Goal: Information Seeking & Learning: Compare options

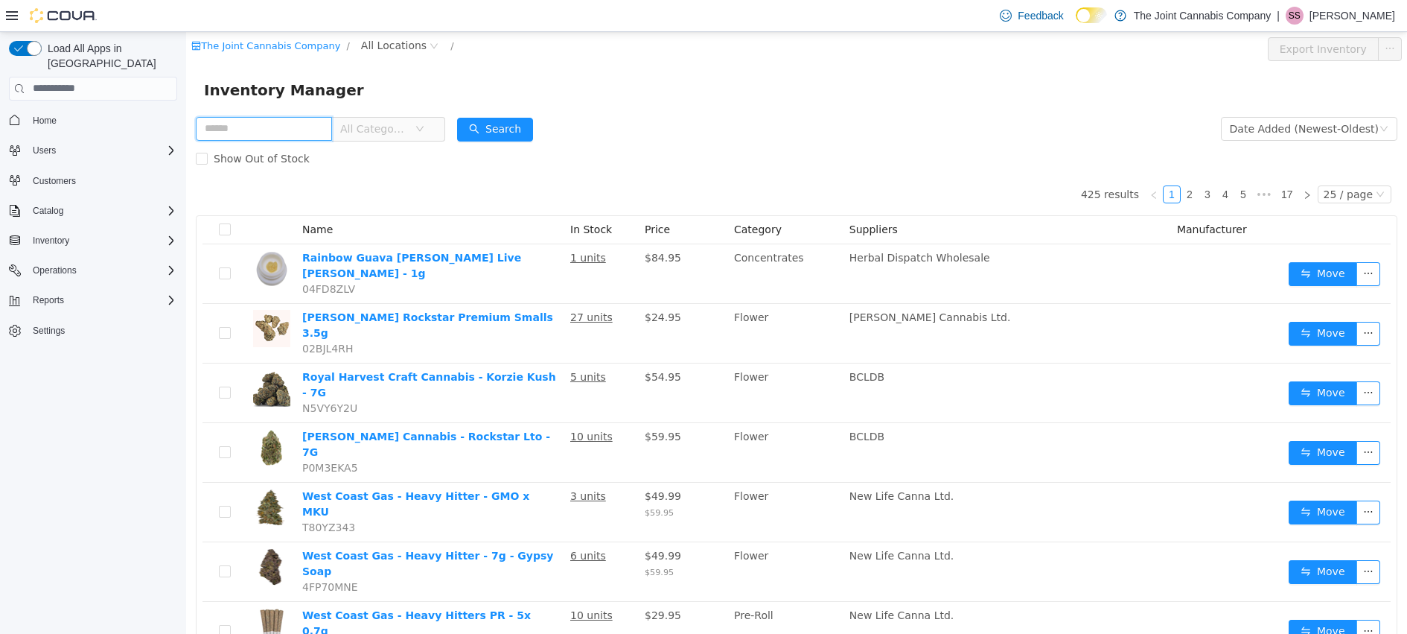
click at [290, 131] on input "text" at bounding box center [264, 128] width 136 height 24
type input "****"
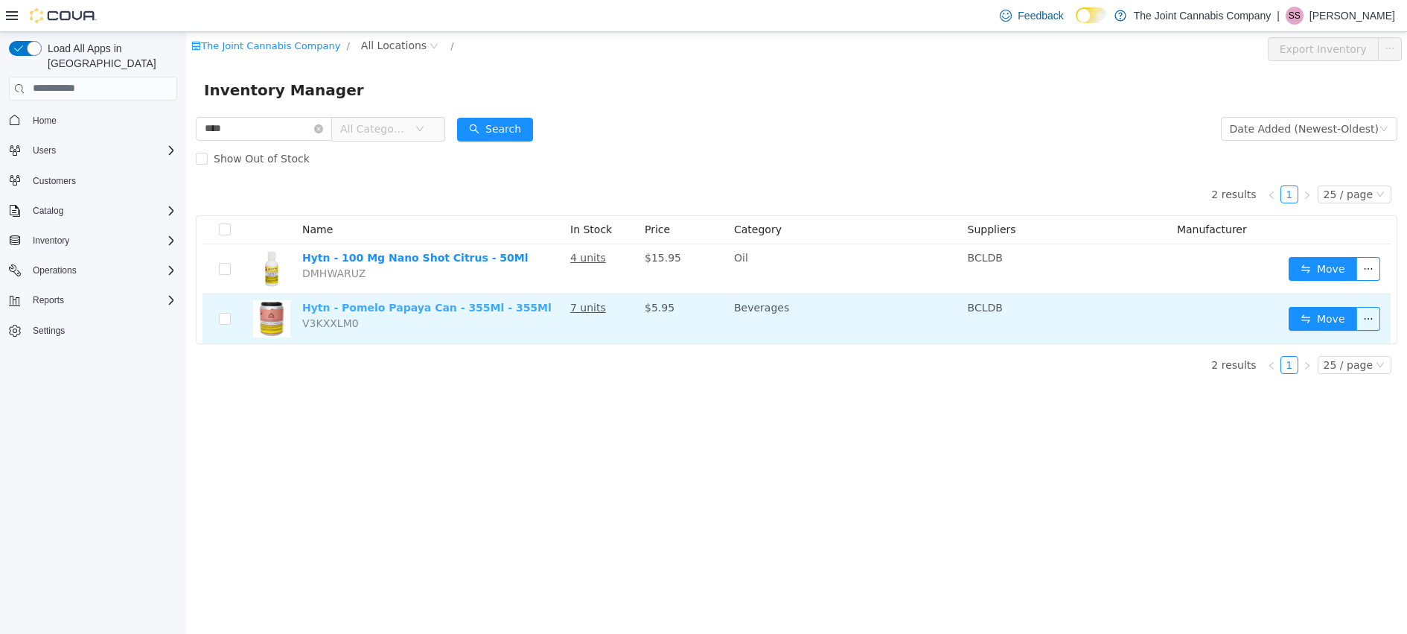
click at [468, 311] on link "Hytn - Pomelo Papaya Can - 355Ml - 355Ml" at bounding box center [426, 307] width 249 height 12
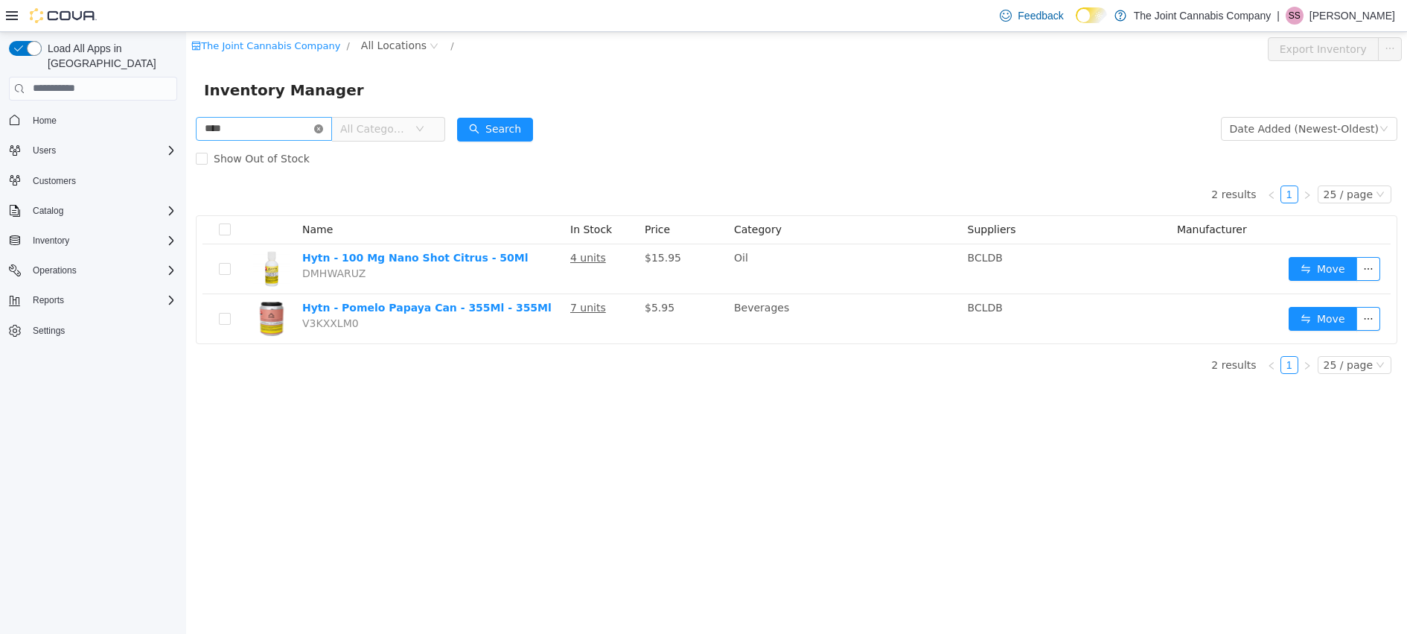
click at [323, 129] on icon "icon: close-circle" at bounding box center [318, 128] width 9 height 9
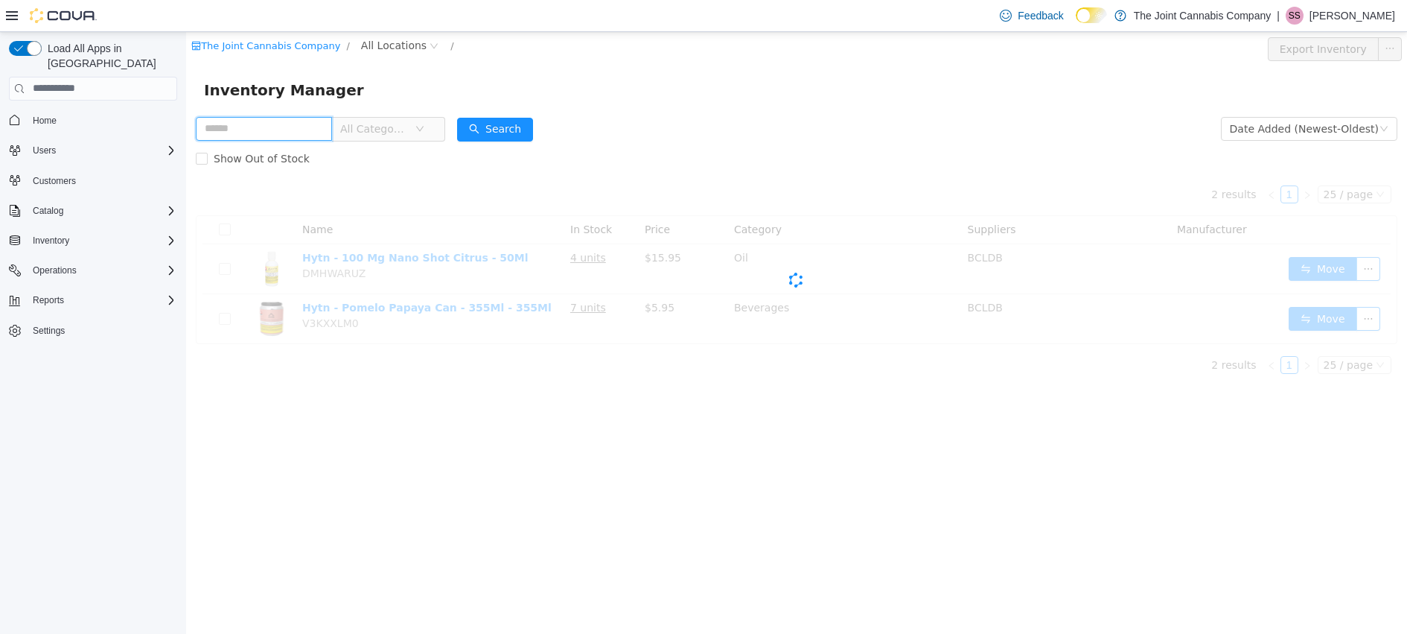
click at [272, 127] on input "text" at bounding box center [264, 128] width 136 height 24
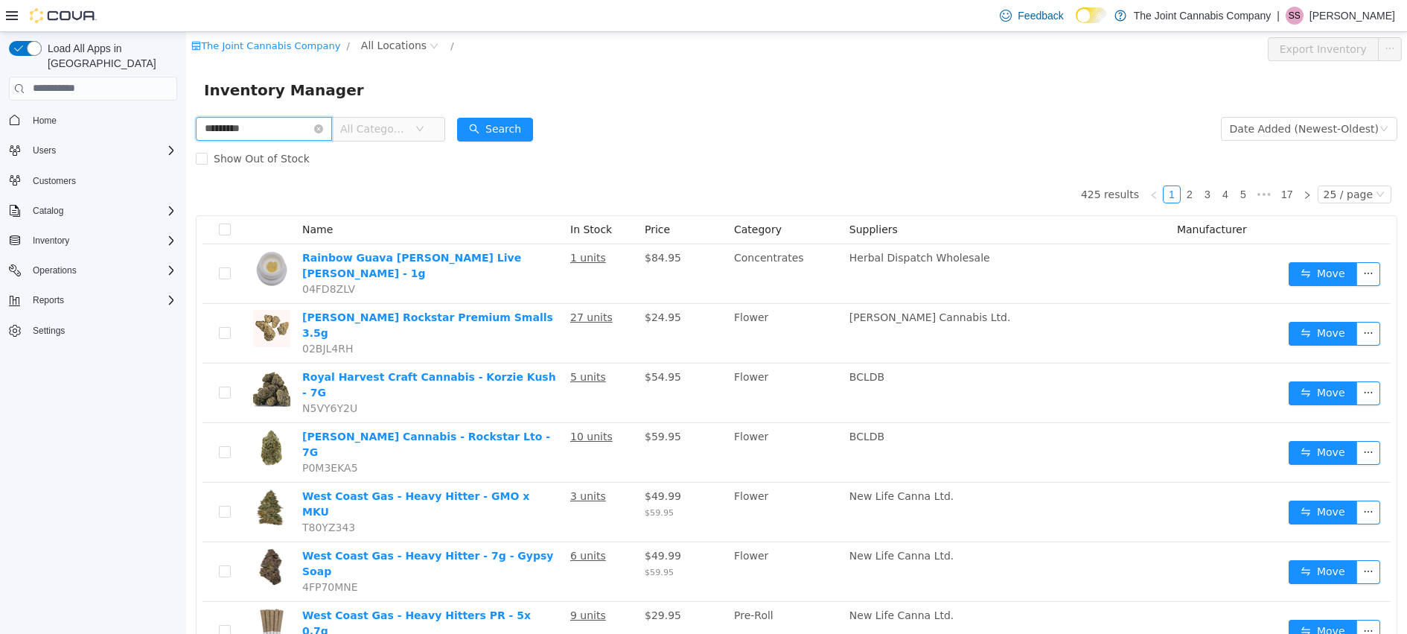
type input "*********"
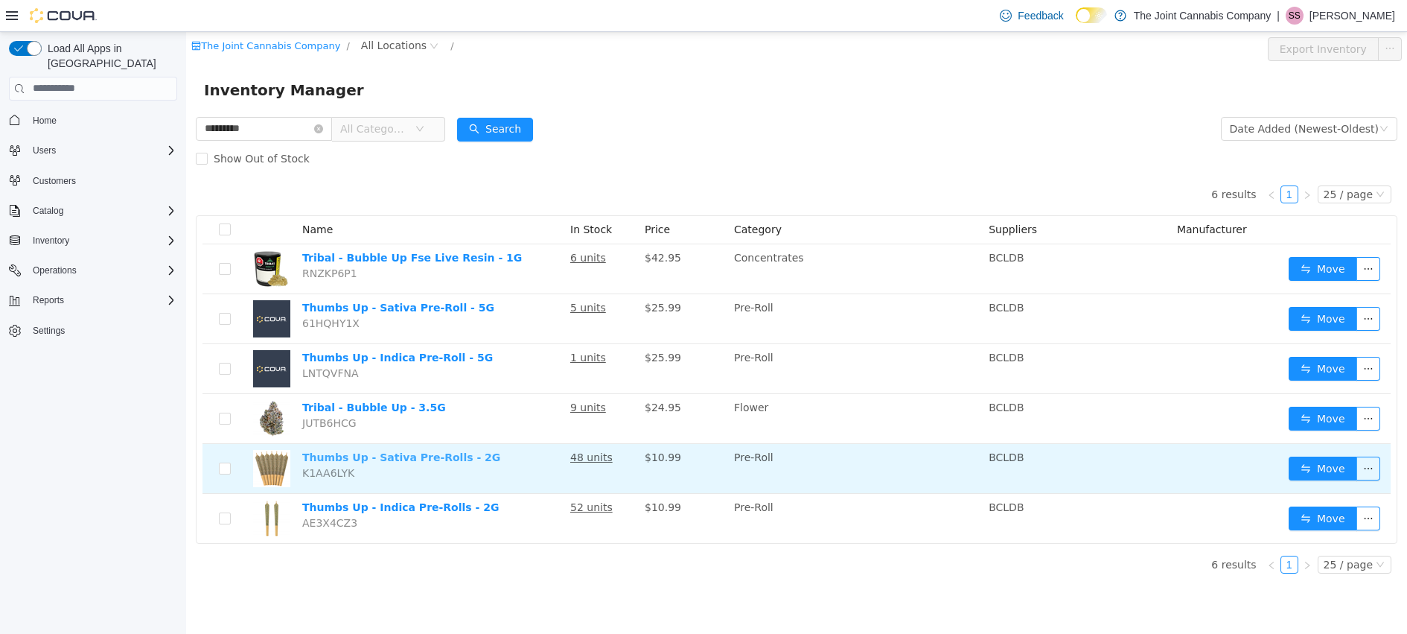
click at [395, 458] on link "Thumbs Up - Sativa Pre-Rolls - 2G" at bounding box center [401, 456] width 198 height 12
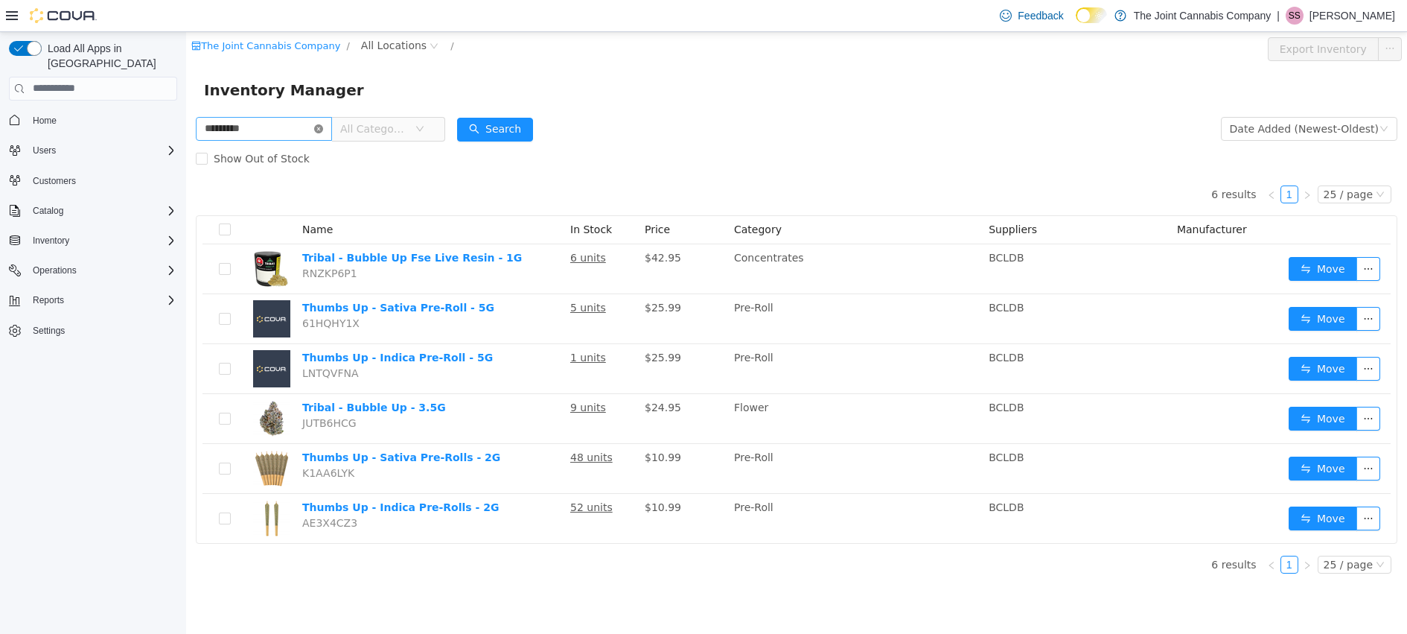
click at [323, 128] on icon "icon: close-circle" at bounding box center [318, 128] width 9 height 9
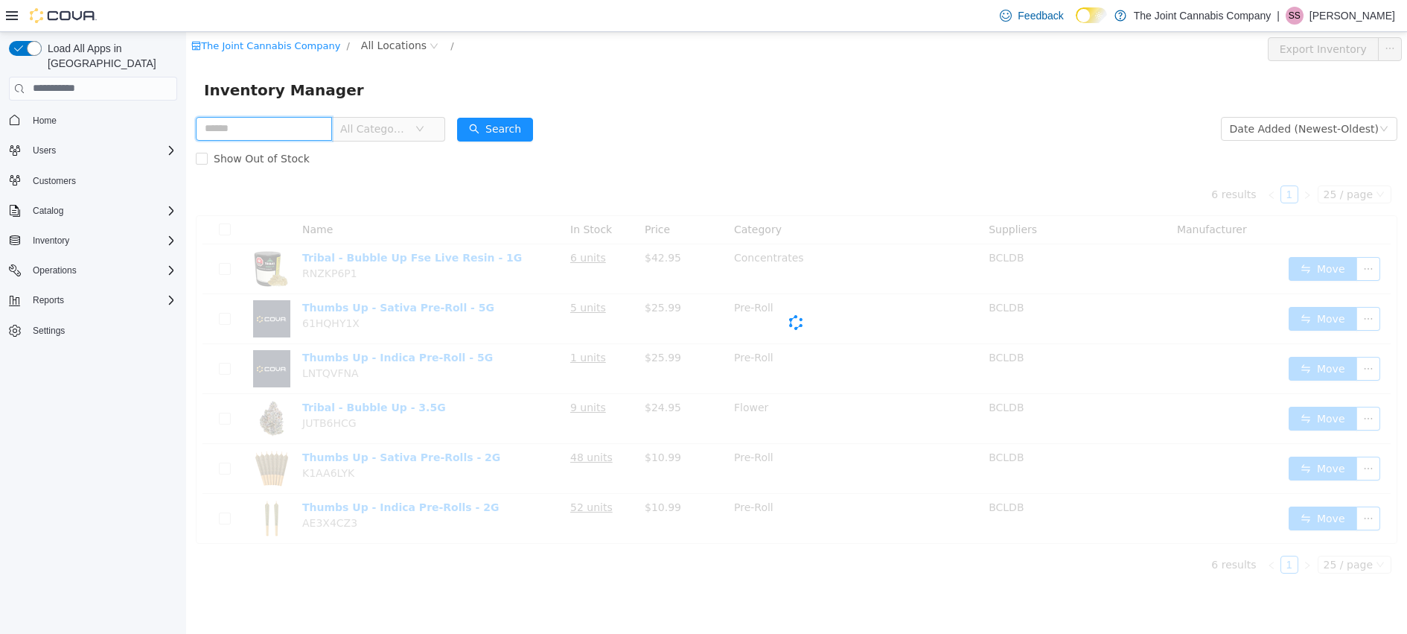
click at [267, 132] on input "text" at bounding box center [264, 128] width 136 height 24
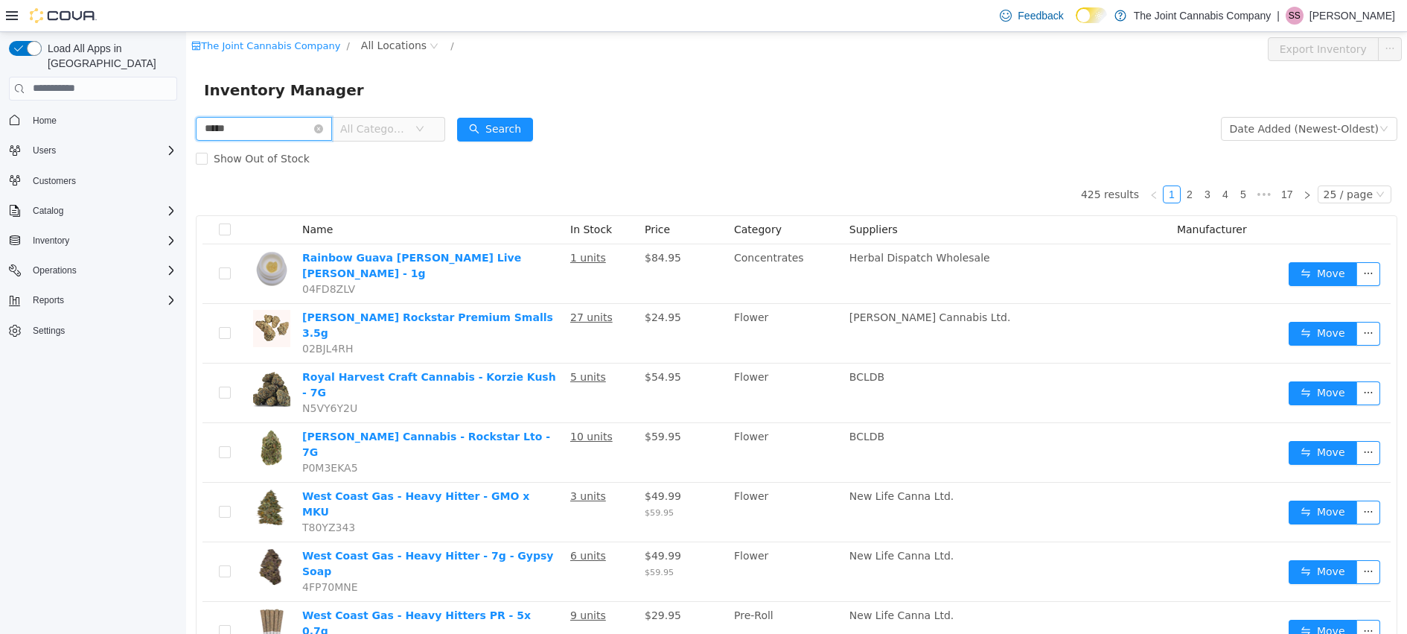
type input "*****"
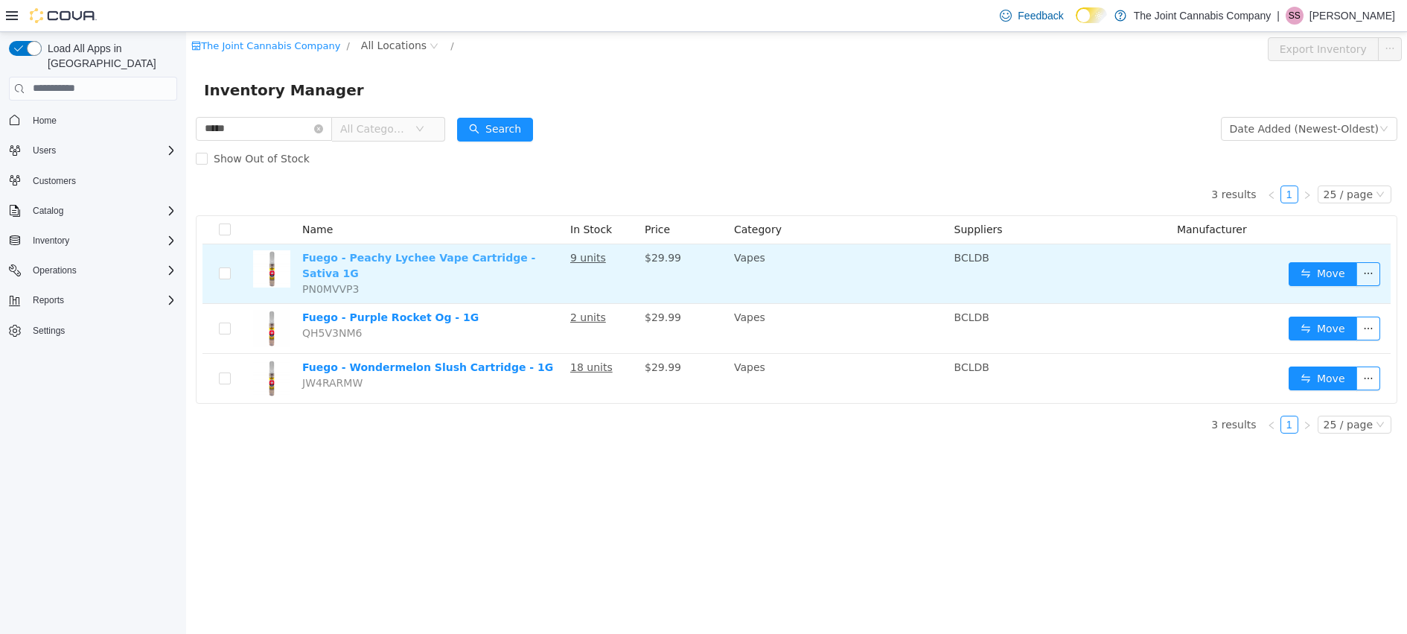
click at [375, 258] on link "Fuego - Peachy Lychee Vape Cartridge - Sativa 1G" at bounding box center [418, 265] width 233 height 28
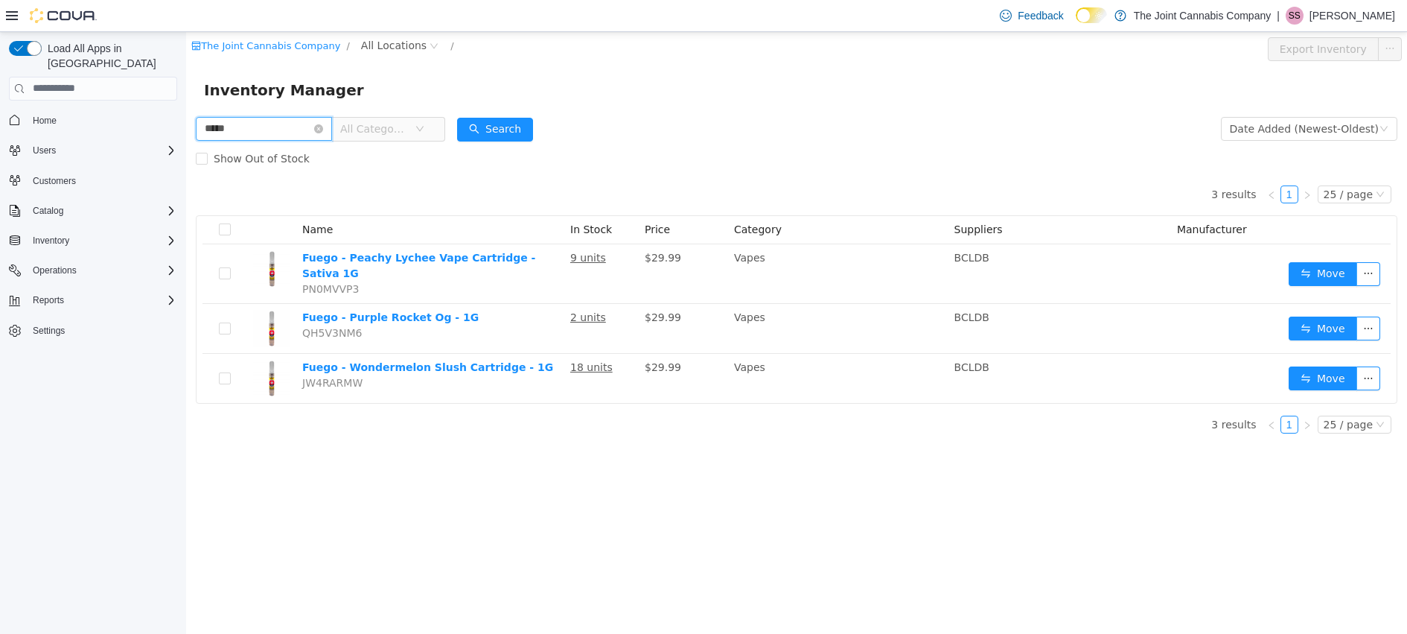
click at [332, 128] on input "*****" at bounding box center [264, 128] width 136 height 24
click at [332, 129] on input "*****" at bounding box center [264, 128] width 136 height 24
click at [323, 129] on icon "icon: close-circle" at bounding box center [318, 128] width 9 height 9
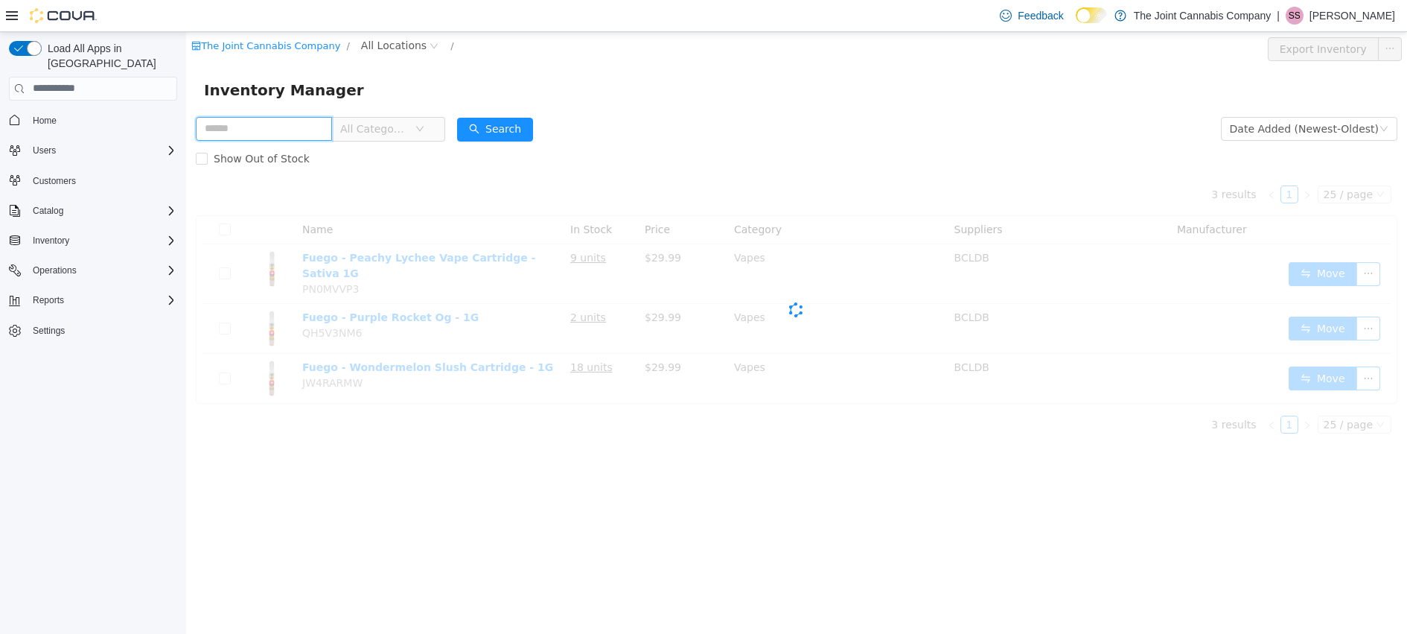
click at [293, 127] on input "text" at bounding box center [264, 128] width 136 height 24
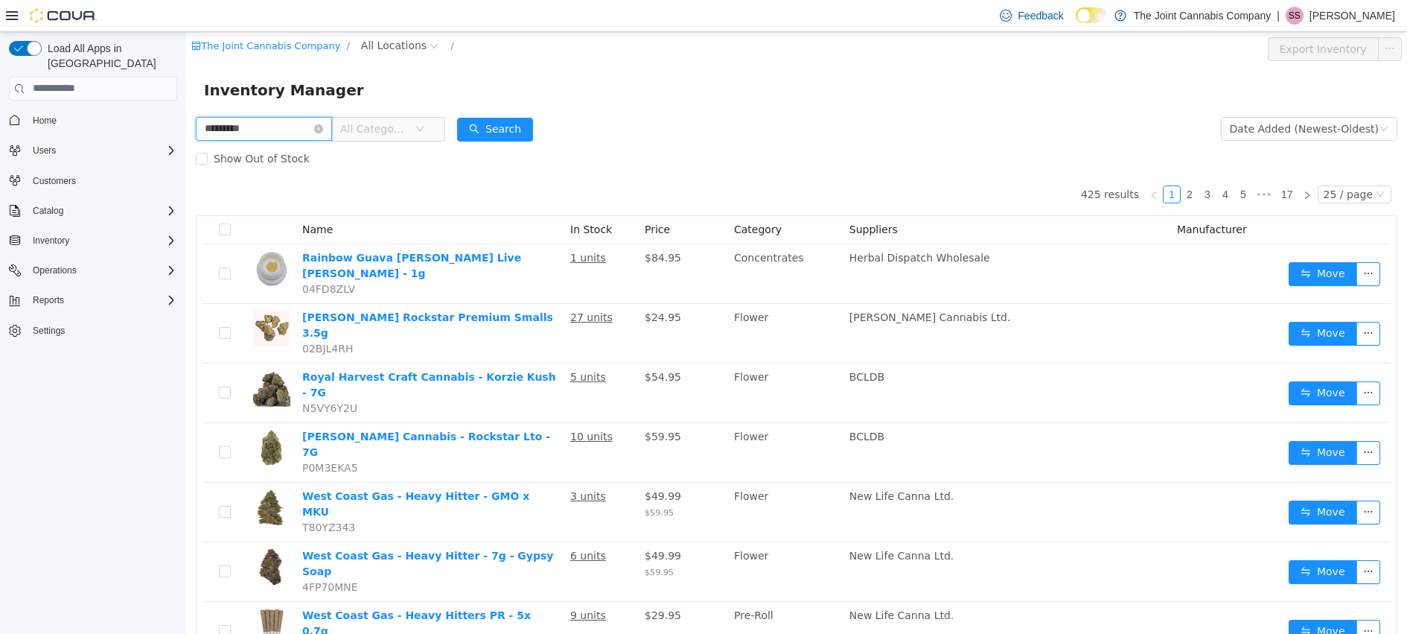
type input "*********"
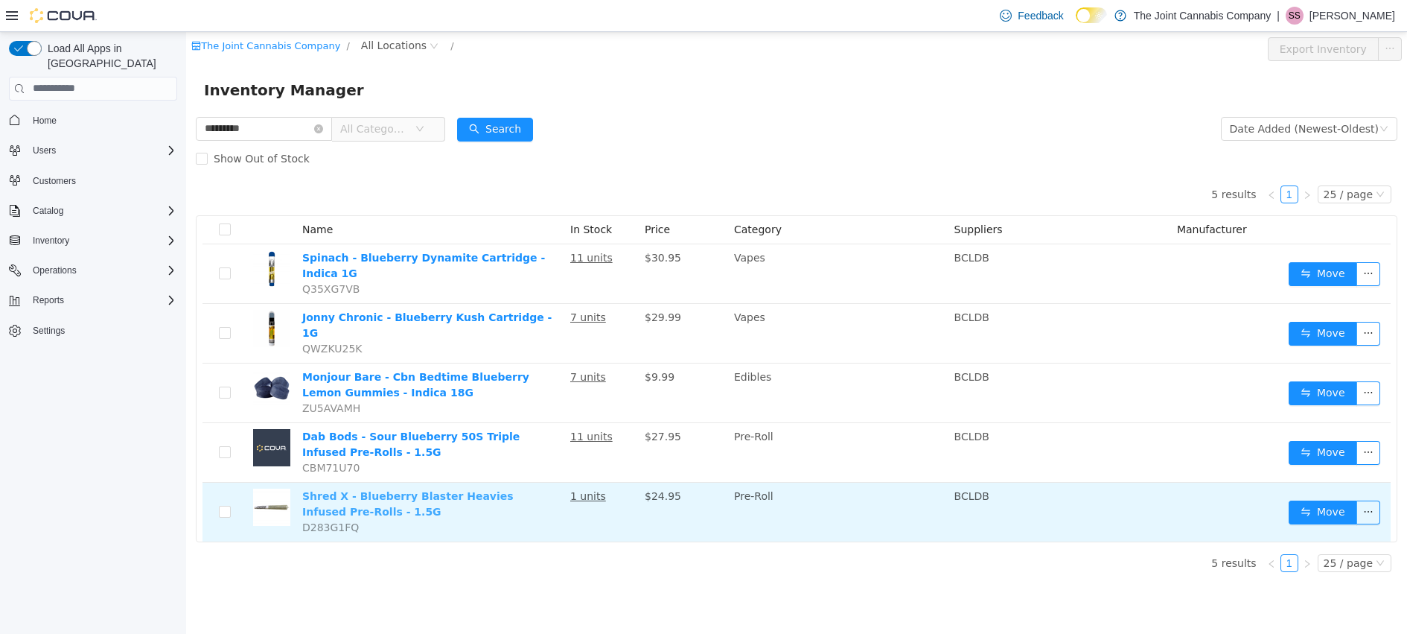
click at [433, 489] on link "Shred X - Blueberry Blaster Heavies Infused Pre-Rolls - 1.5G" at bounding box center [407, 503] width 211 height 28
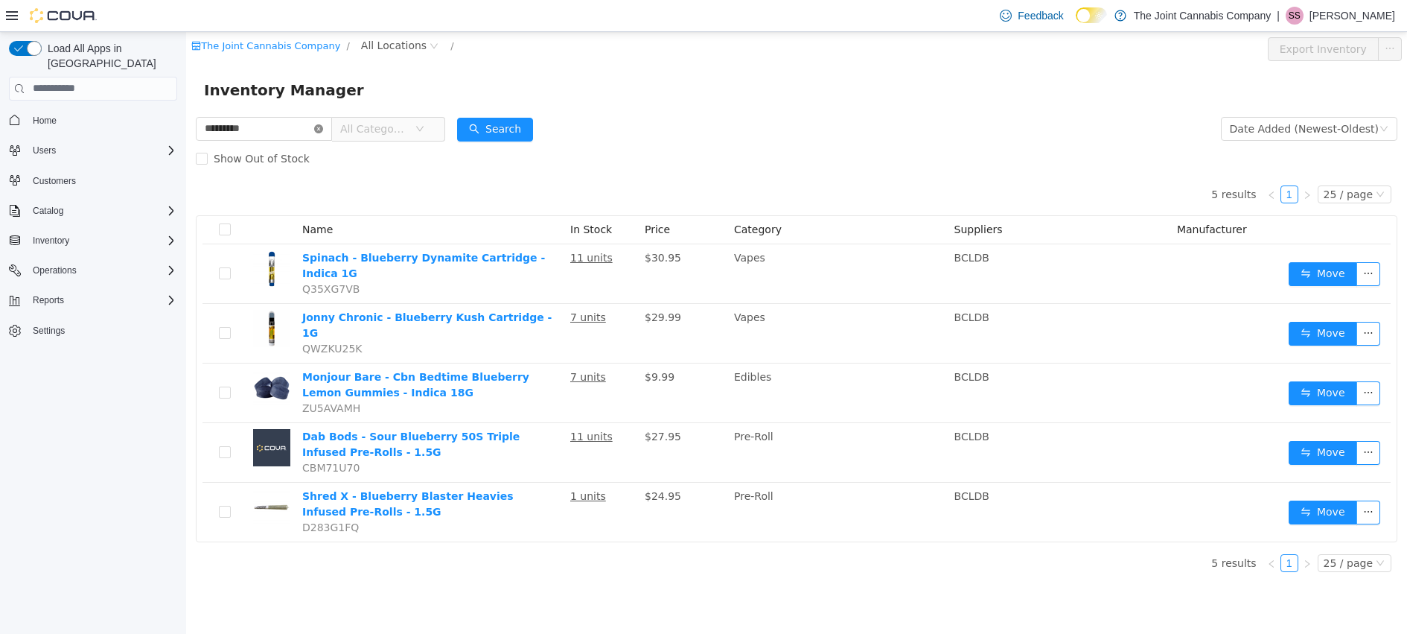
click at [323, 130] on icon "icon: close-circle" at bounding box center [318, 128] width 9 height 9
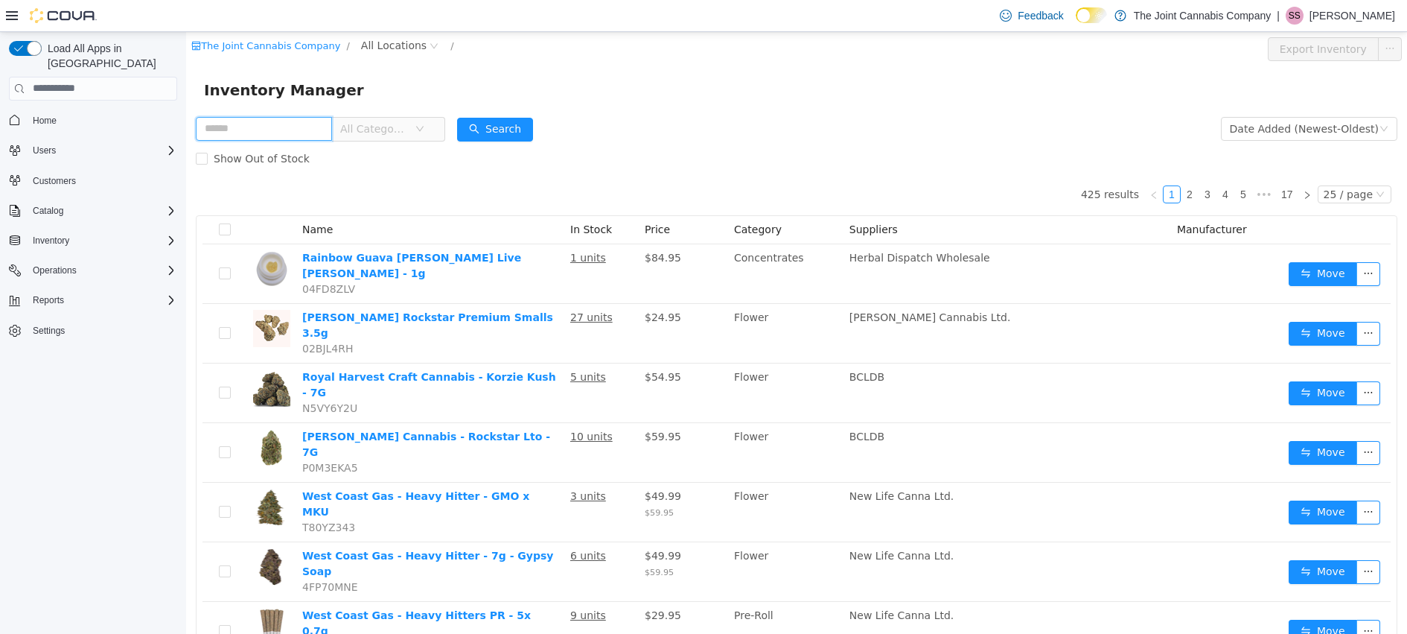
click at [258, 135] on input "text" at bounding box center [264, 128] width 136 height 24
type input "****"
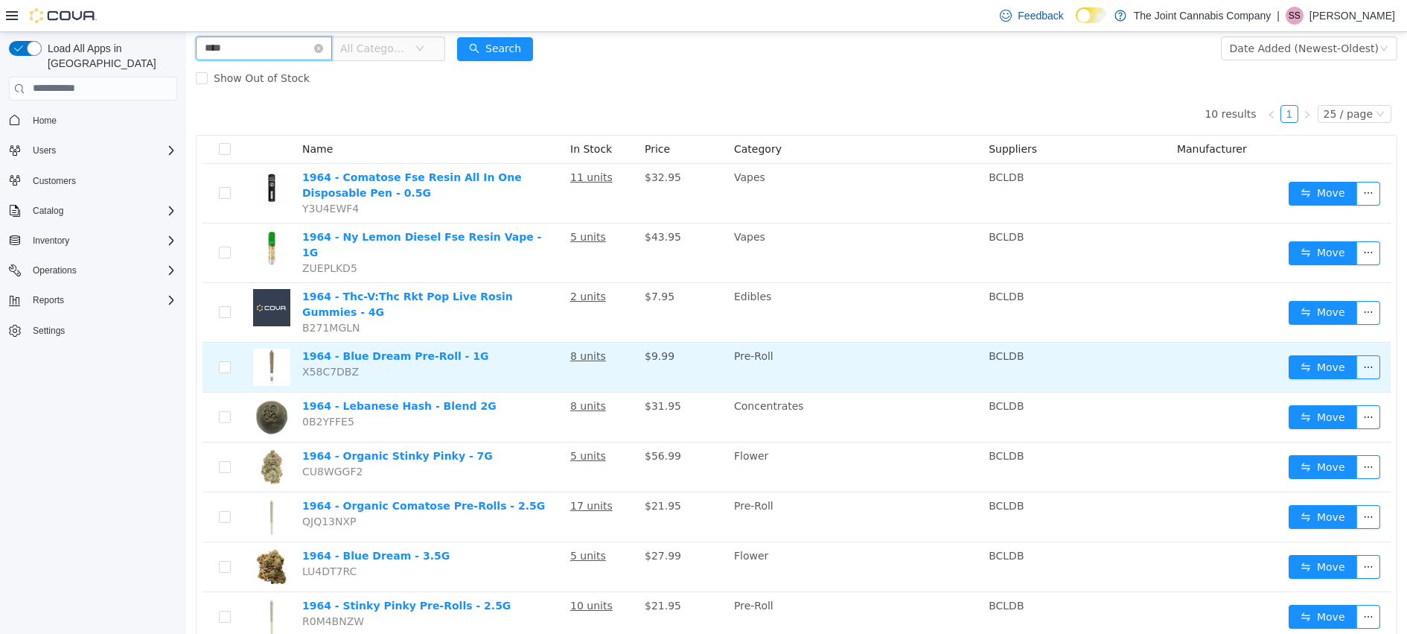
scroll to position [85, 0]
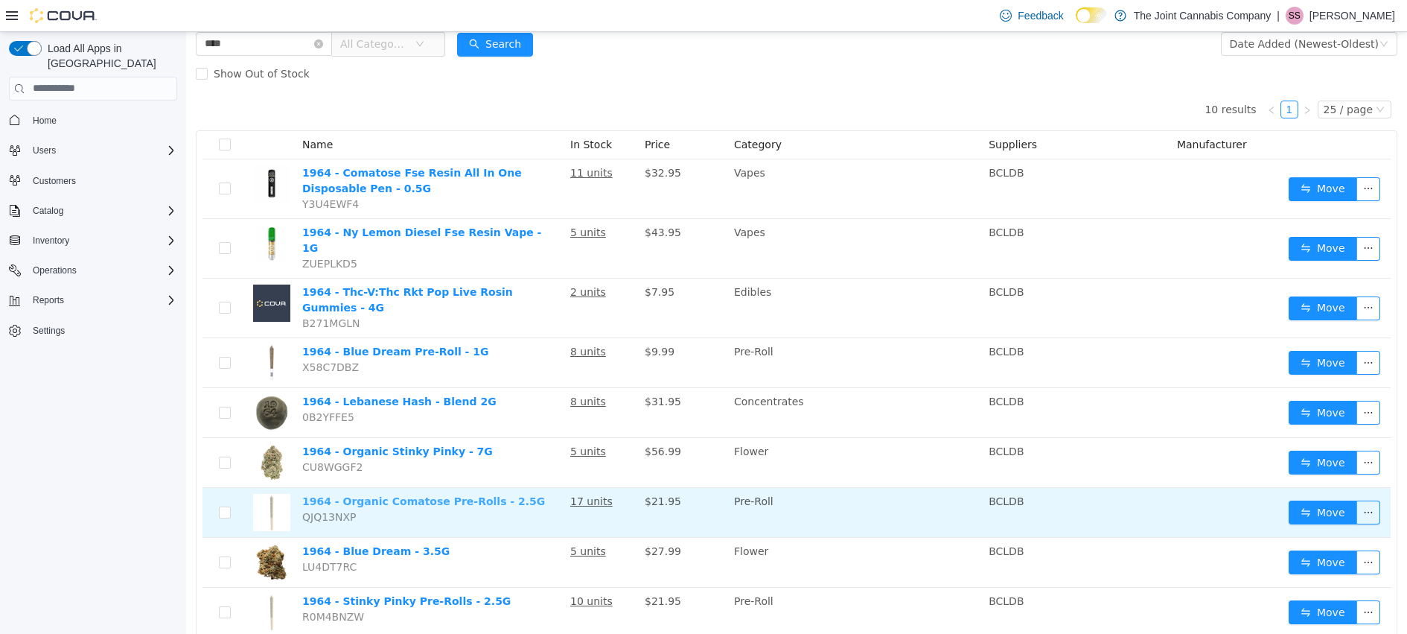
click at [433, 494] on link "1964 - Organic Comatose Pre-Rolls - 2.5G" at bounding box center [423, 500] width 243 height 12
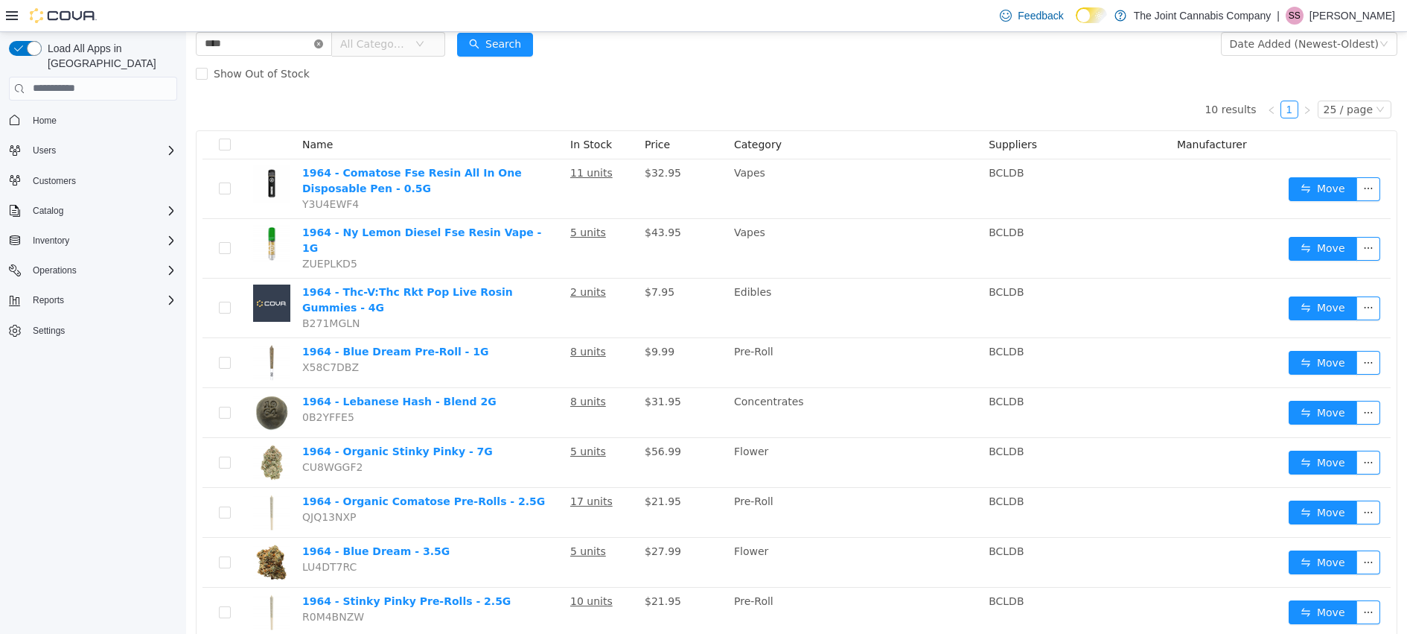
click at [323, 45] on icon "icon: close-circle" at bounding box center [318, 43] width 9 height 9
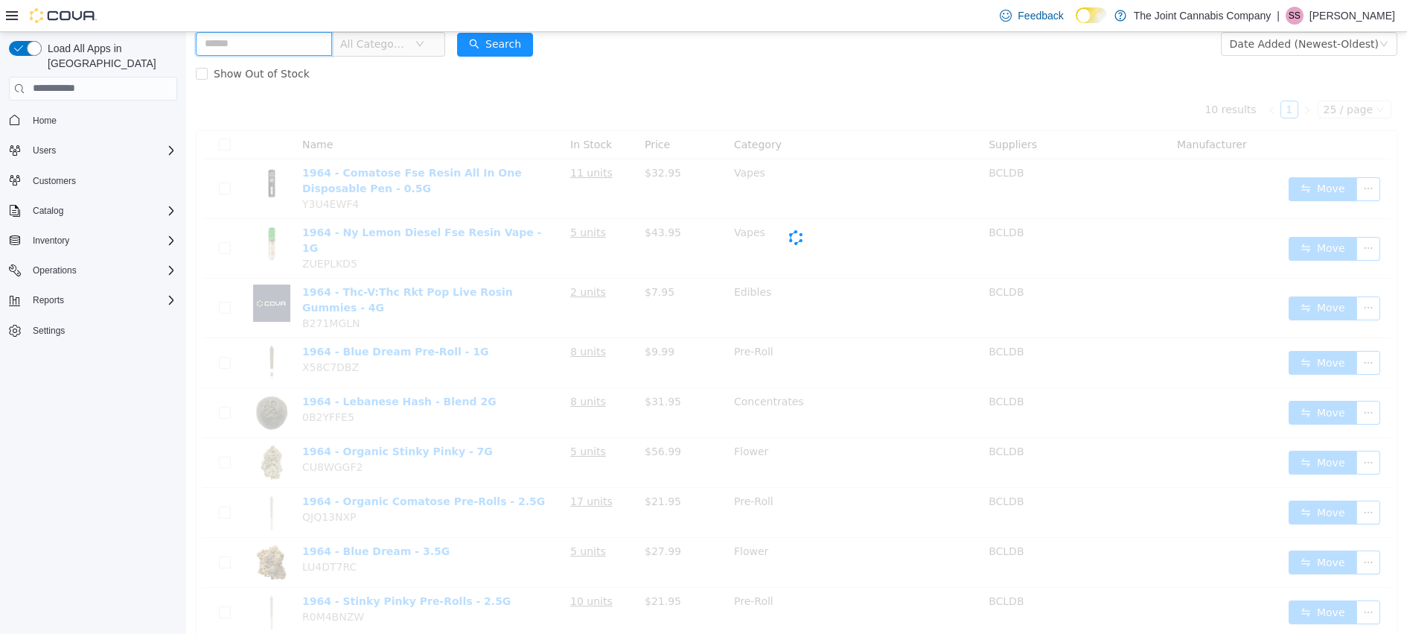
click at [265, 51] on input "text" at bounding box center [264, 43] width 136 height 24
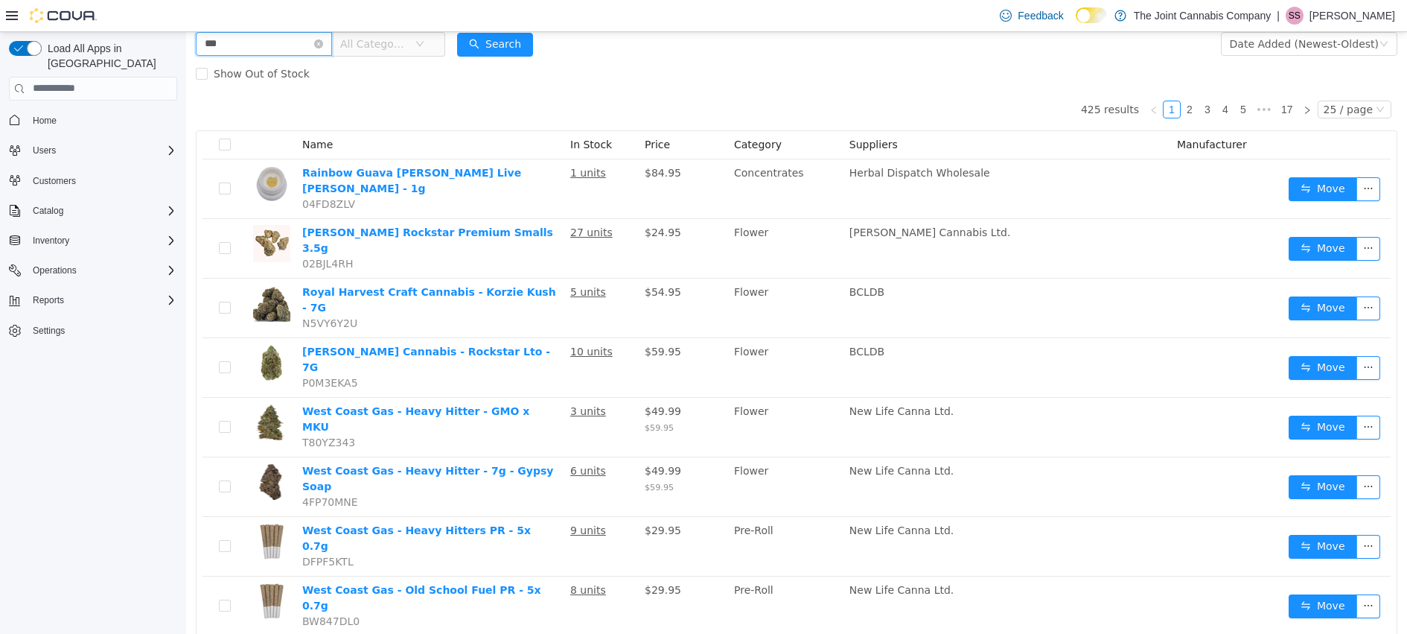
type input "***"
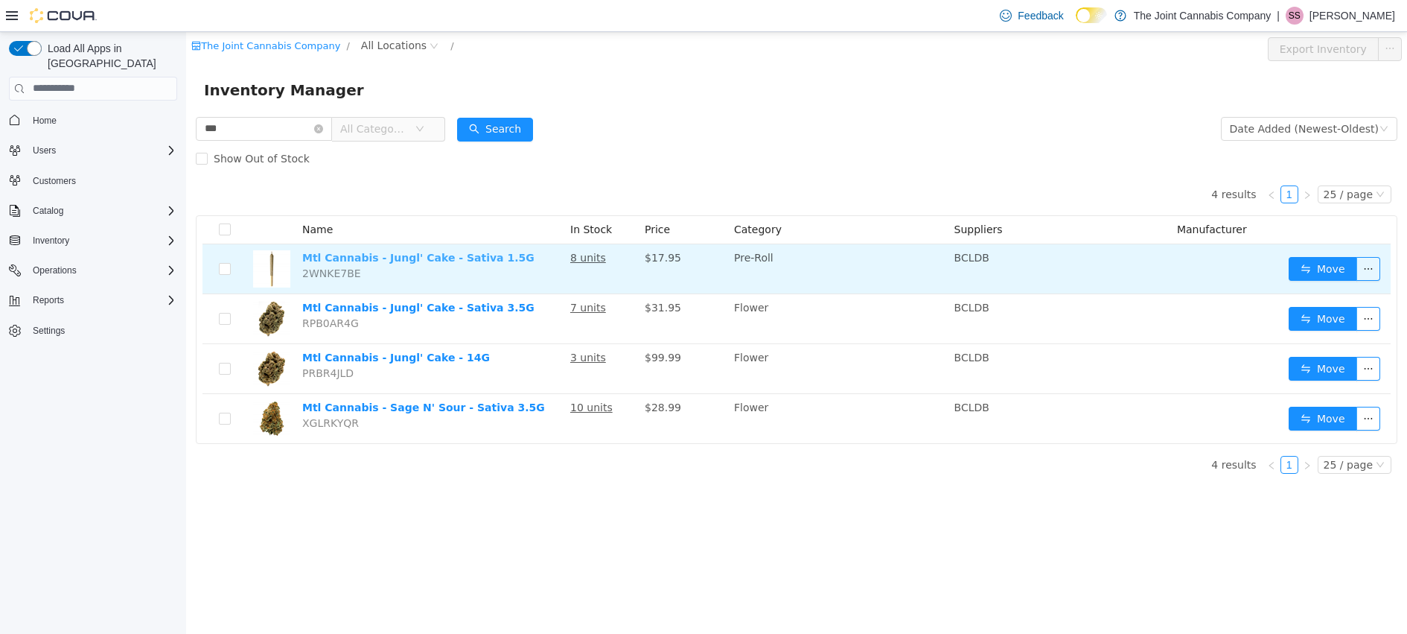
click at [398, 258] on link "Mtl Cannabis - Jungl' Cake - Sativa 1.5G" at bounding box center [418, 257] width 232 height 12
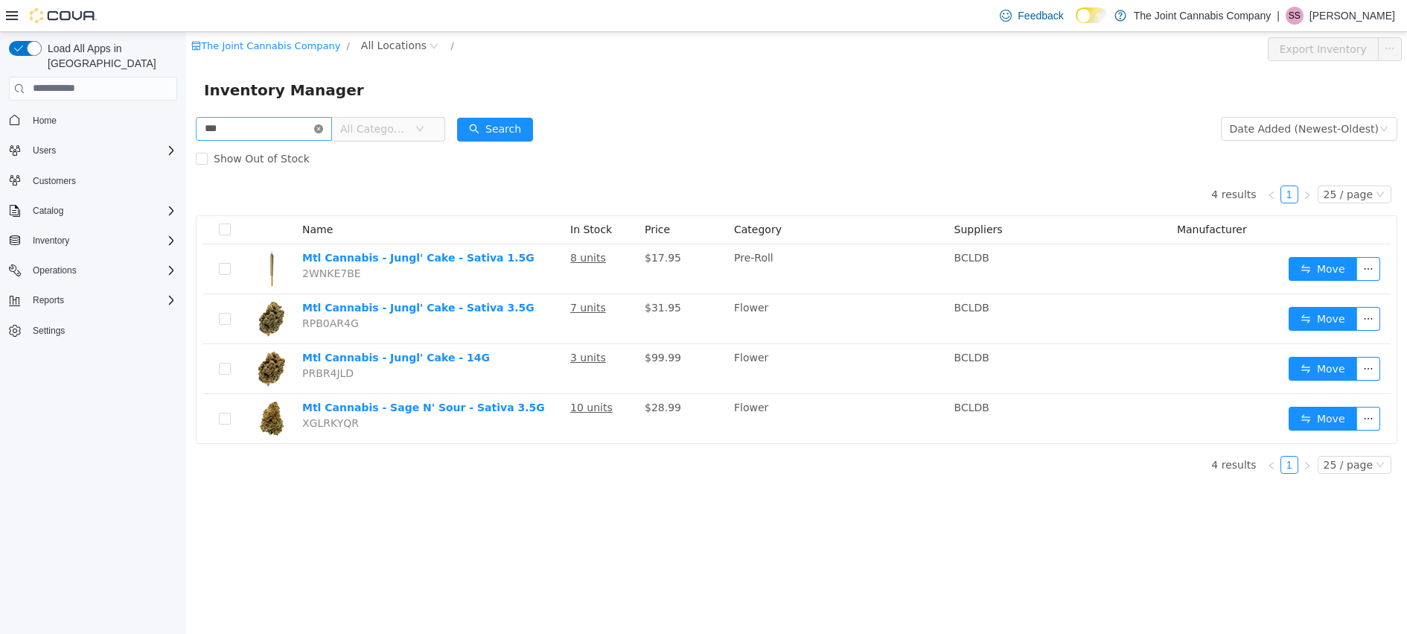
click at [323, 130] on icon "icon: close-circle" at bounding box center [318, 128] width 9 height 9
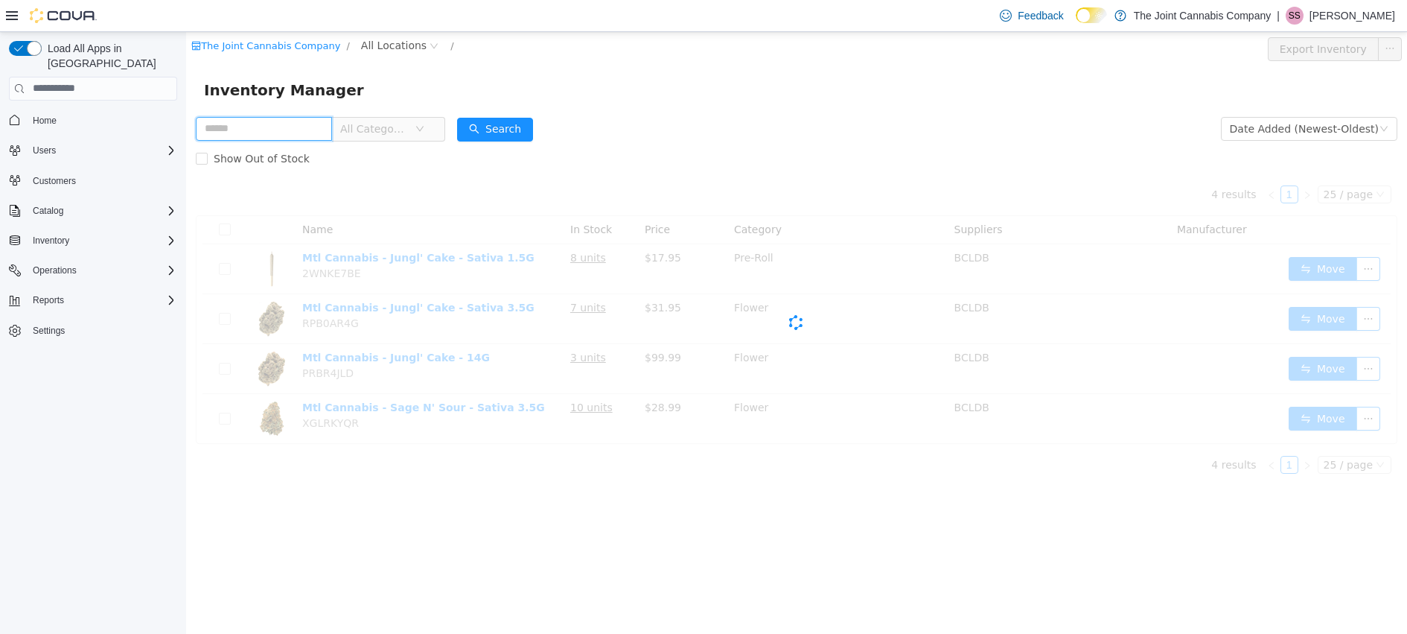
click at [248, 132] on input "text" at bounding box center [264, 128] width 136 height 24
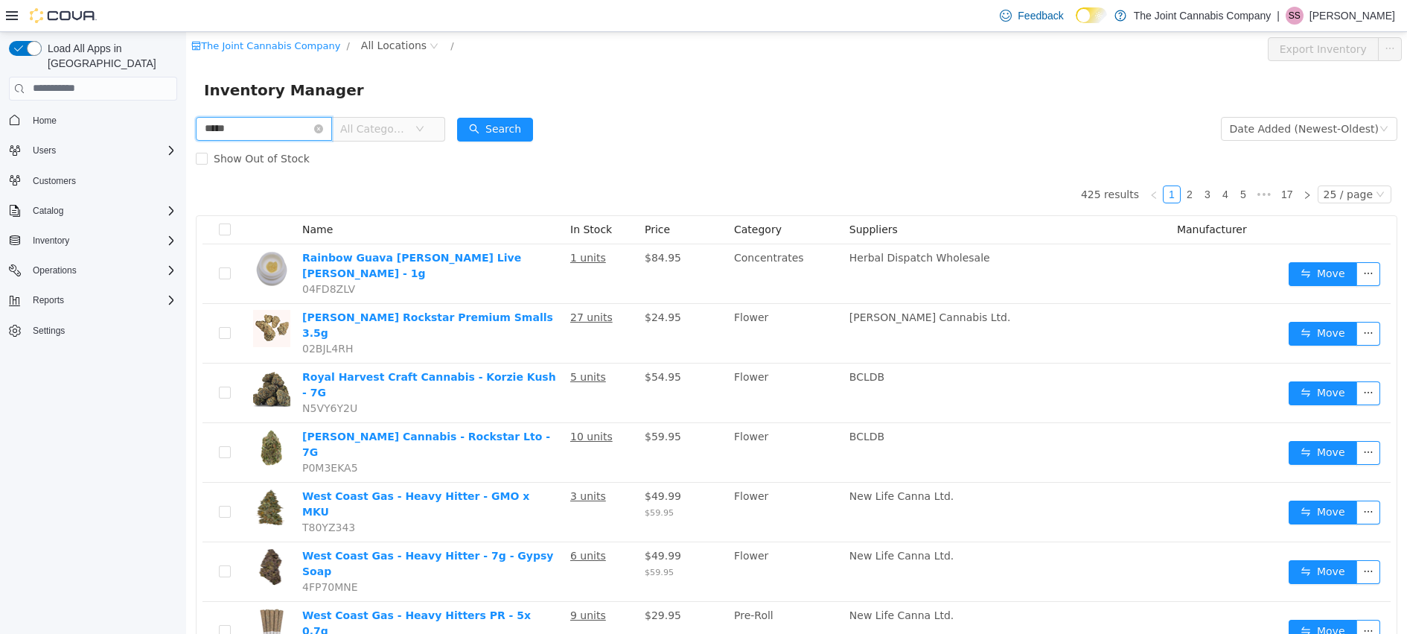
type input "*****"
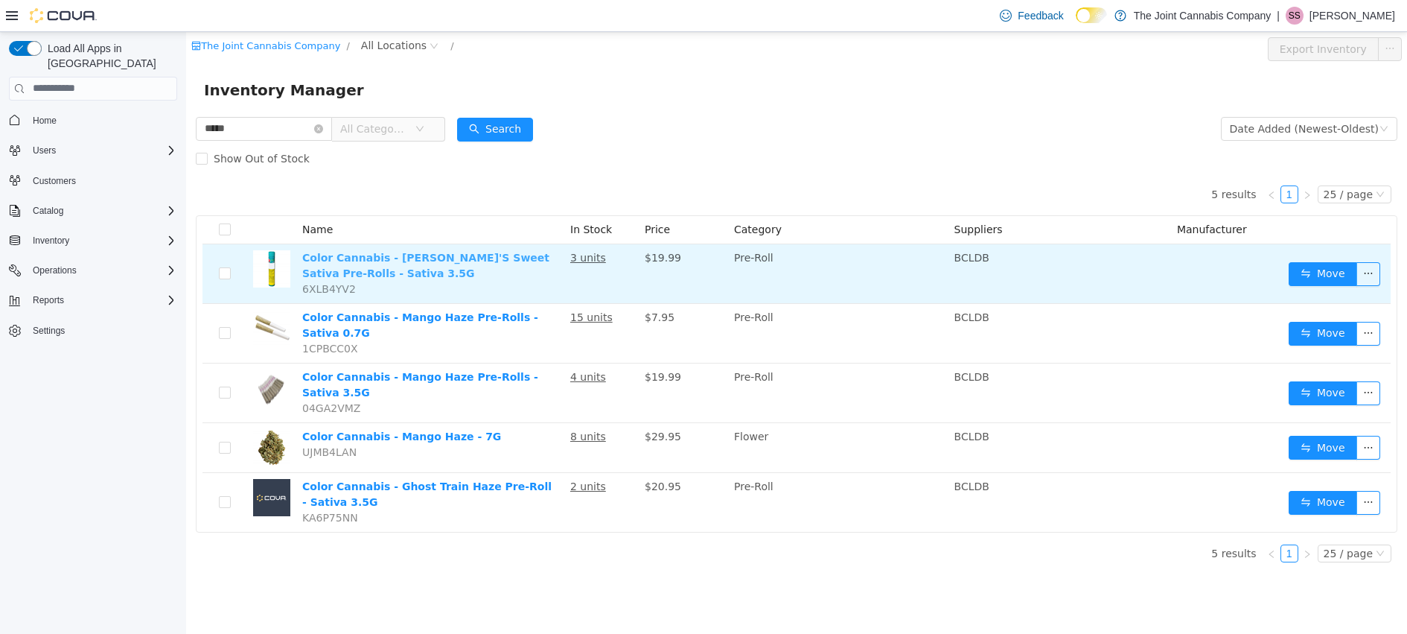
click at [406, 257] on link "Color Cannabis - Pedro'S Sweet Sativa Pre-Rolls - Sativa 3.5G" at bounding box center [425, 265] width 247 height 28
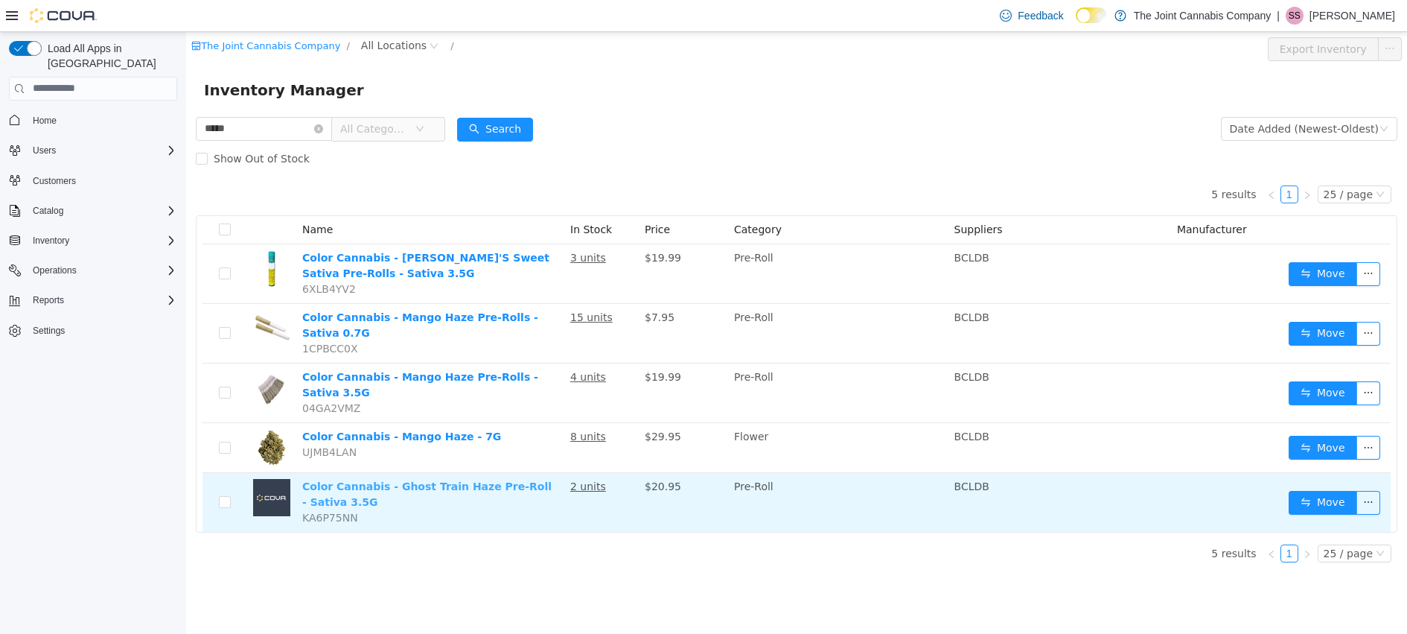
click at [488, 486] on link "Color Cannabis - Ghost Train Haze Pre-Roll - Sativa 3.5G" at bounding box center [426, 493] width 249 height 28
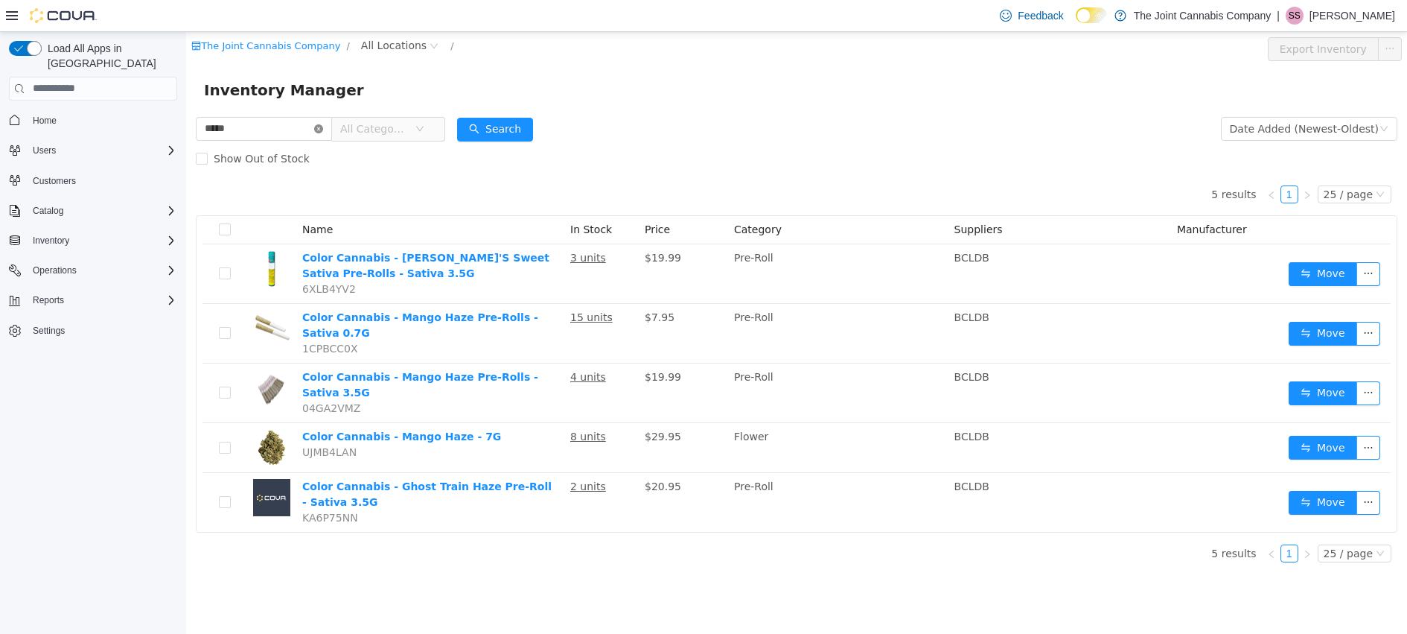
click at [323, 127] on icon "icon: close-circle" at bounding box center [318, 128] width 9 height 9
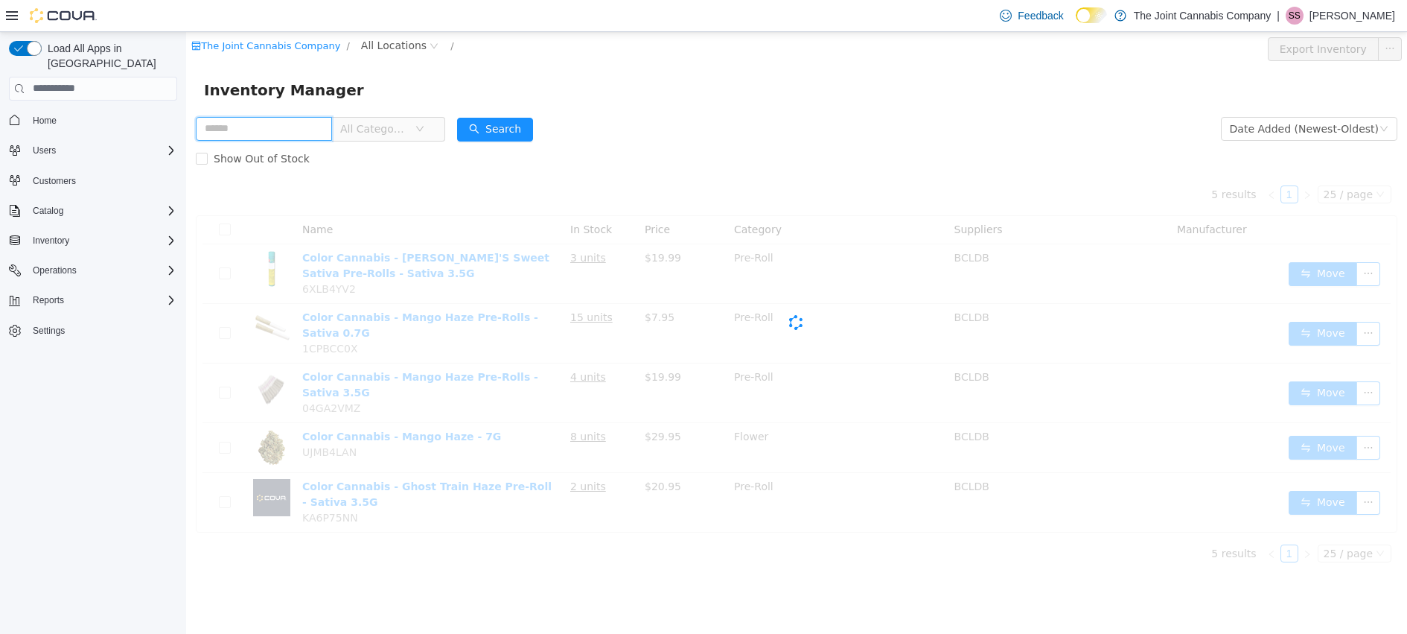
click at [260, 135] on input "text" at bounding box center [264, 128] width 136 height 24
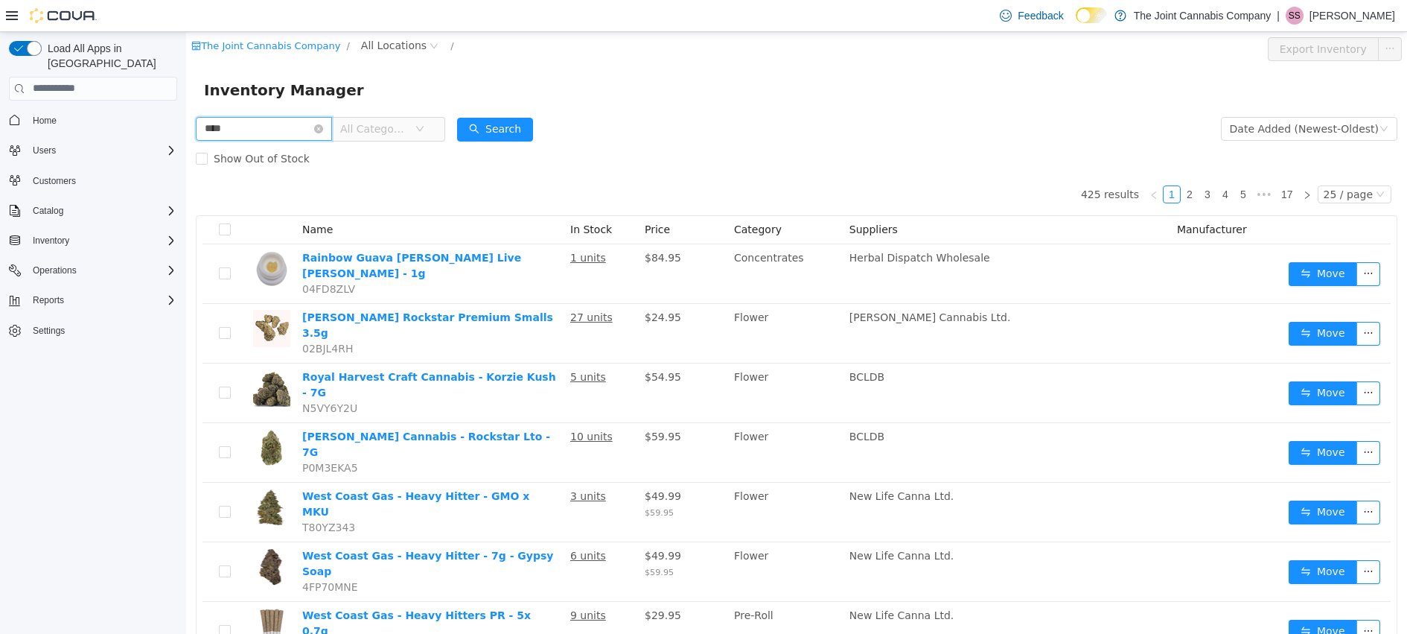
type input "****"
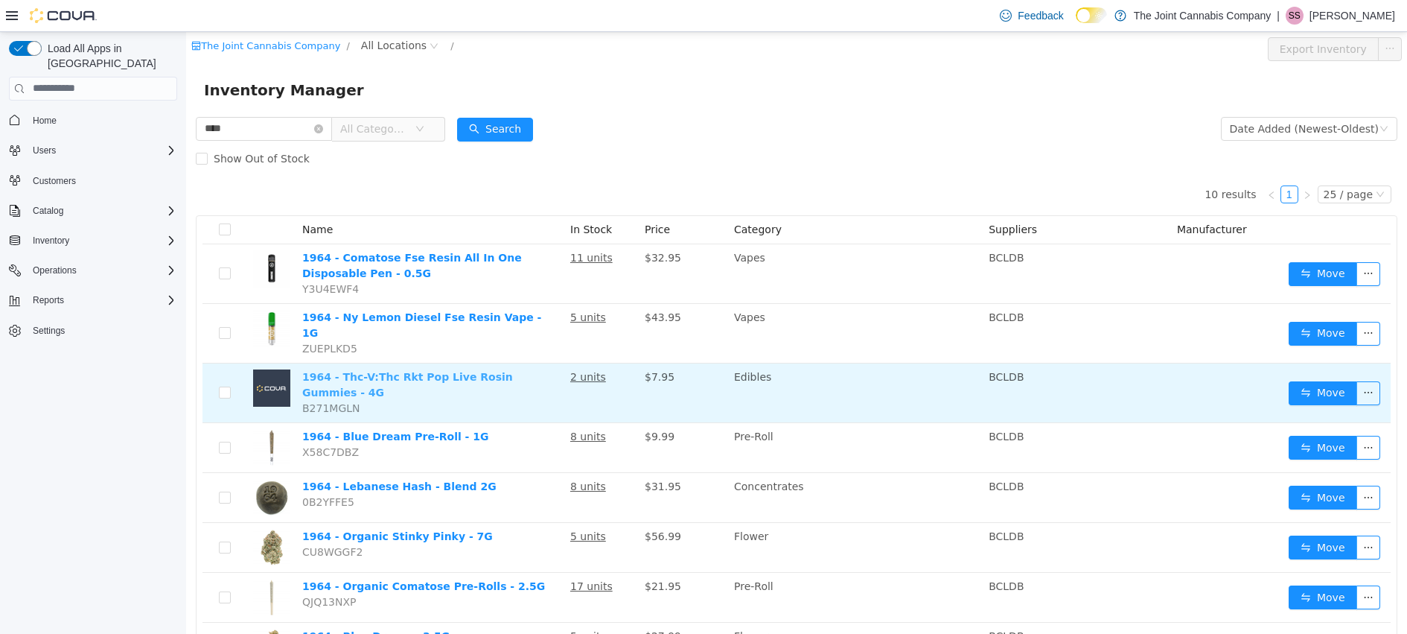
click at [460, 370] on link "1964 - Thc-V:Thc Rkt Pop Live Rosin Gummies - 4G" at bounding box center [407, 384] width 211 height 28
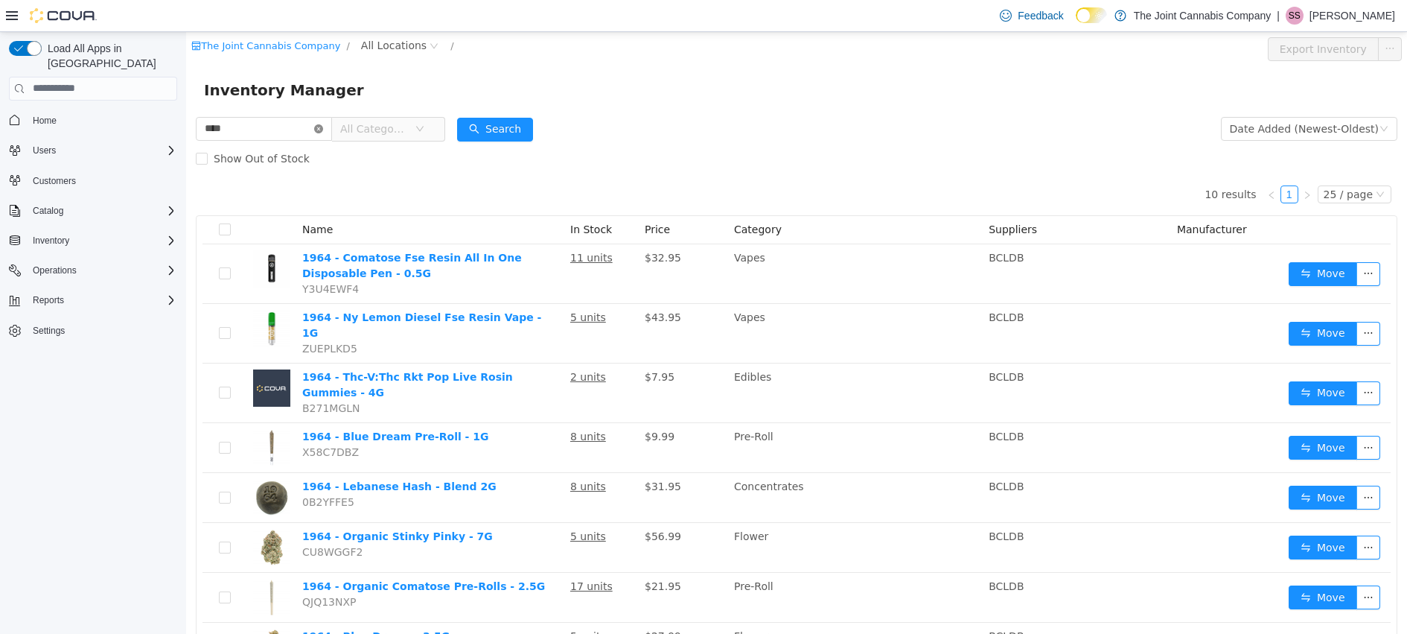
click at [323, 127] on icon "icon: close-circle" at bounding box center [318, 128] width 9 height 9
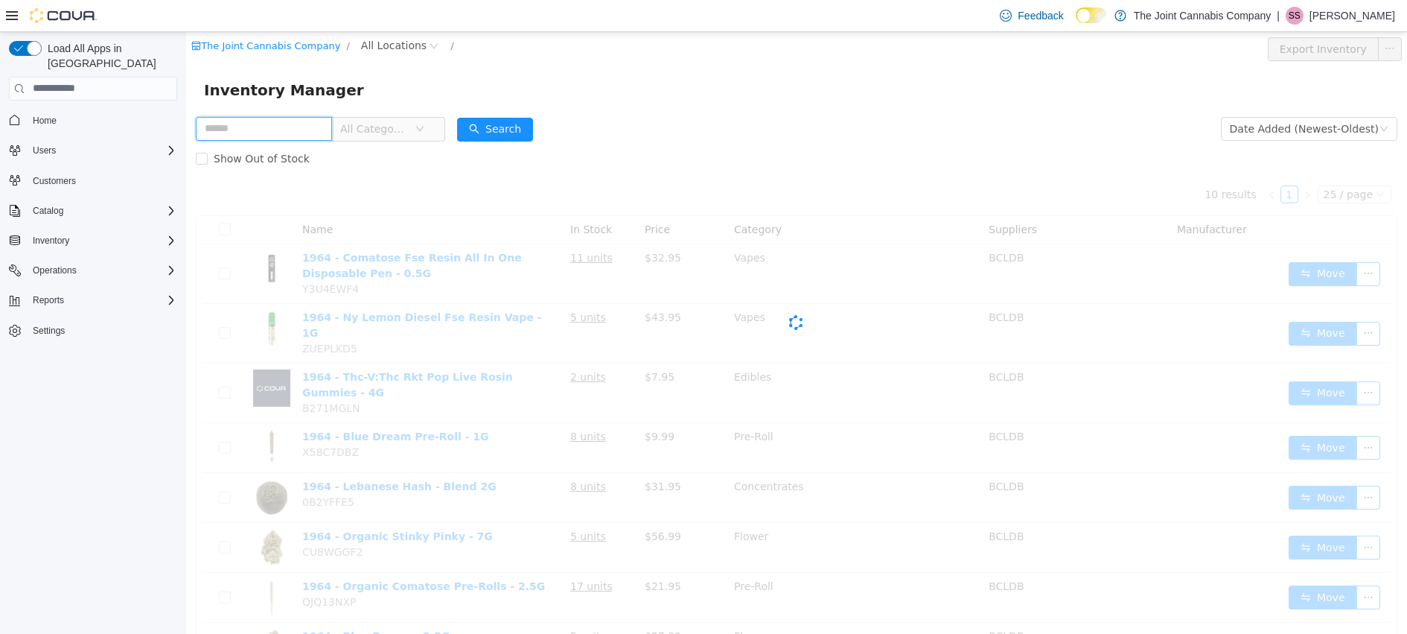
click at [279, 133] on input "text" at bounding box center [264, 128] width 136 height 24
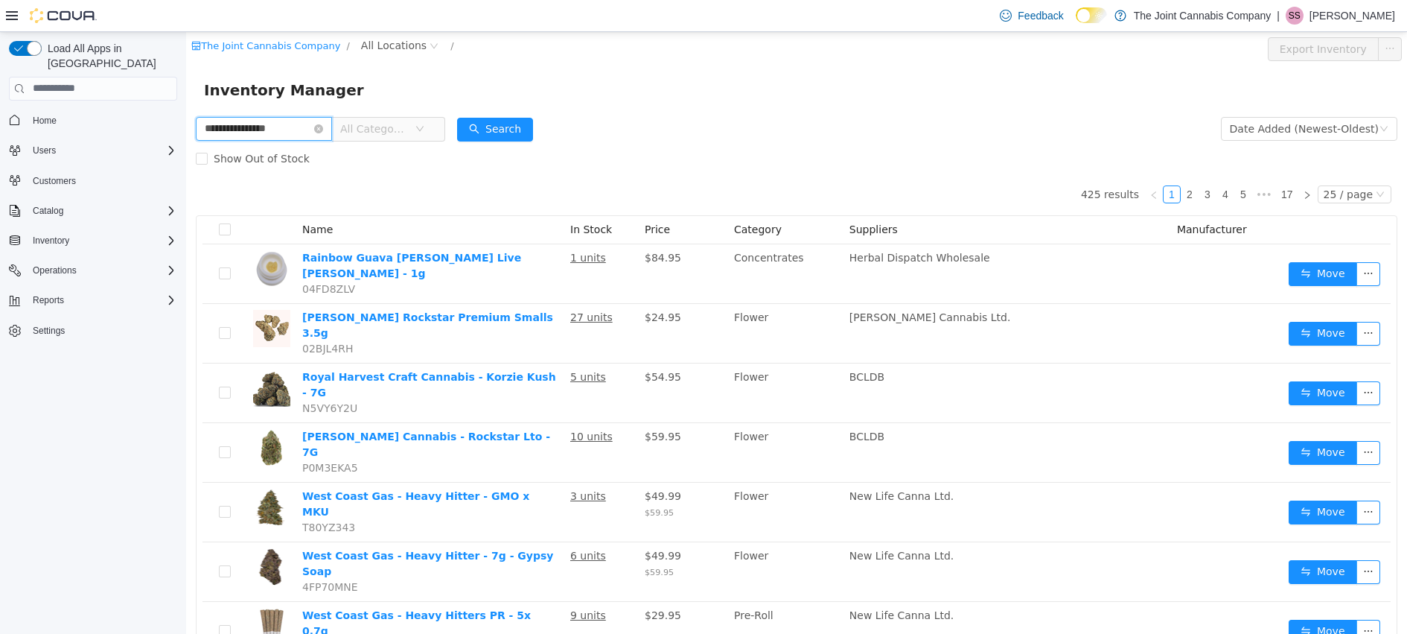
type input "**********"
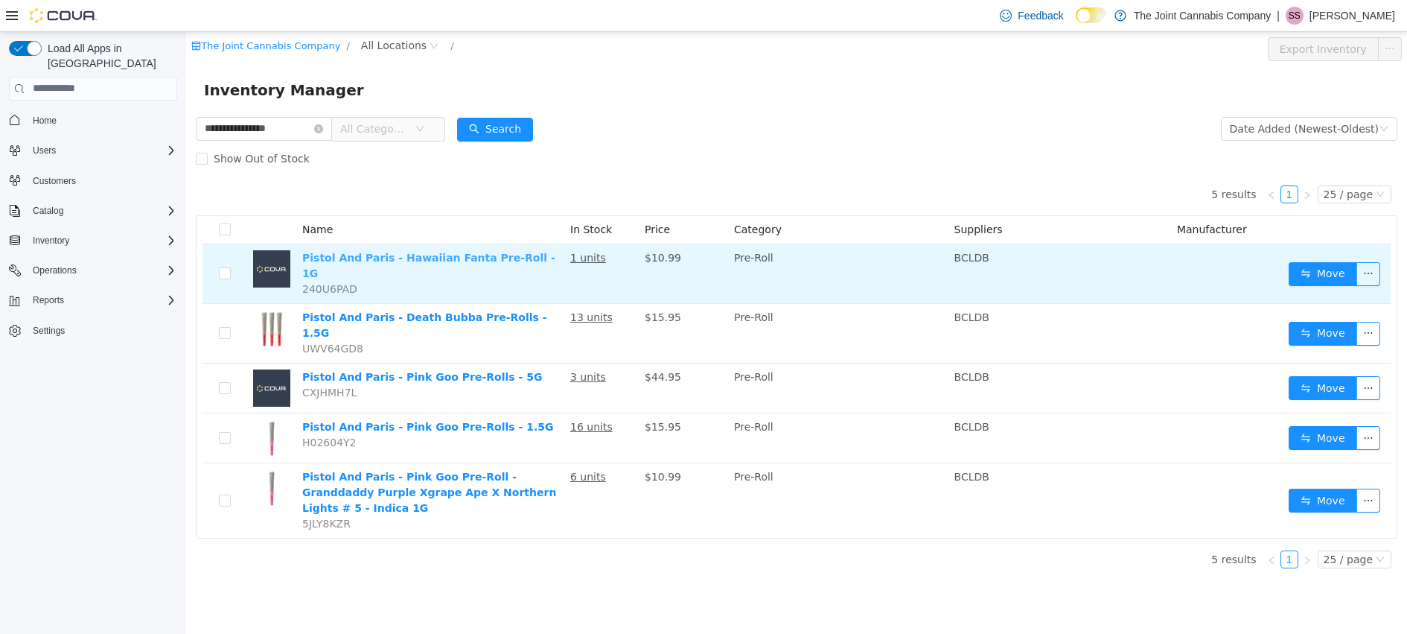
click at [434, 264] on link "Pistol And Paris - Hawaiian Fanta Pre-Roll - 1G" at bounding box center [428, 265] width 253 height 28
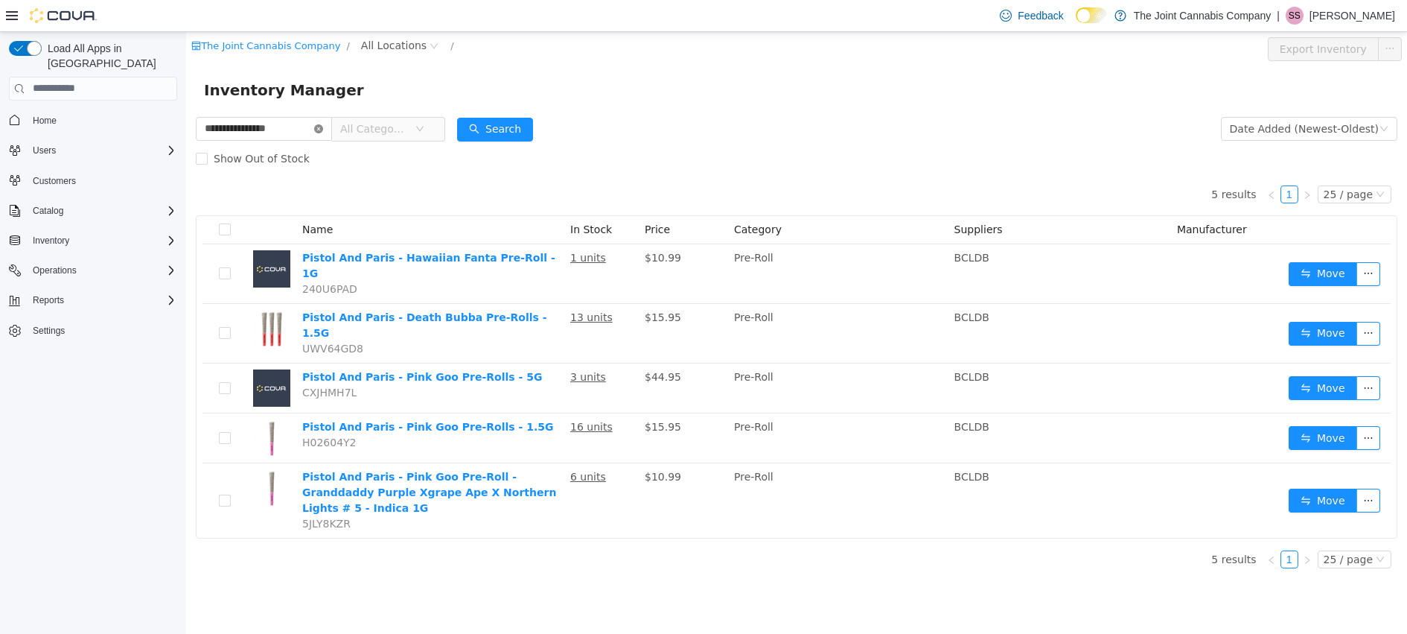
click at [323, 130] on icon "icon: close-circle" at bounding box center [318, 128] width 9 height 9
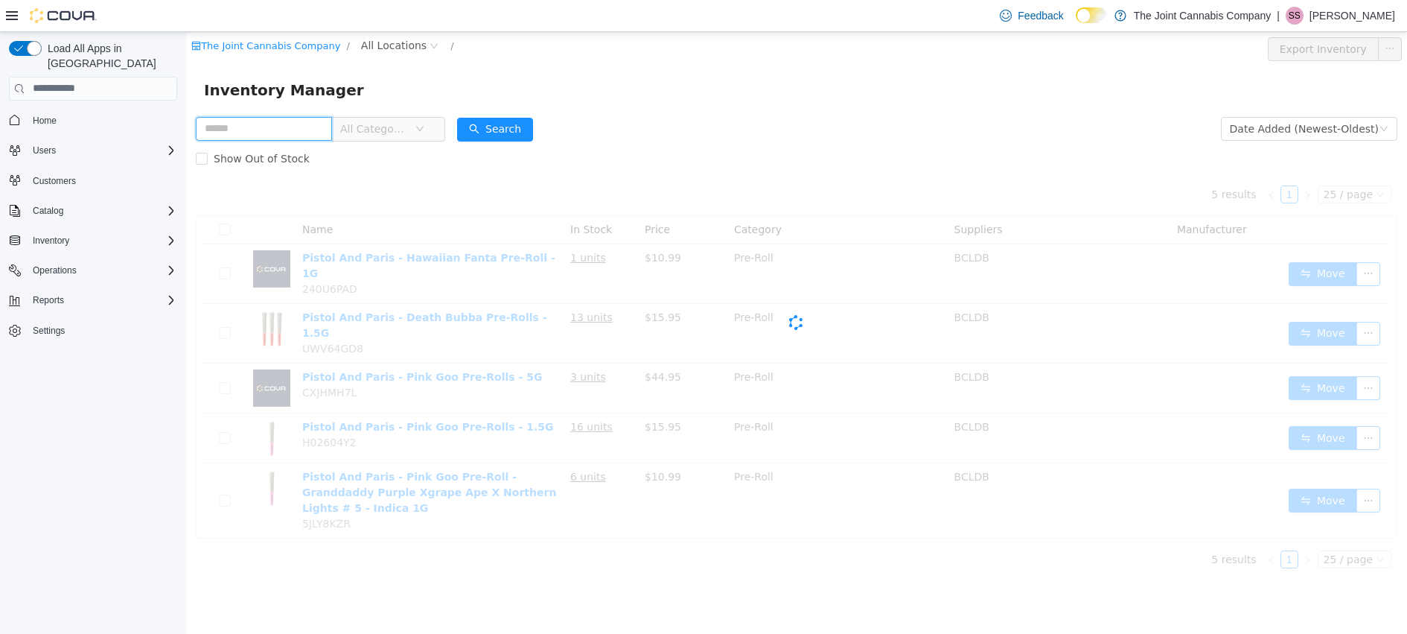
click at [287, 133] on input "text" at bounding box center [264, 128] width 136 height 24
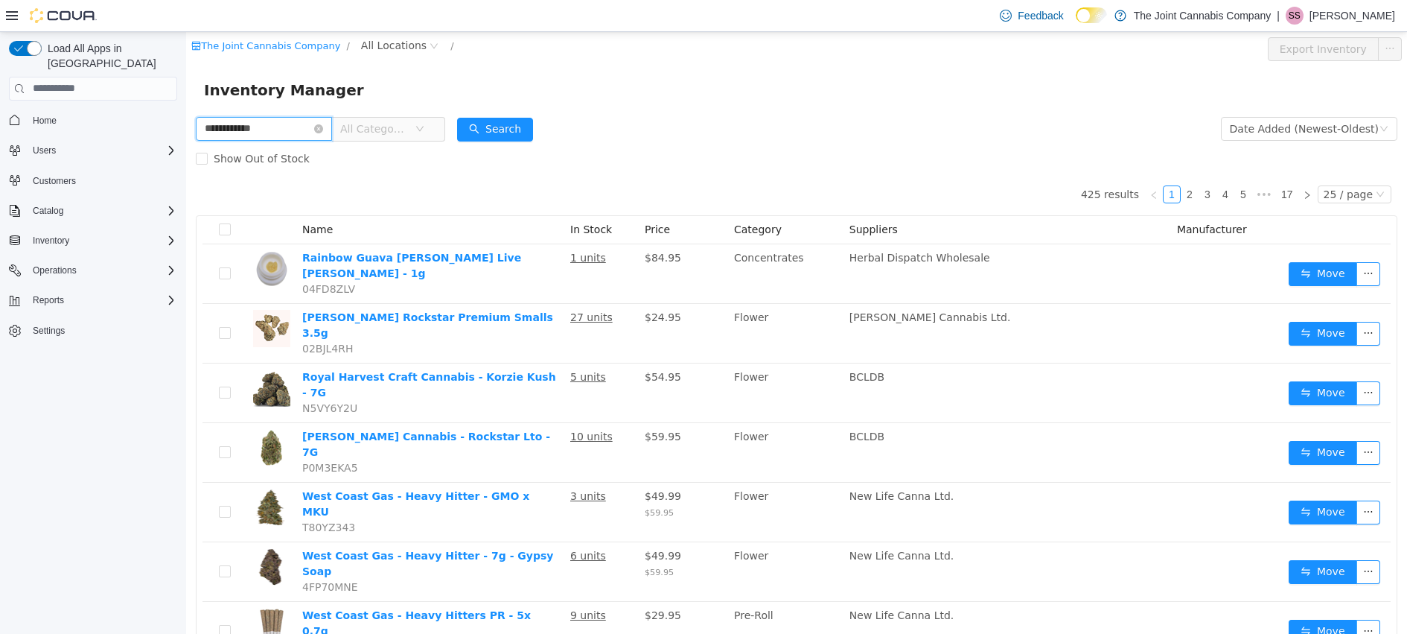
type input "**********"
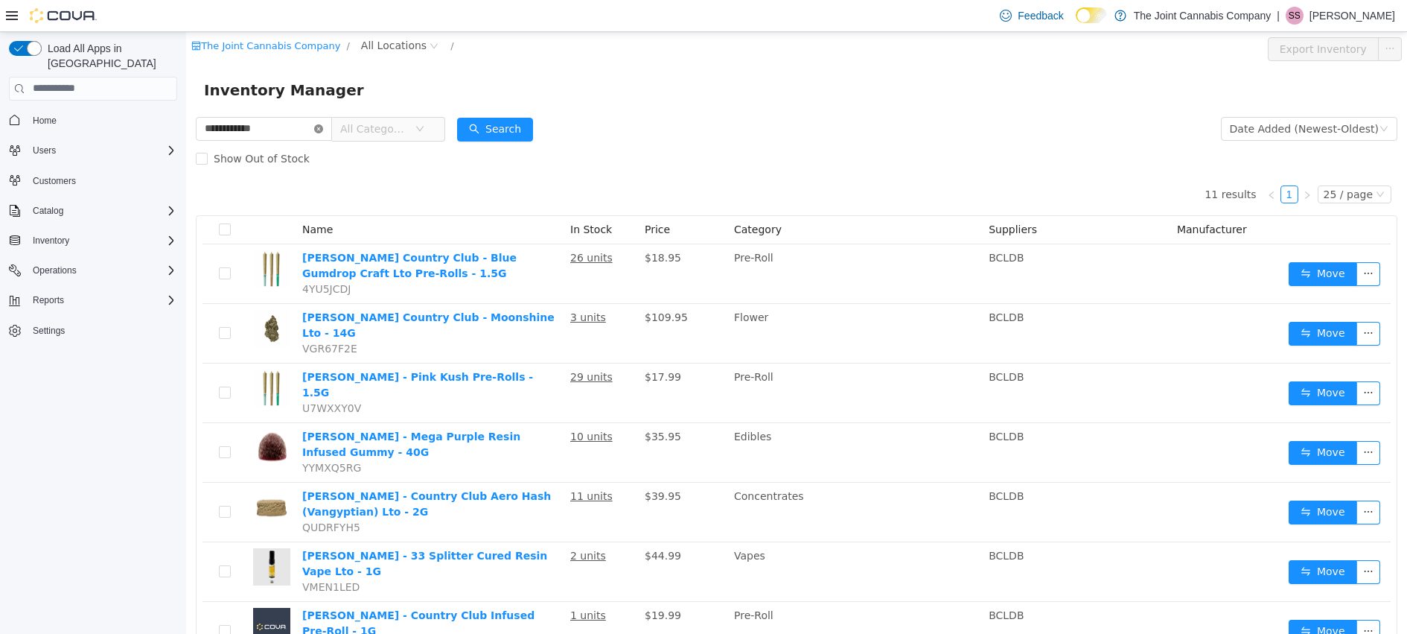
click at [323, 127] on icon "icon: close-circle" at bounding box center [318, 128] width 9 height 9
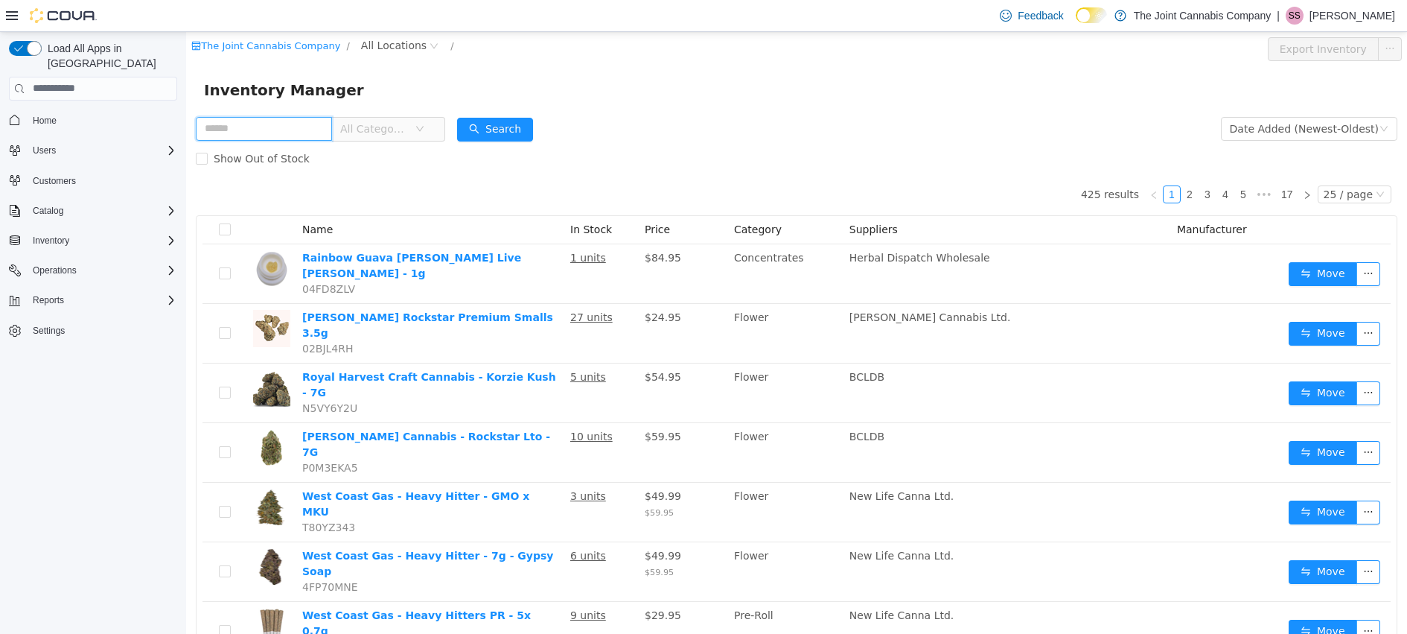
click at [278, 130] on input "text" at bounding box center [264, 128] width 136 height 24
type input "*********"
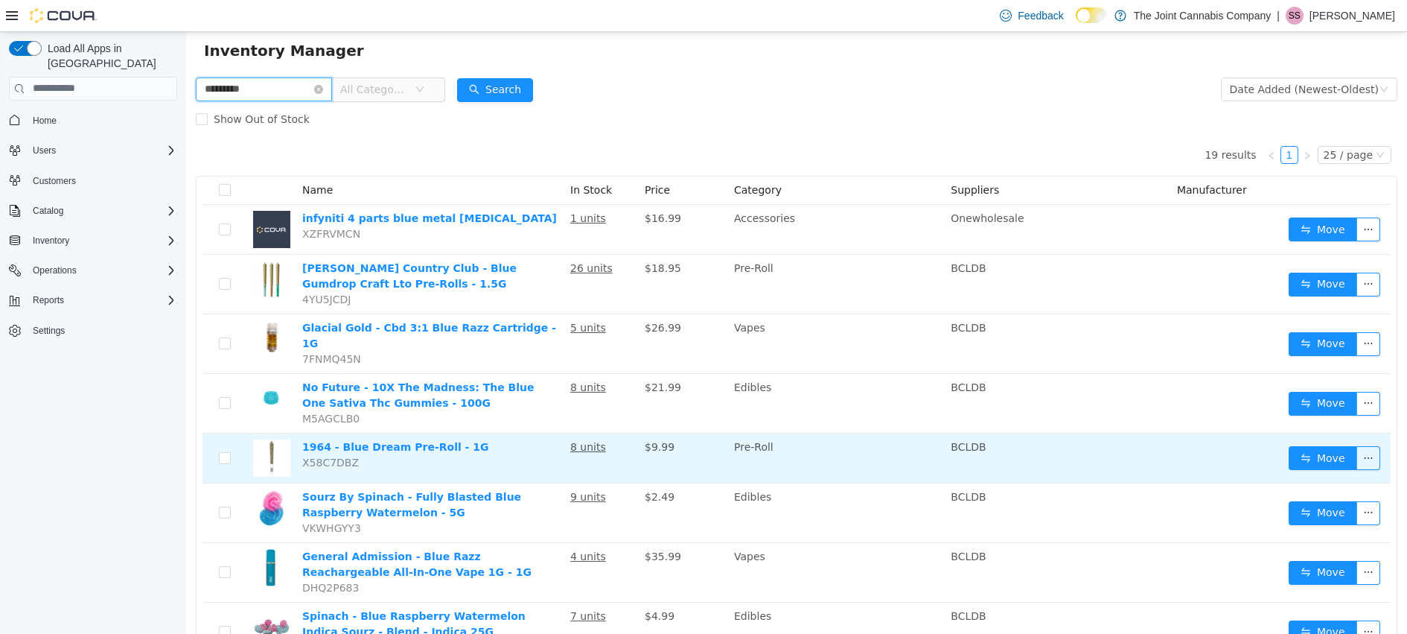
scroll to position [40, 0]
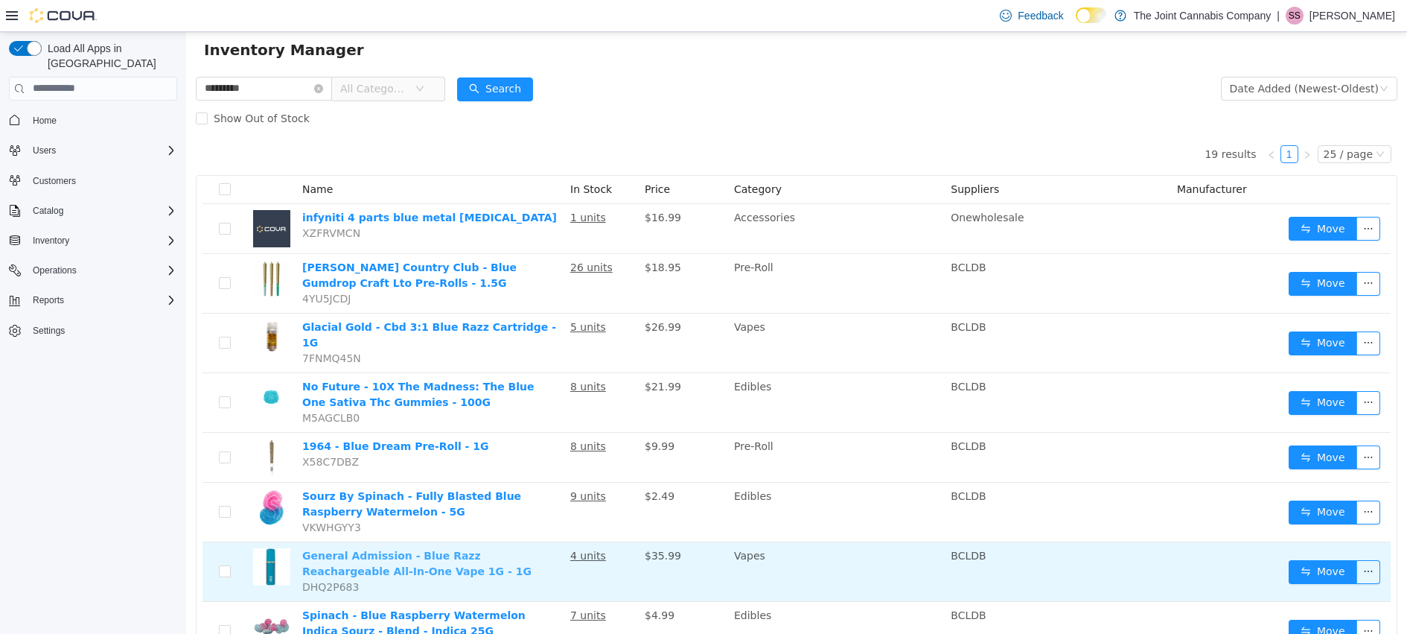
click at [477, 549] on link "General Admission - Blue Razz Reachargeable All-In-One Vape 1G - 1G" at bounding box center [416, 563] width 229 height 28
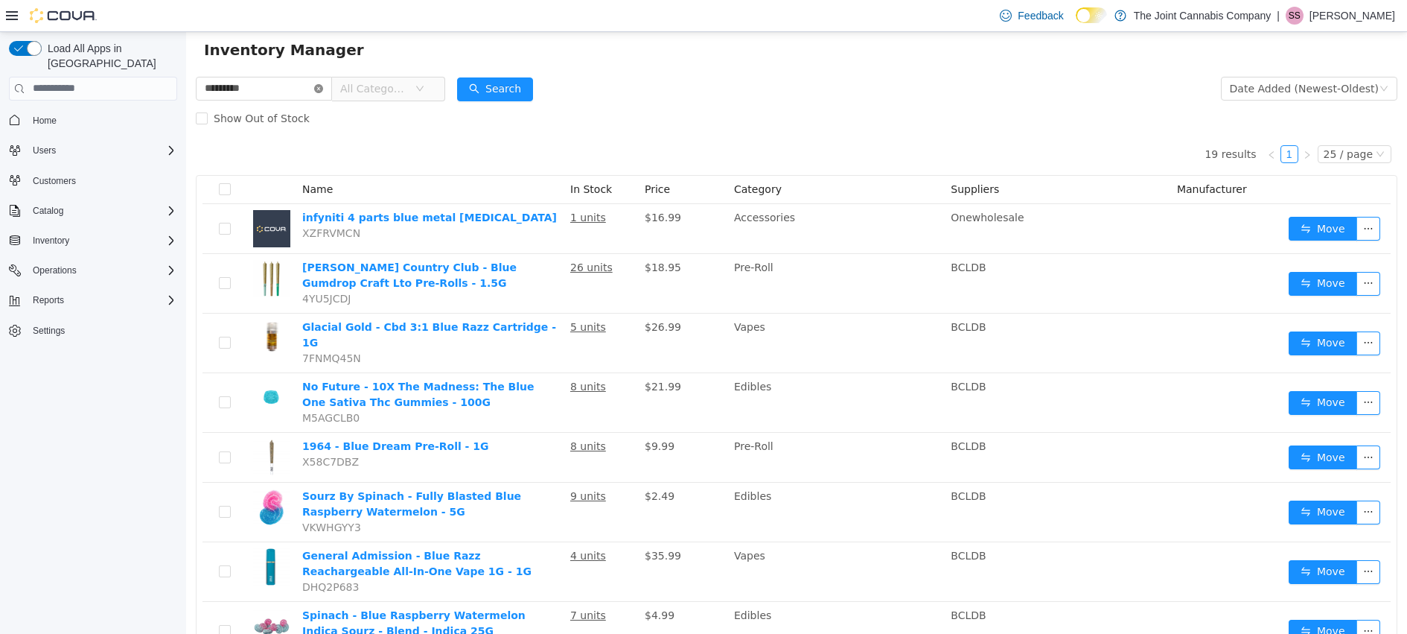
click at [323, 89] on icon "icon: close-circle" at bounding box center [318, 87] width 9 height 9
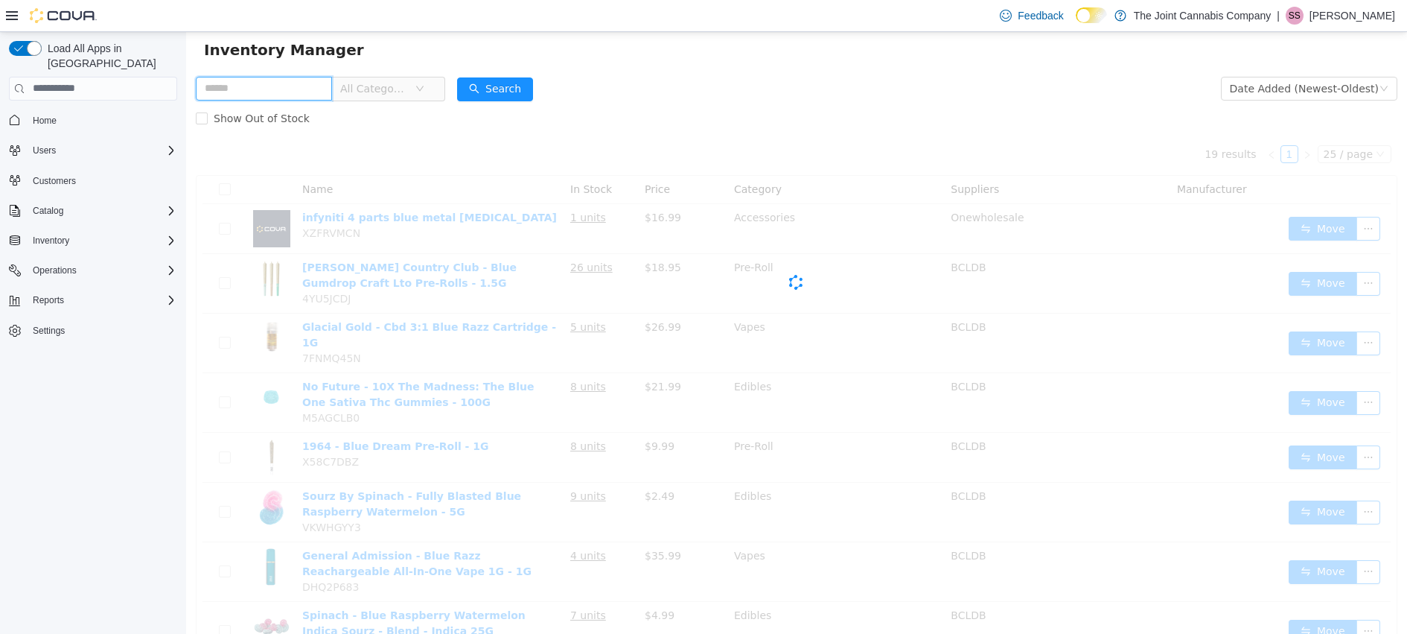
click at [288, 91] on input "text" at bounding box center [264, 88] width 136 height 24
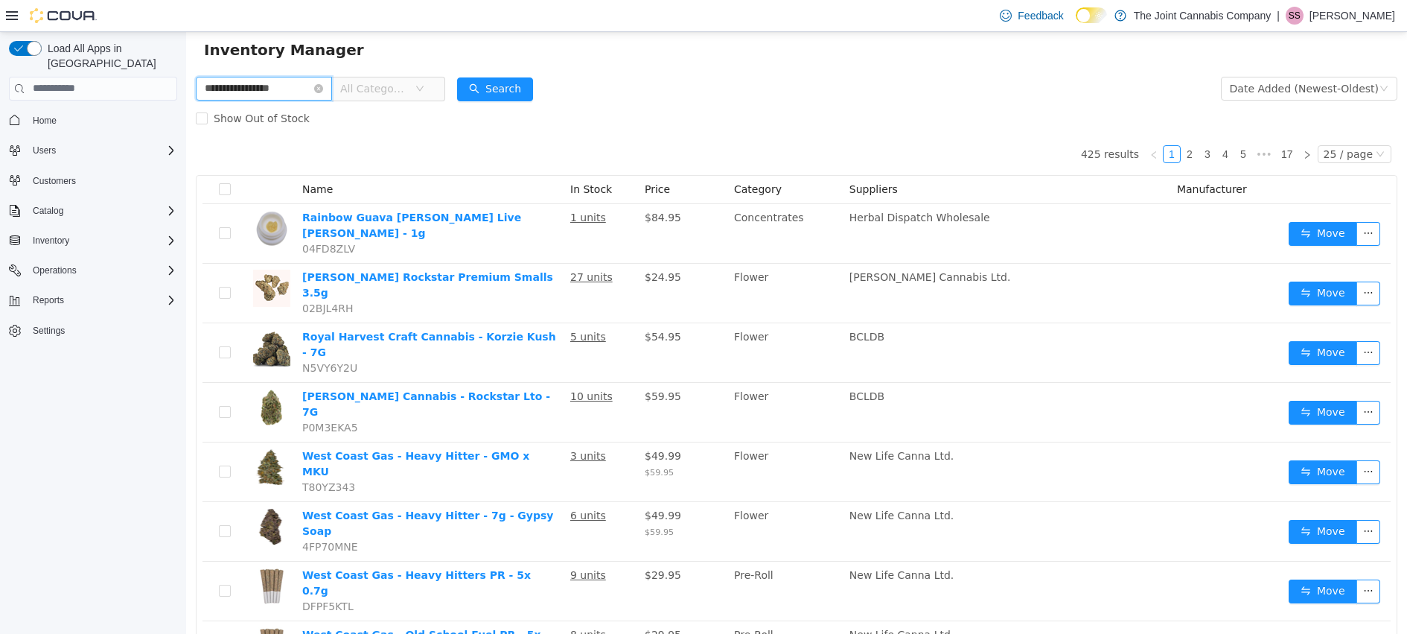
type input "**********"
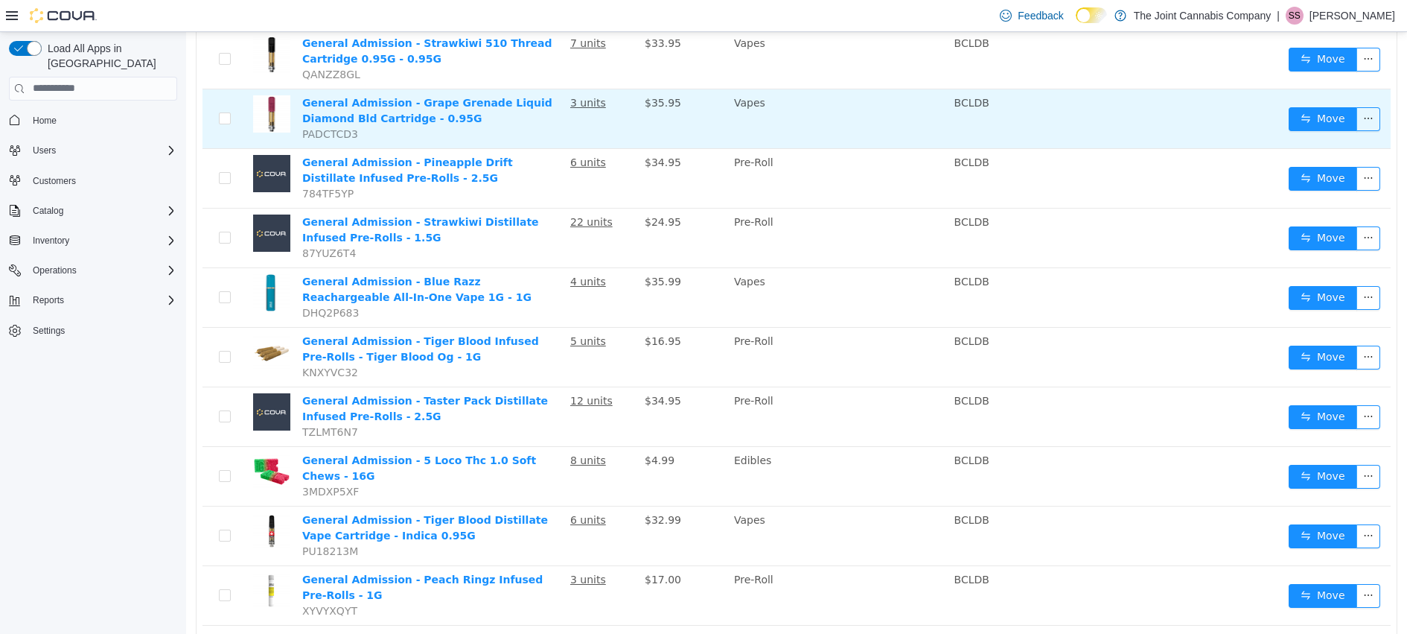
scroll to position [224, 0]
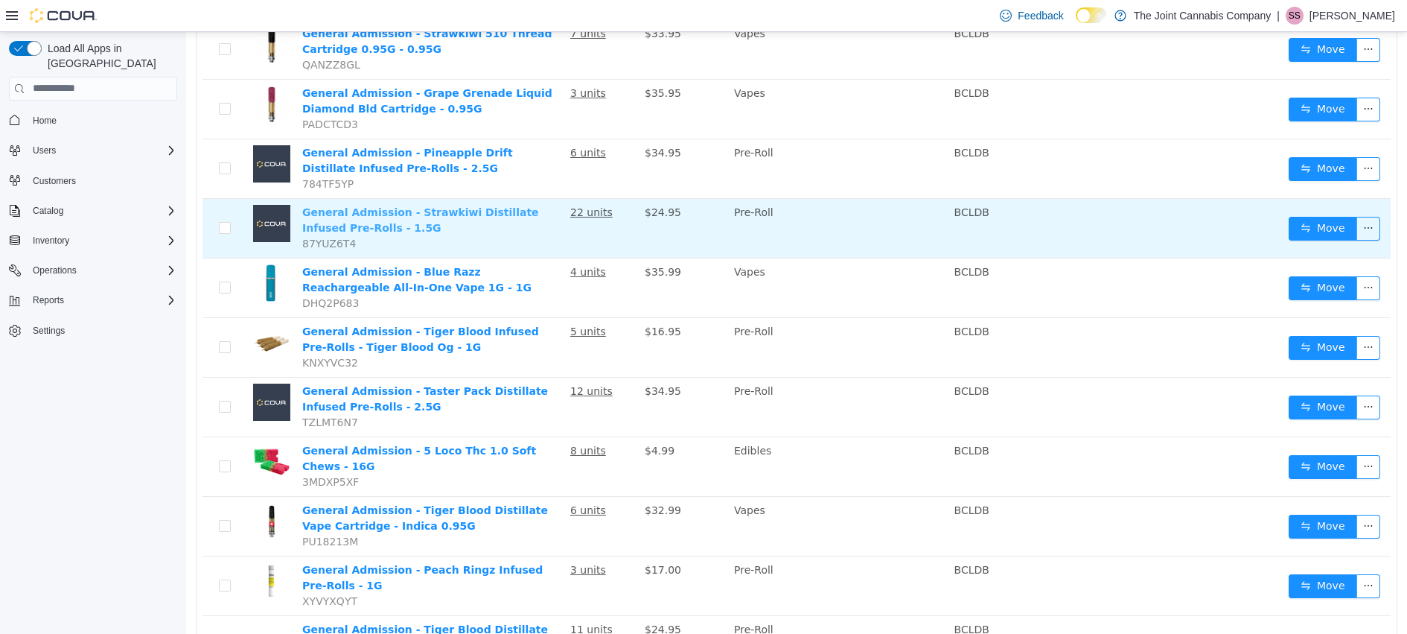
click at [409, 211] on link "General Admission - Strawkiwi Distillate Infused Pre-Rolls - 1.5G" at bounding box center [420, 219] width 237 height 28
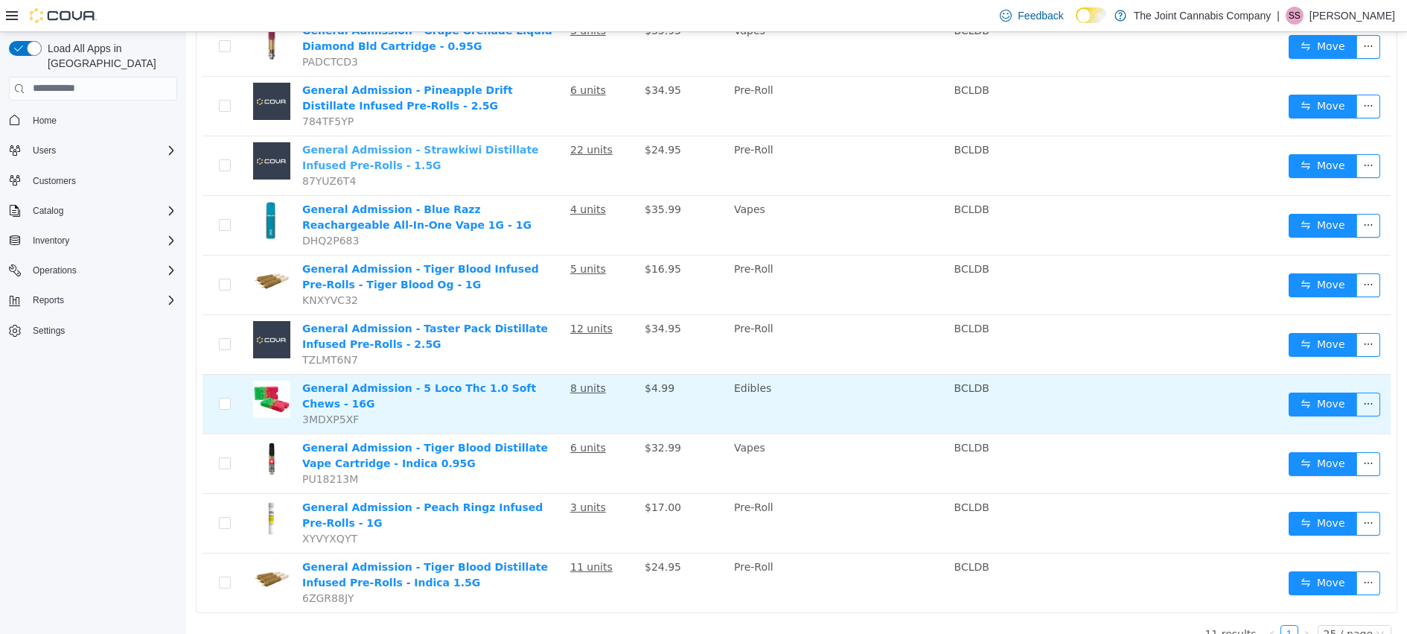
scroll to position [308, 0]
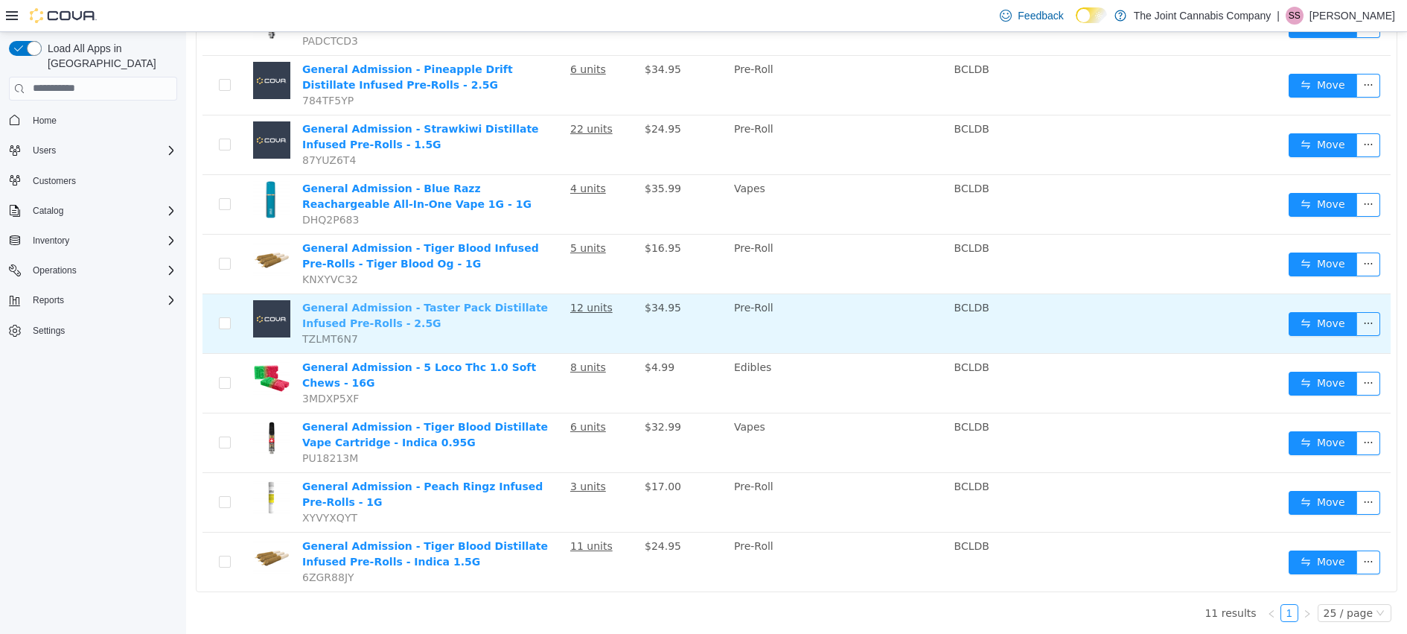
click at [488, 304] on link "General Admission - Taster Pack Distillate Infused Pre-Rolls - 2.5G" at bounding box center [425, 315] width 246 height 28
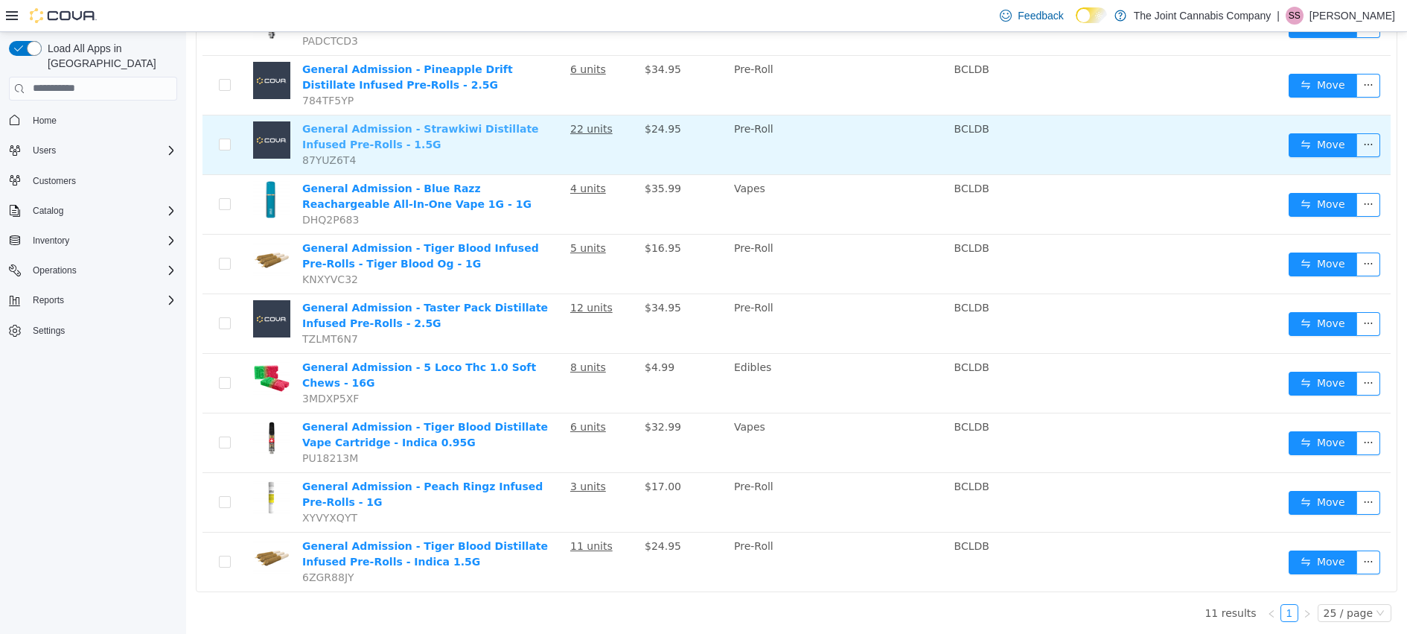
click at [412, 126] on link "General Admission - Strawkiwi Distillate Infused Pre-Rolls - 1.5G" at bounding box center [420, 136] width 237 height 28
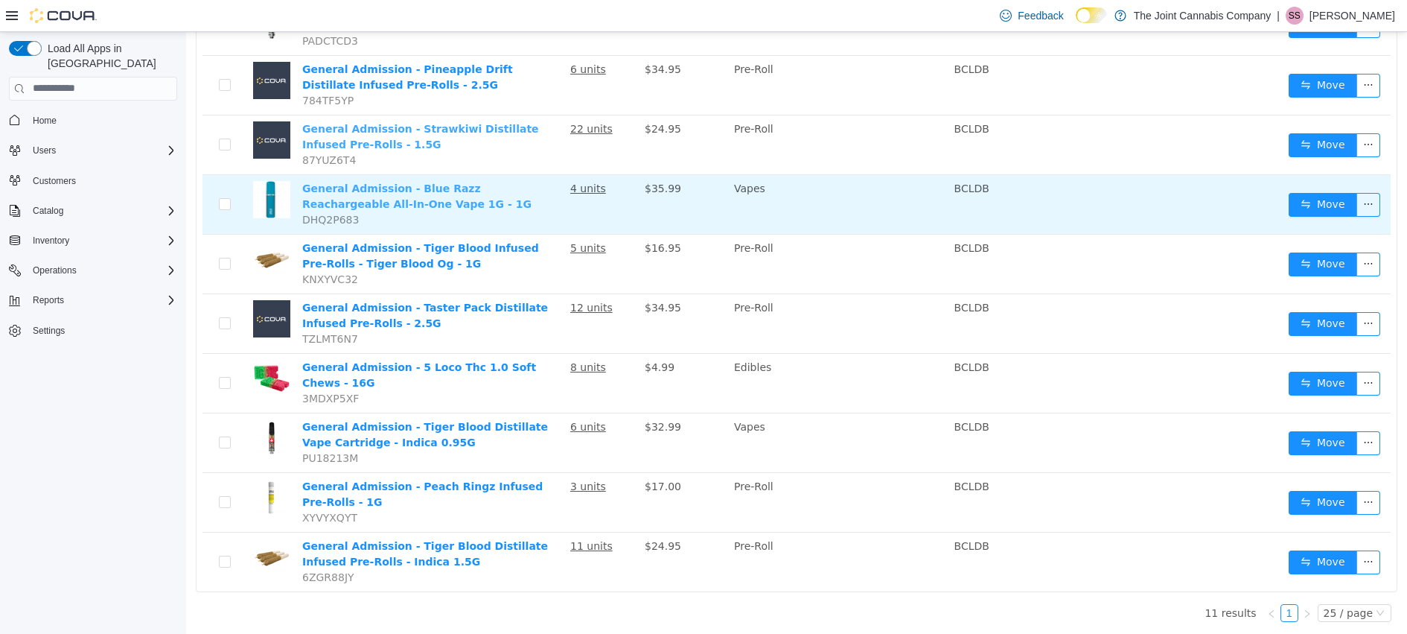
scroll to position [0, 0]
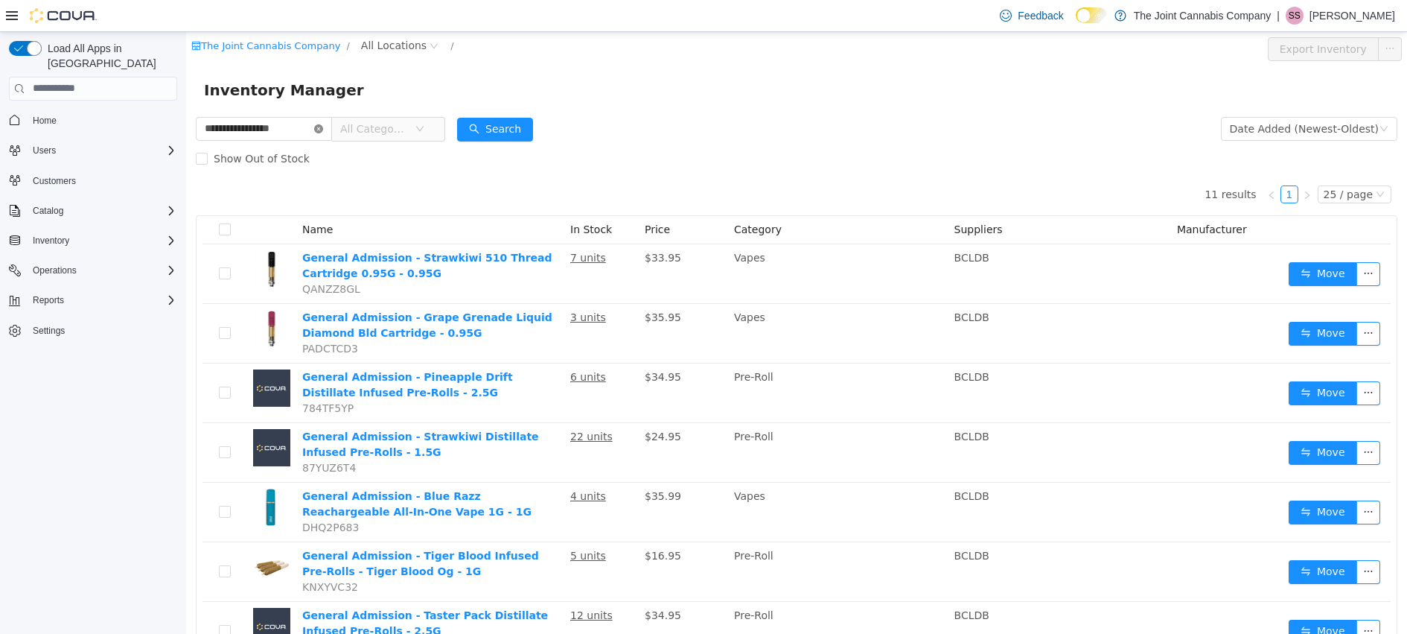
click at [323, 128] on icon "icon: close-circle" at bounding box center [318, 128] width 9 height 9
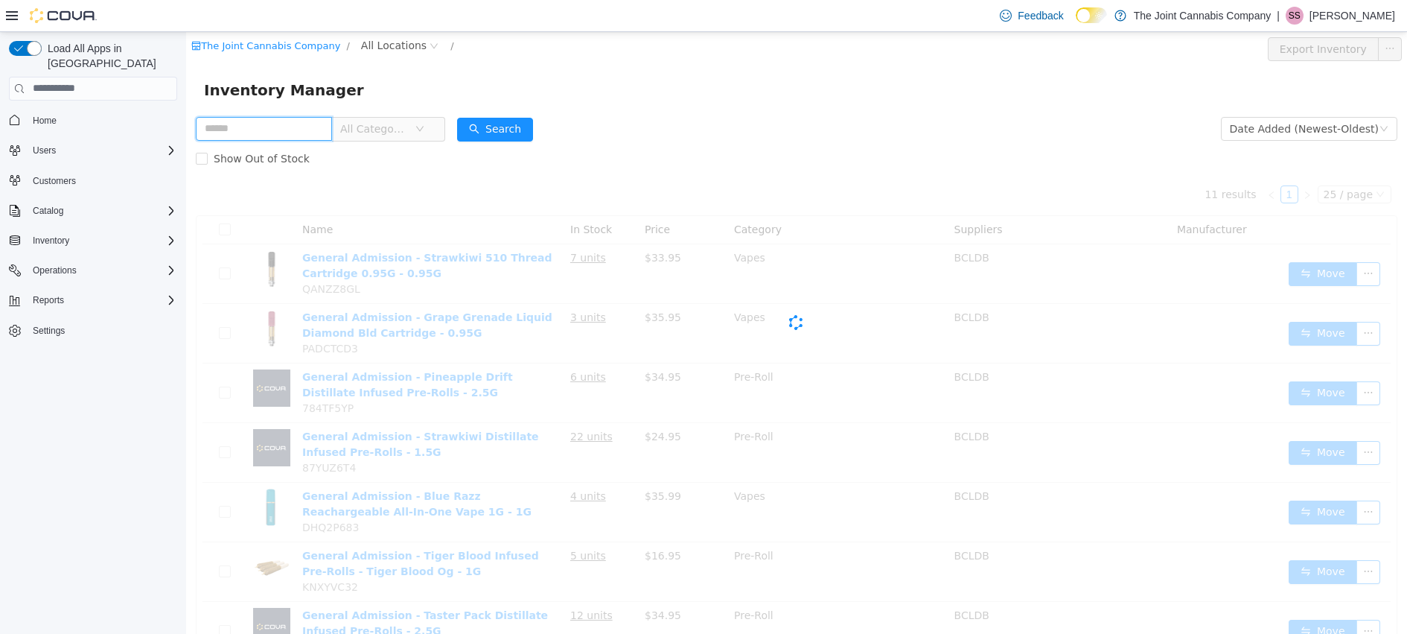
click at [295, 133] on input "text" at bounding box center [264, 128] width 136 height 24
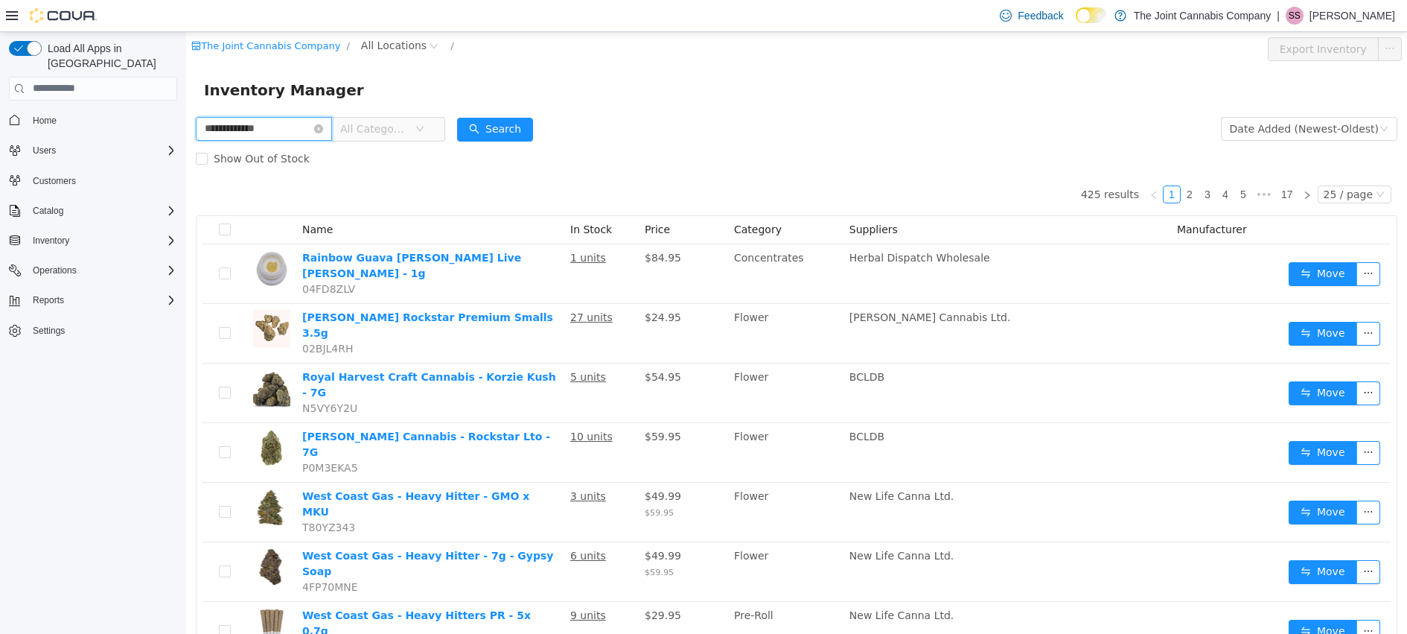
type input "**********"
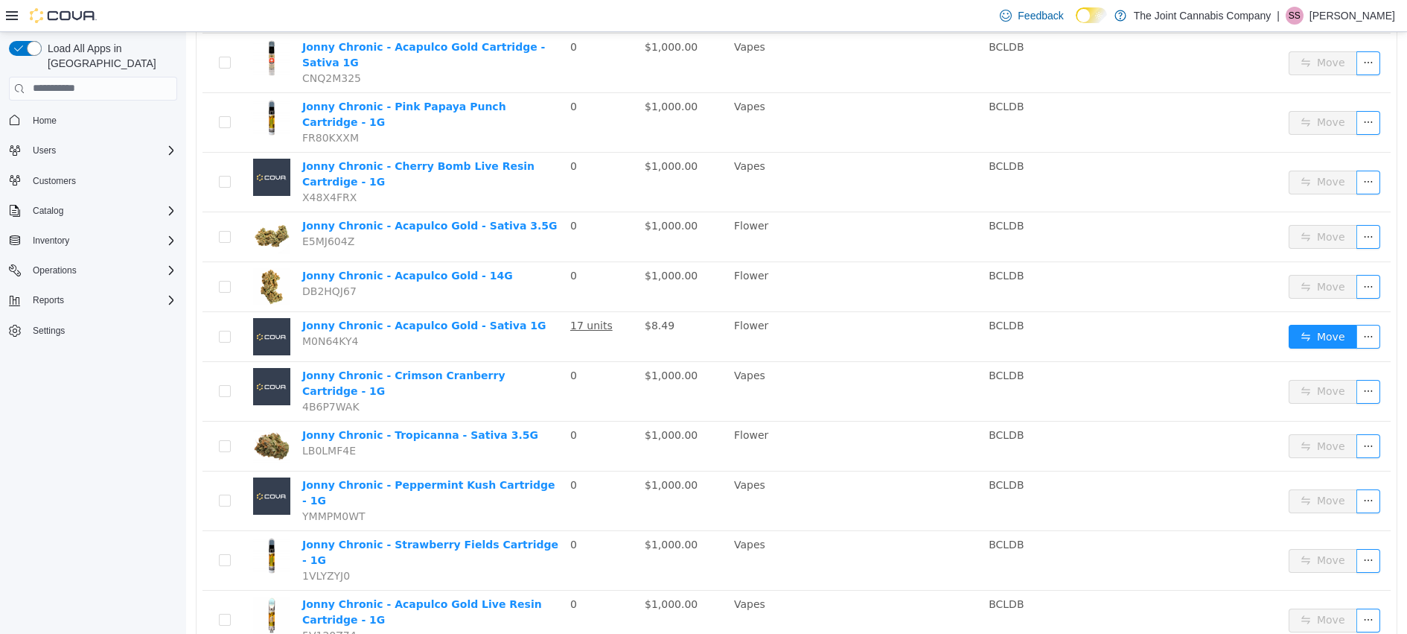
scroll to position [1006, 0]
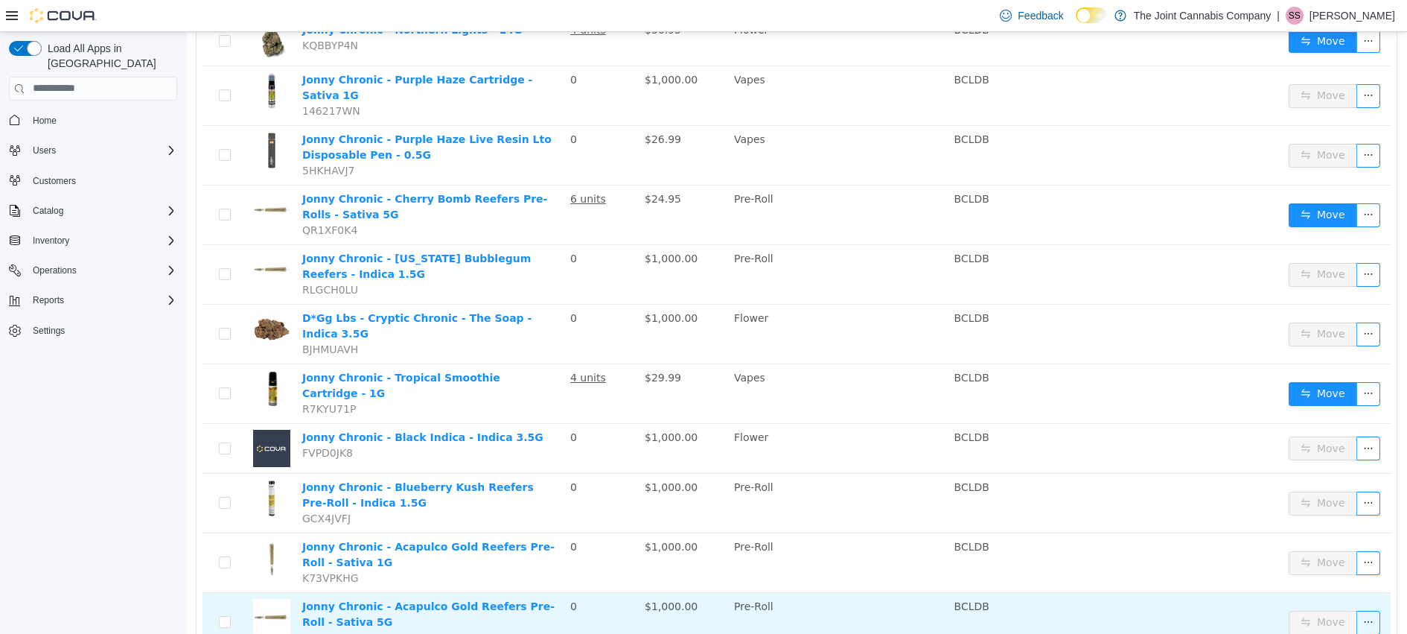
scroll to position [277, 0]
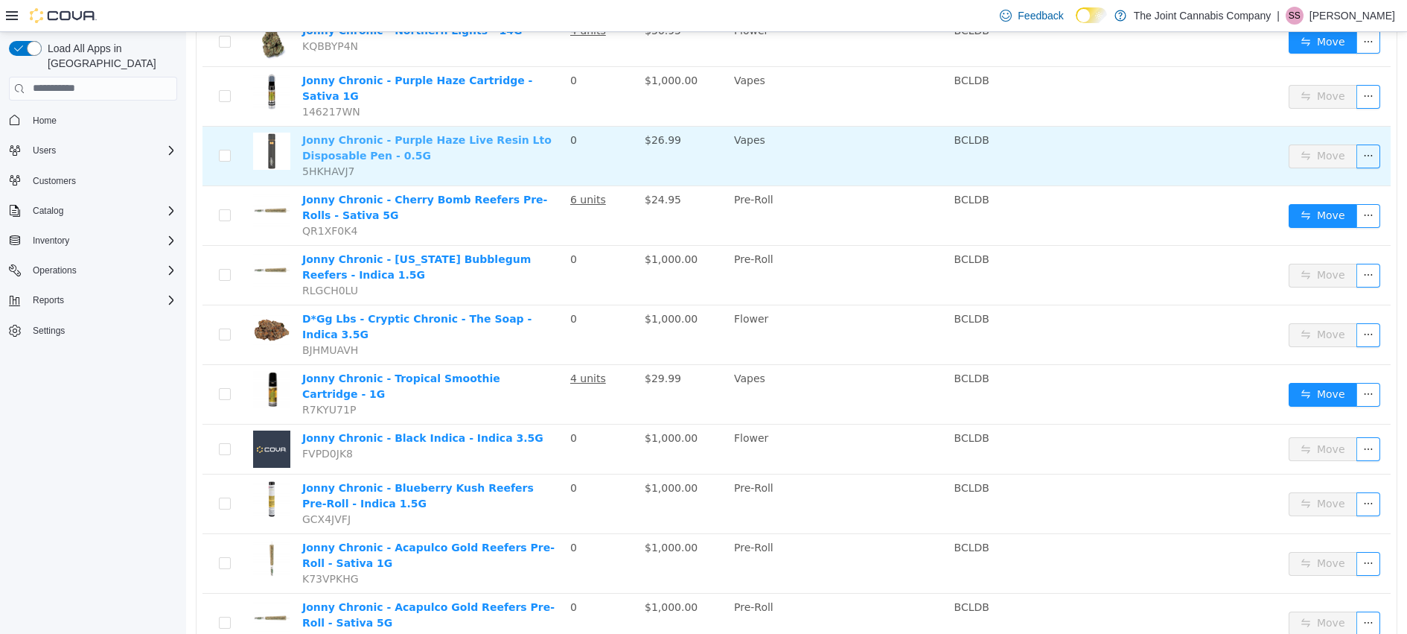
click at [393, 133] on link "Jonny Chronic - Purple Haze Live Resin Lto Disposable Pen - 0.5G" at bounding box center [426, 147] width 249 height 28
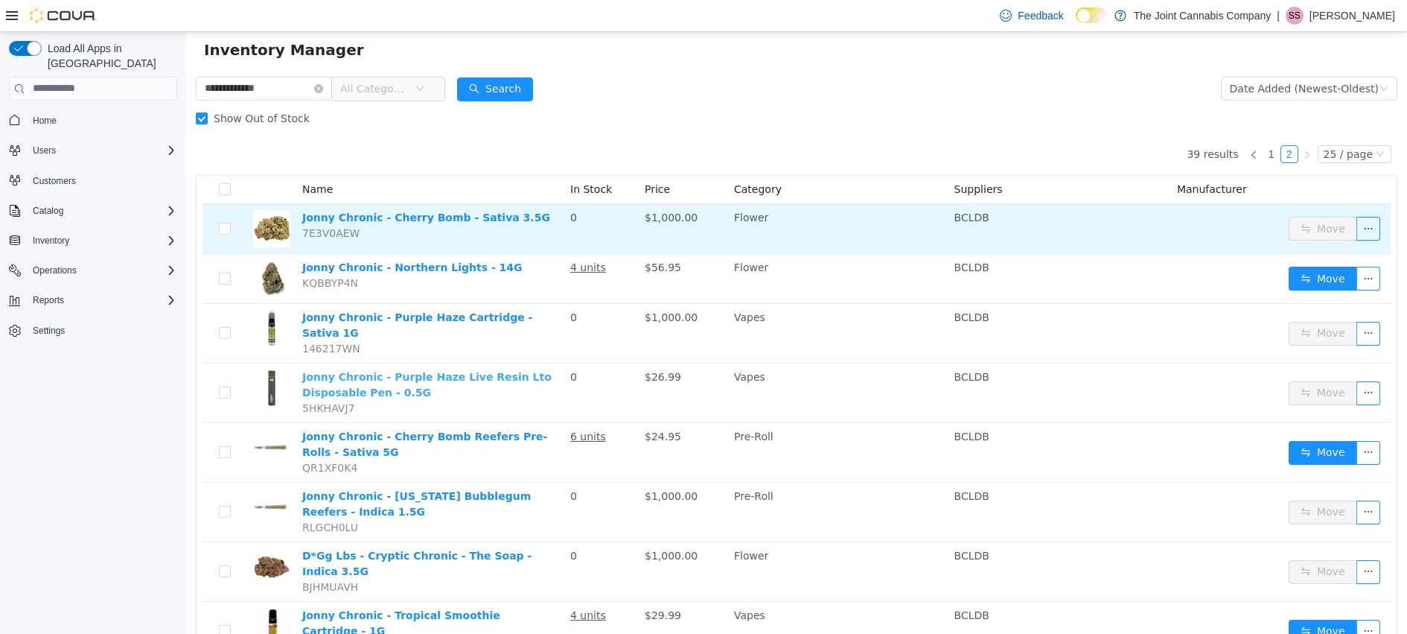
scroll to position [0, 0]
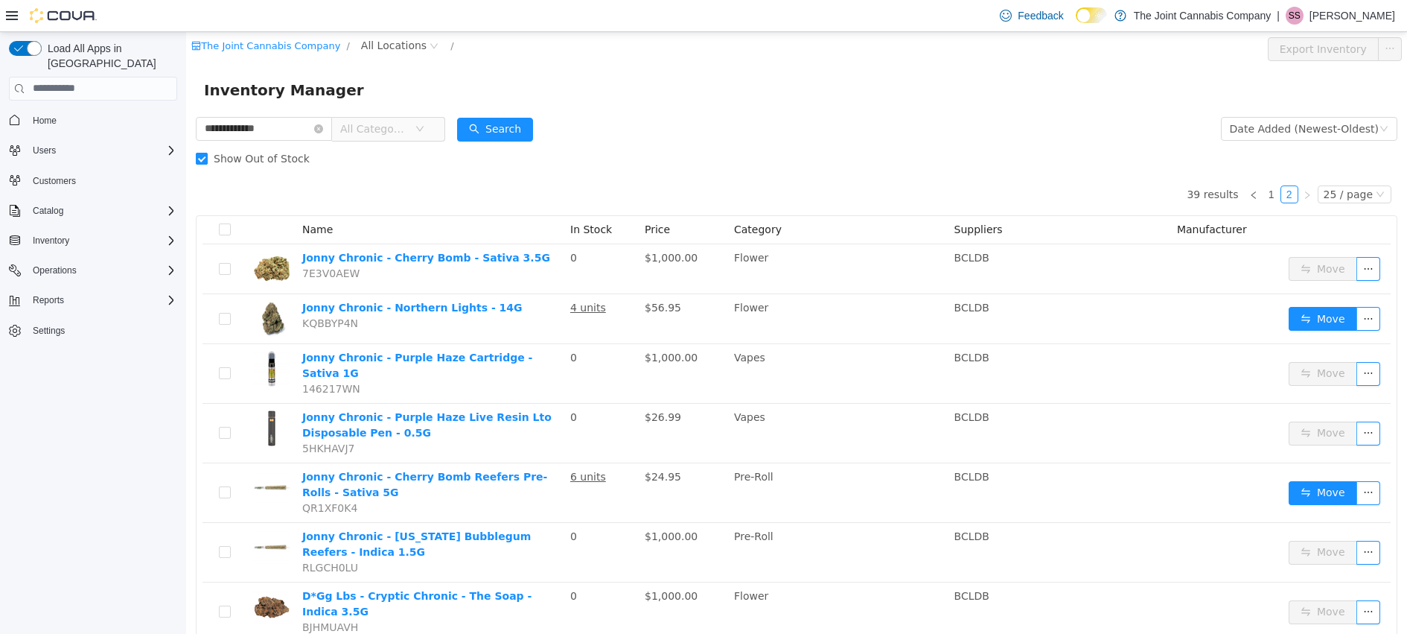
click at [202, 150] on label "Show Out of Stock" at bounding box center [256, 158] width 120 height 30
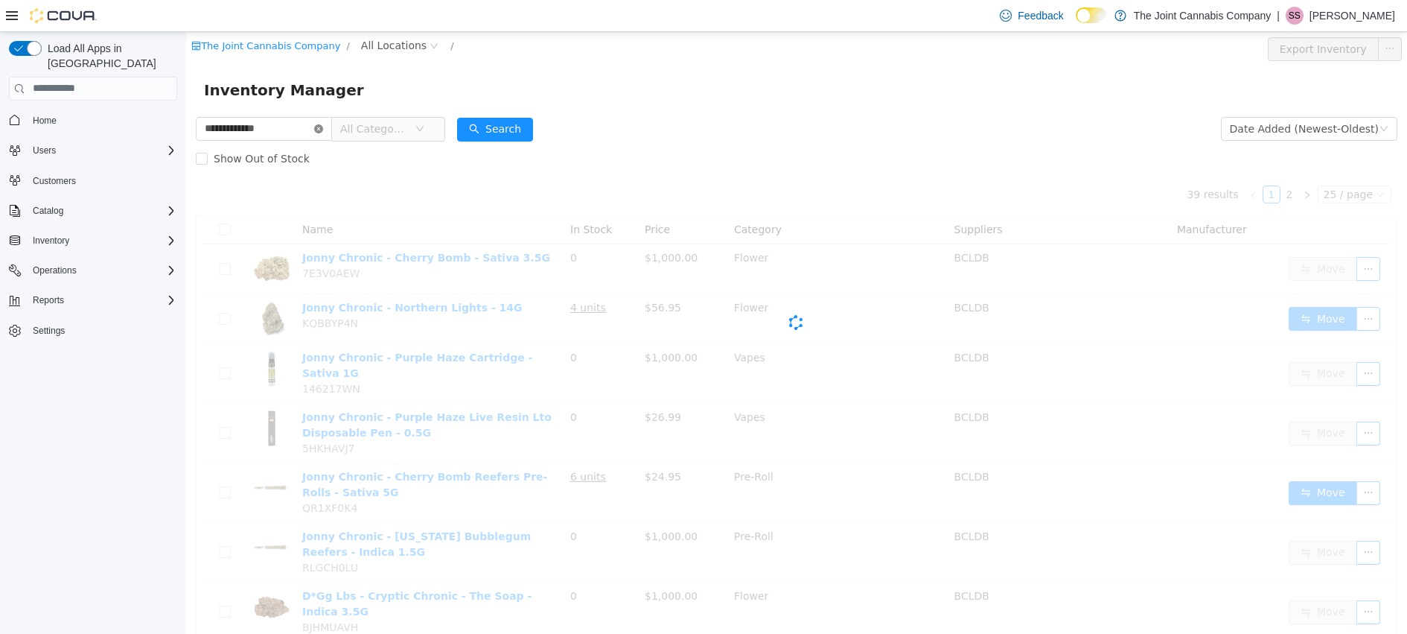
click at [323, 130] on icon "icon: close-circle" at bounding box center [318, 128] width 9 height 9
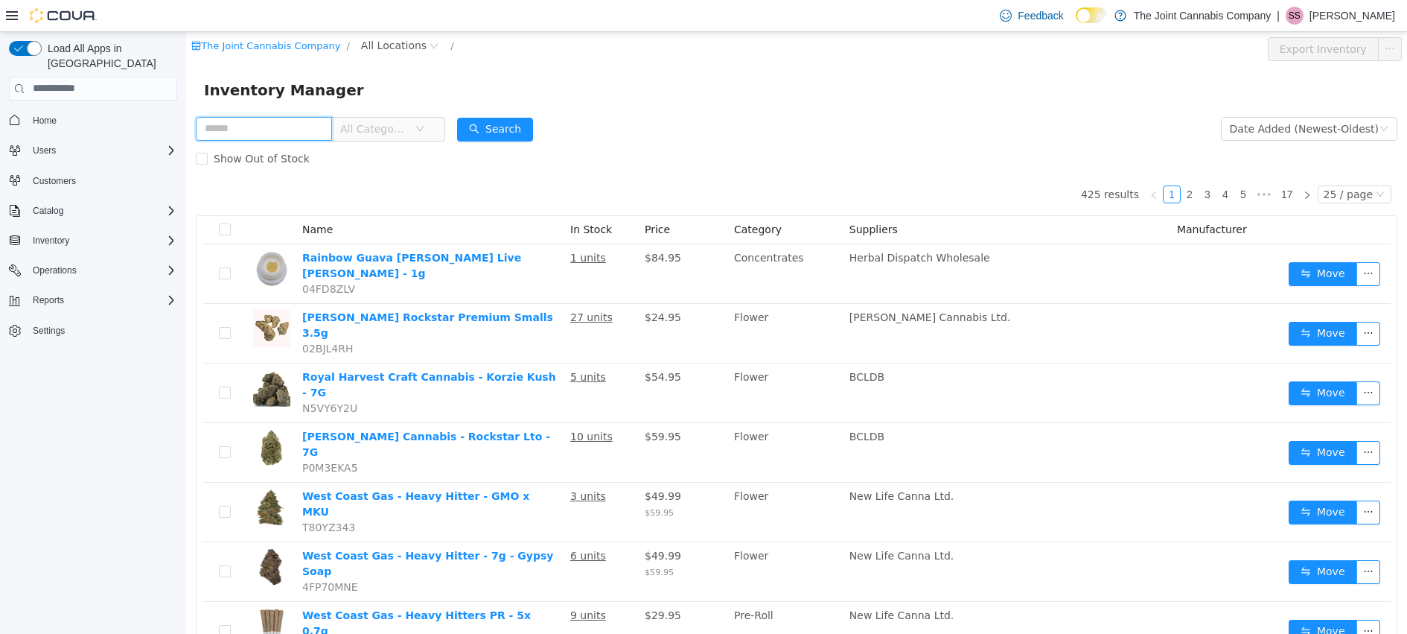
click at [327, 130] on input "text" at bounding box center [264, 128] width 136 height 24
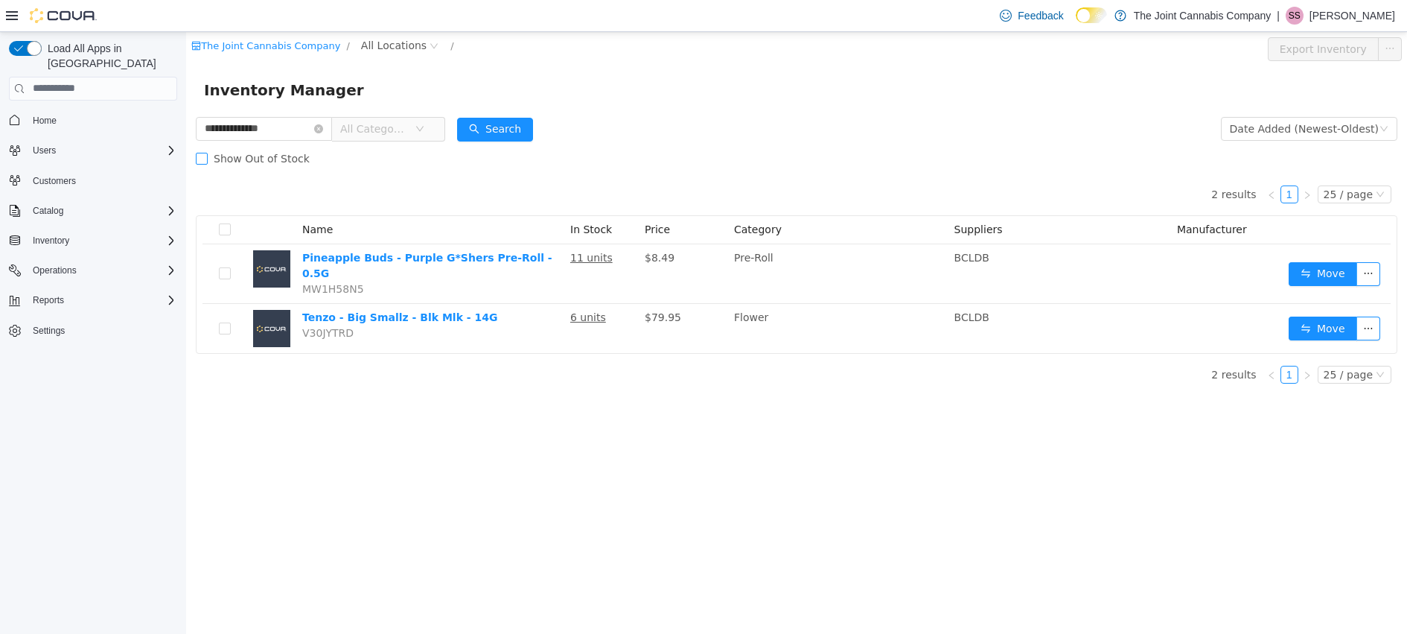
click at [206, 158] on span at bounding box center [202, 158] width 12 height 12
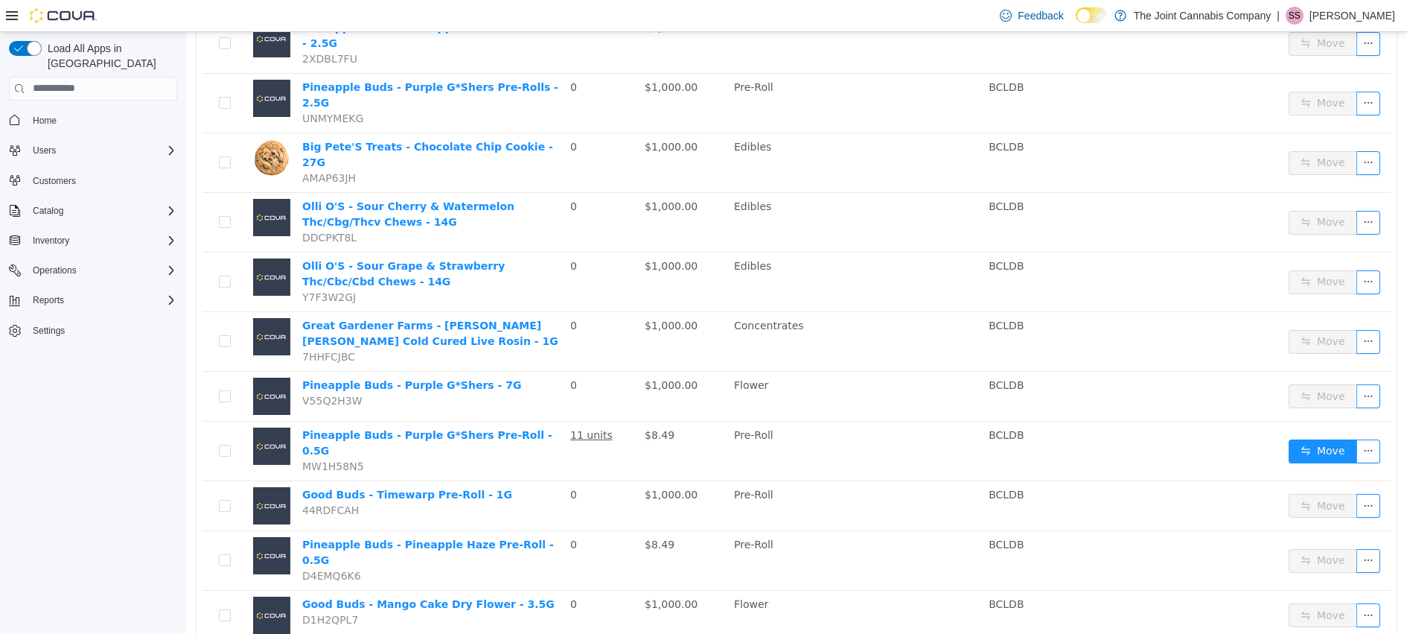
scroll to position [987, 0]
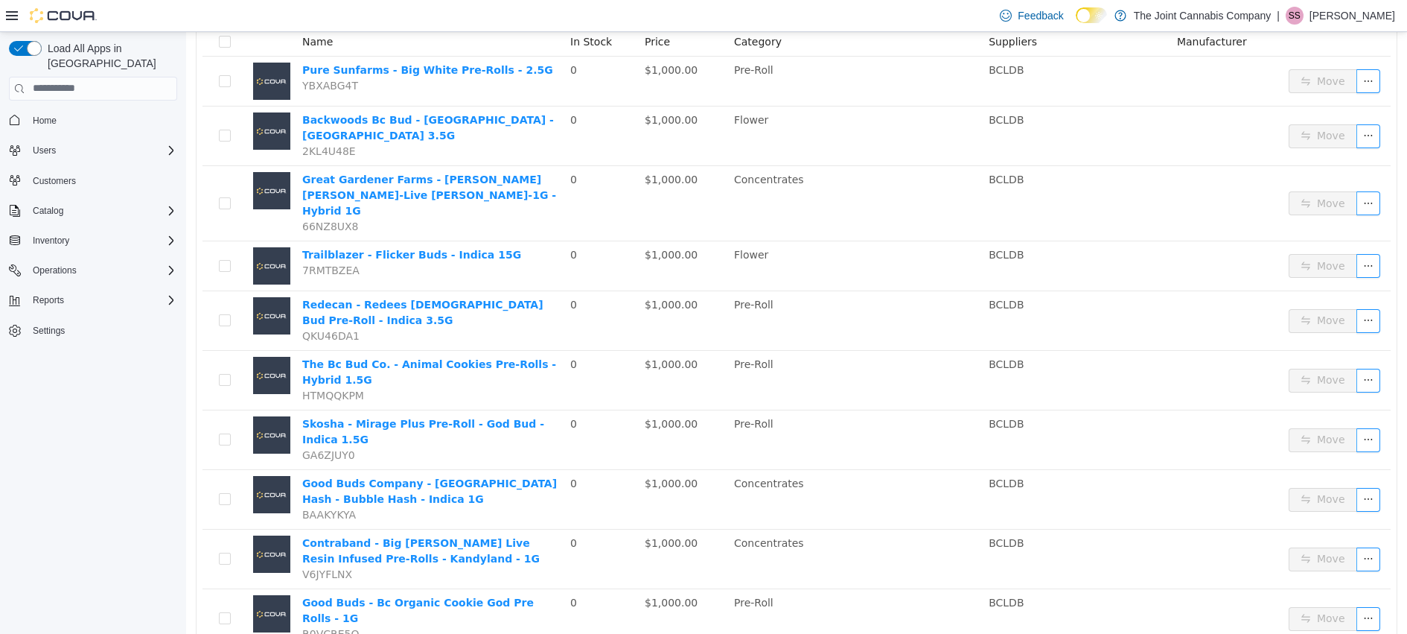
scroll to position [39, 0]
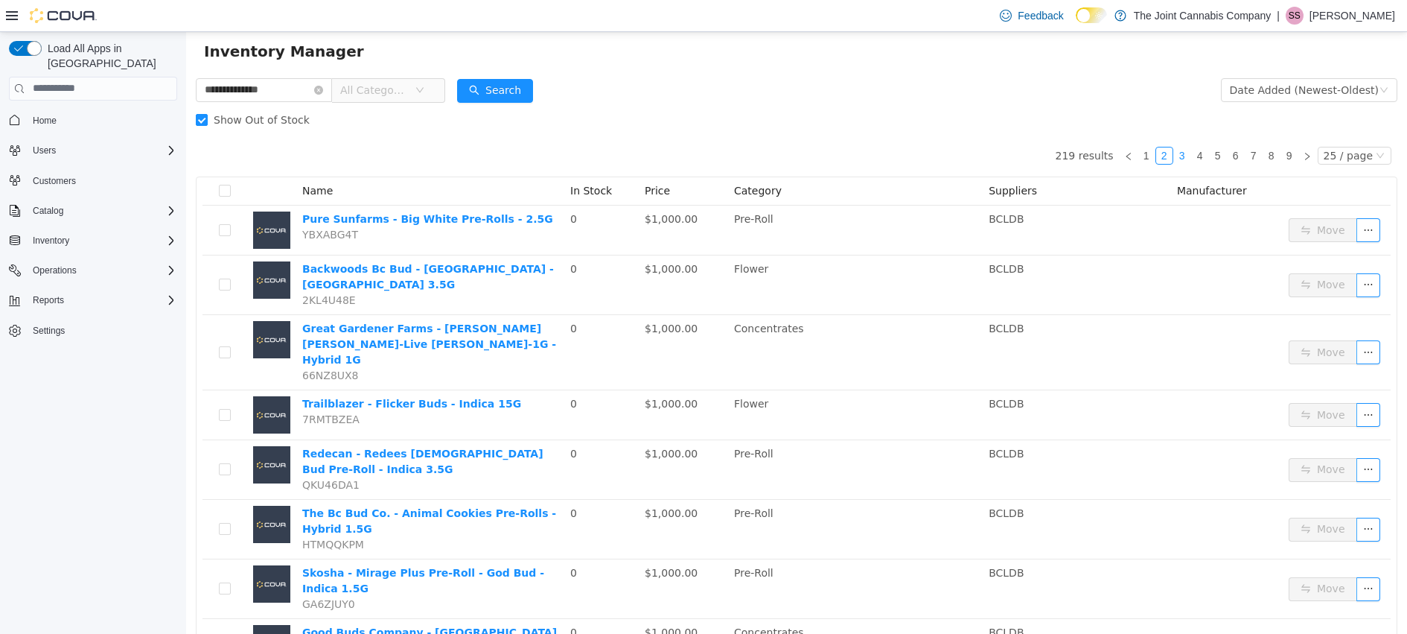
click at [1178, 152] on link "3" at bounding box center [1182, 155] width 16 height 16
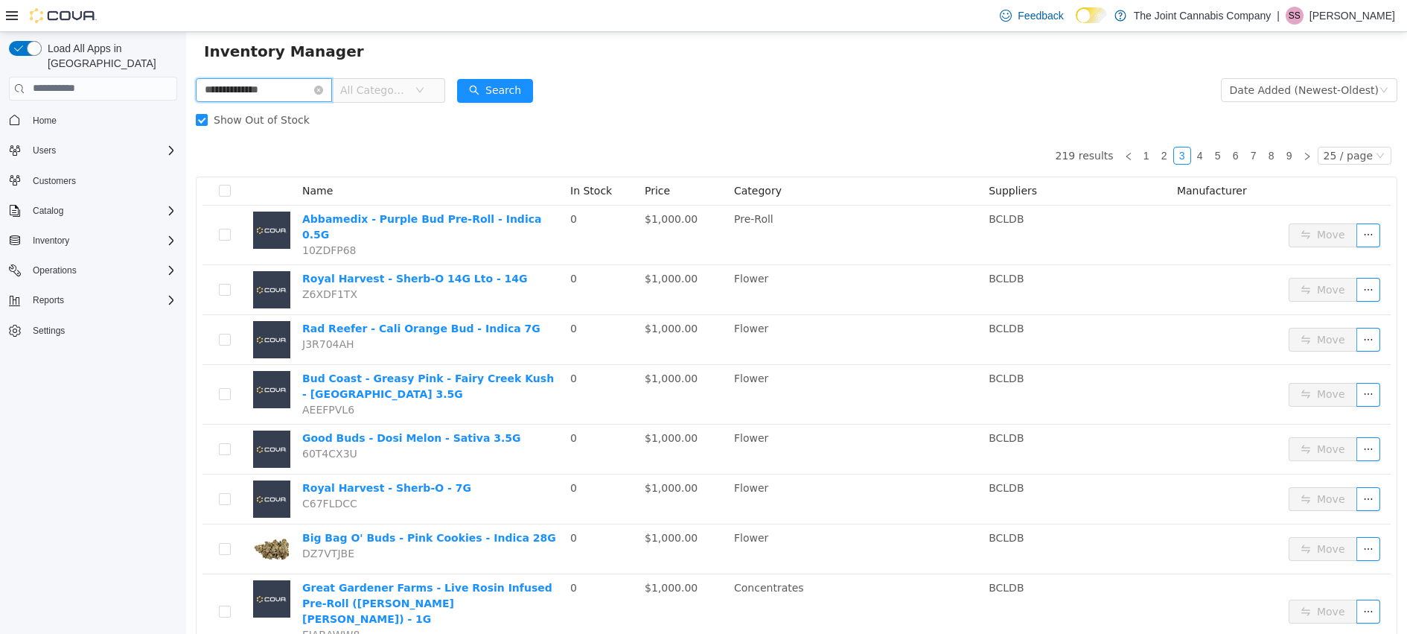
drag, startPoint x: 320, startPoint y: 86, endPoint x: 162, endPoint y: 91, distance: 157.9
click at [186, 91] on html "**********" at bounding box center [796, 294] width 1221 height 602
type input "****"
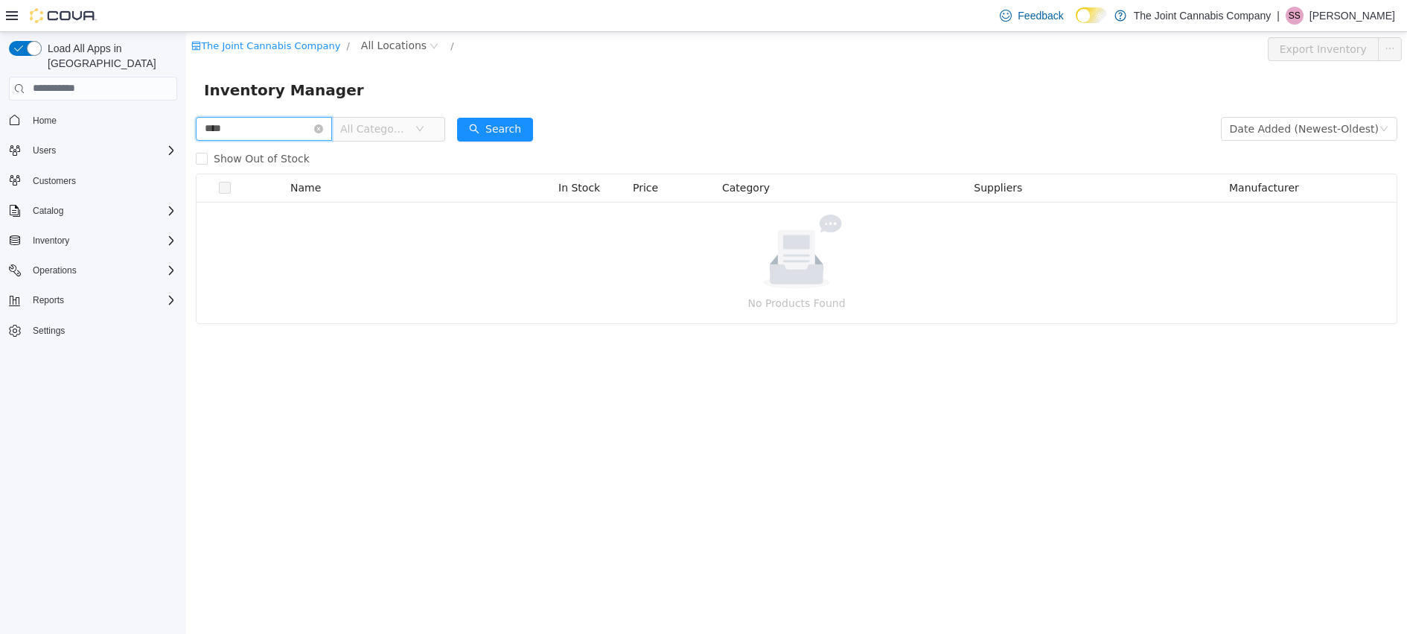
click at [332, 131] on input "****" at bounding box center [264, 128] width 136 height 24
click at [323, 128] on icon "icon: close-circle" at bounding box center [318, 128] width 9 height 9
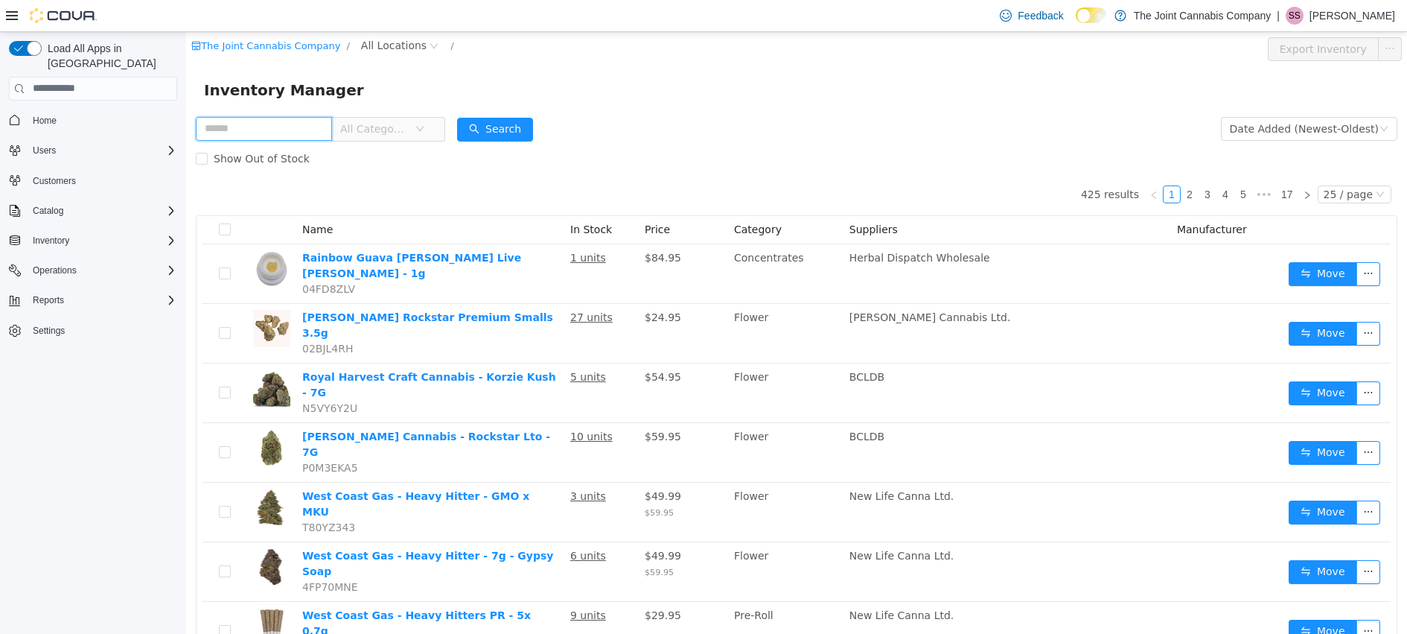
click at [252, 131] on input "text" at bounding box center [264, 128] width 136 height 24
type input "****"
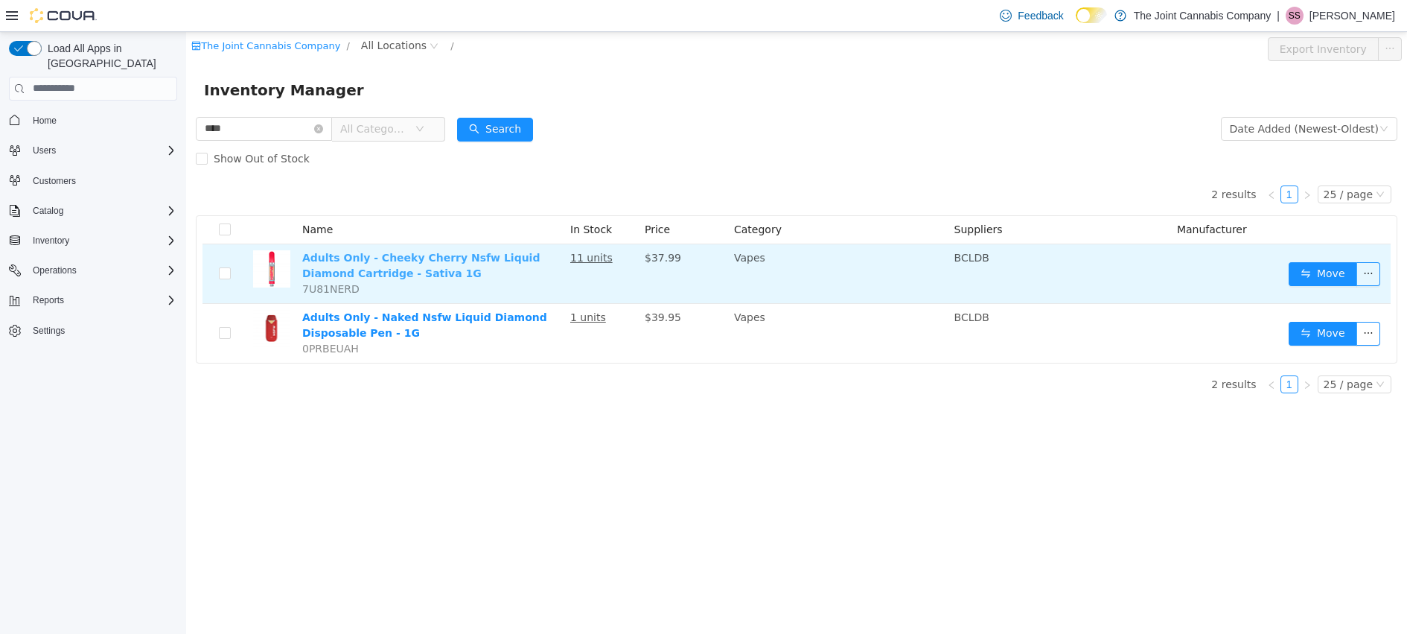
click at [366, 262] on link "Adults Only - Cheeky Cherry Nsfw Liquid Diamond Cartridge - Sativa 1G" at bounding box center [420, 265] width 237 height 28
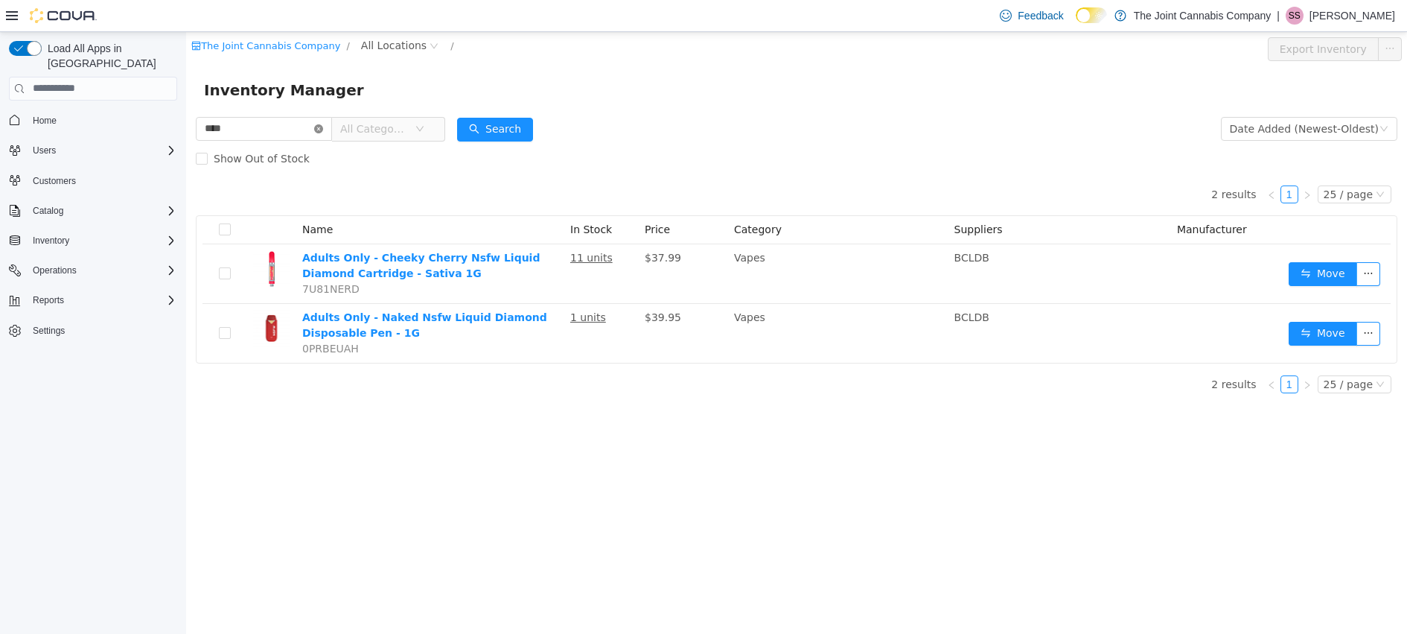
click at [323, 126] on icon "icon: close-circle" at bounding box center [318, 128] width 9 height 9
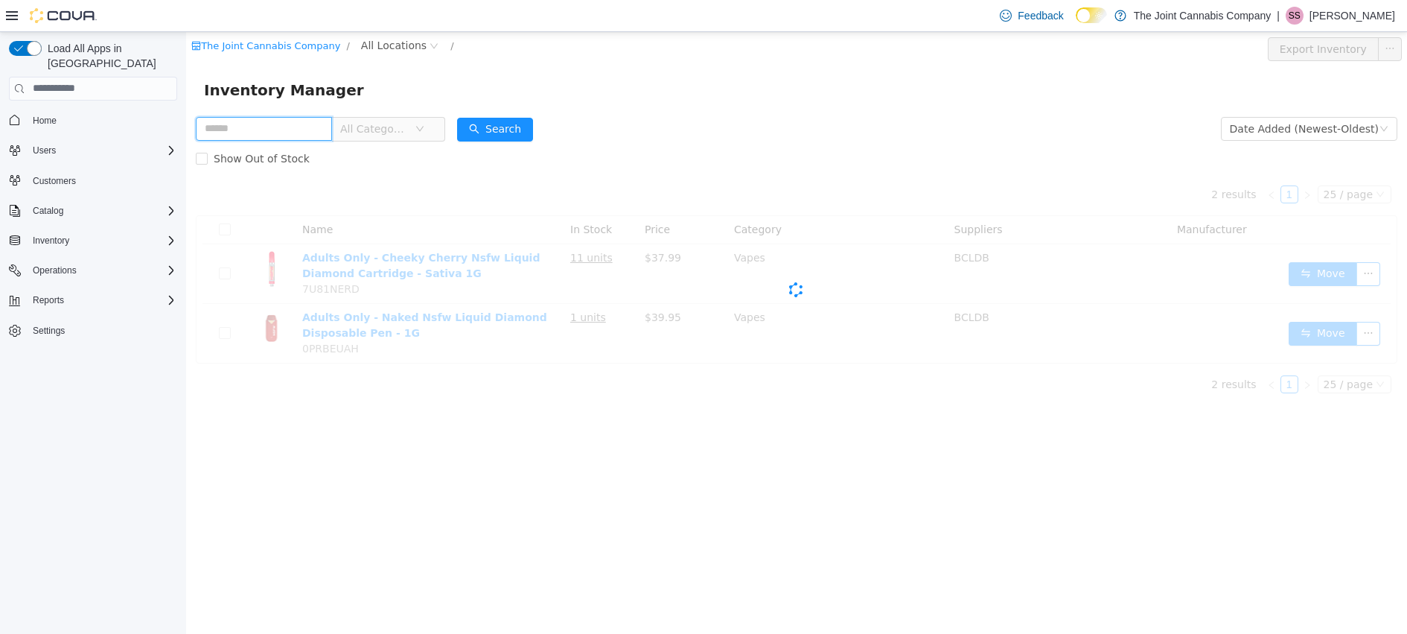
click at [310, 127] on input "text" at bounding box center [264, 128] width 136 height 24
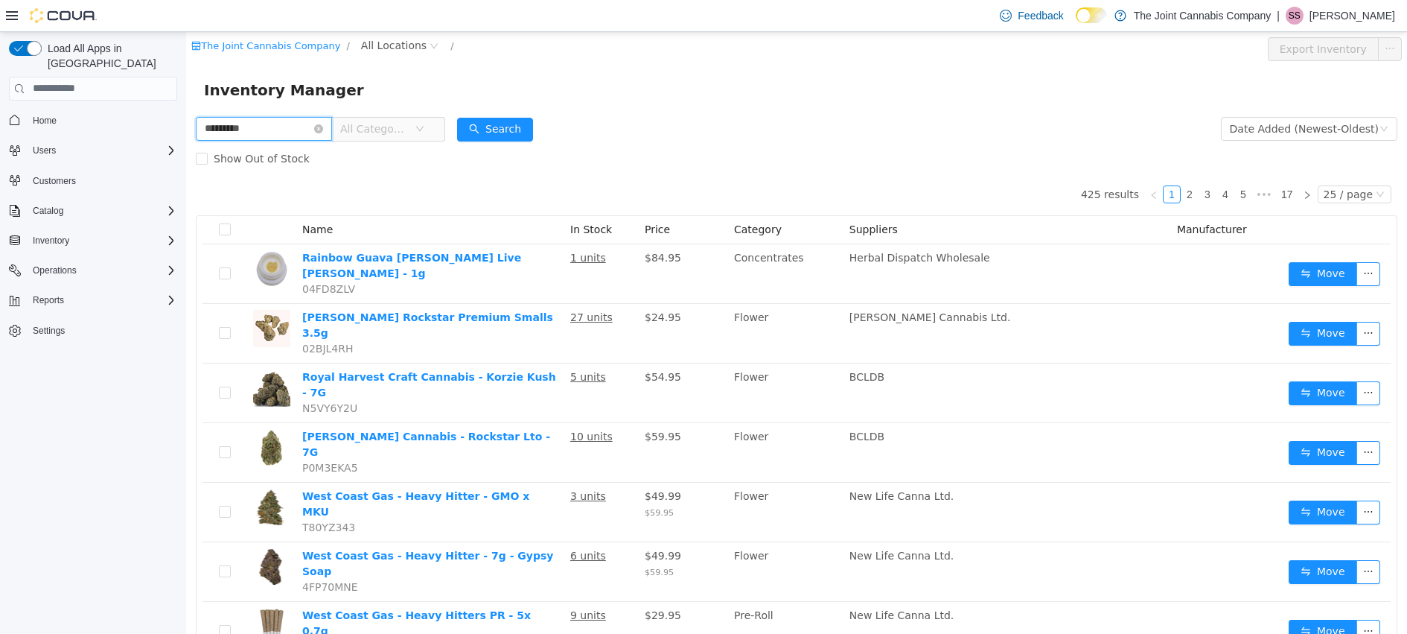
type input "*********"
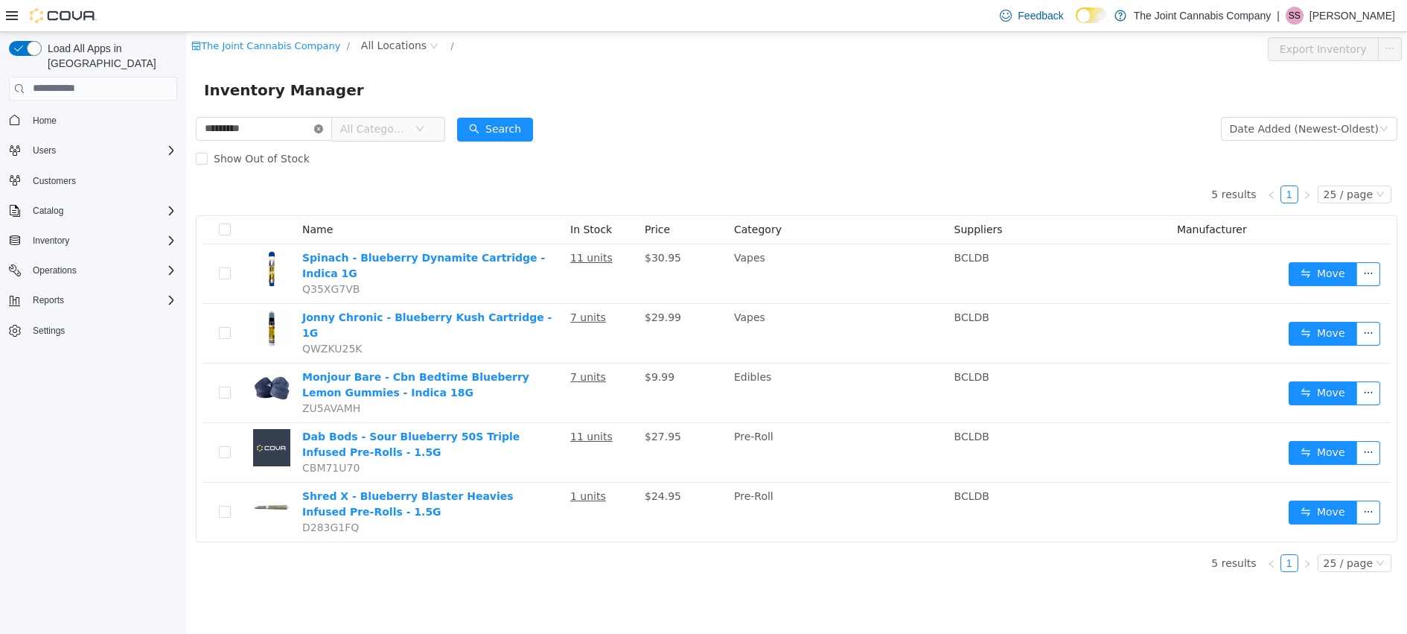
click at [323, 128] on icon "icon: close-circle" at bounding box center [318, 128] width 9 height 9
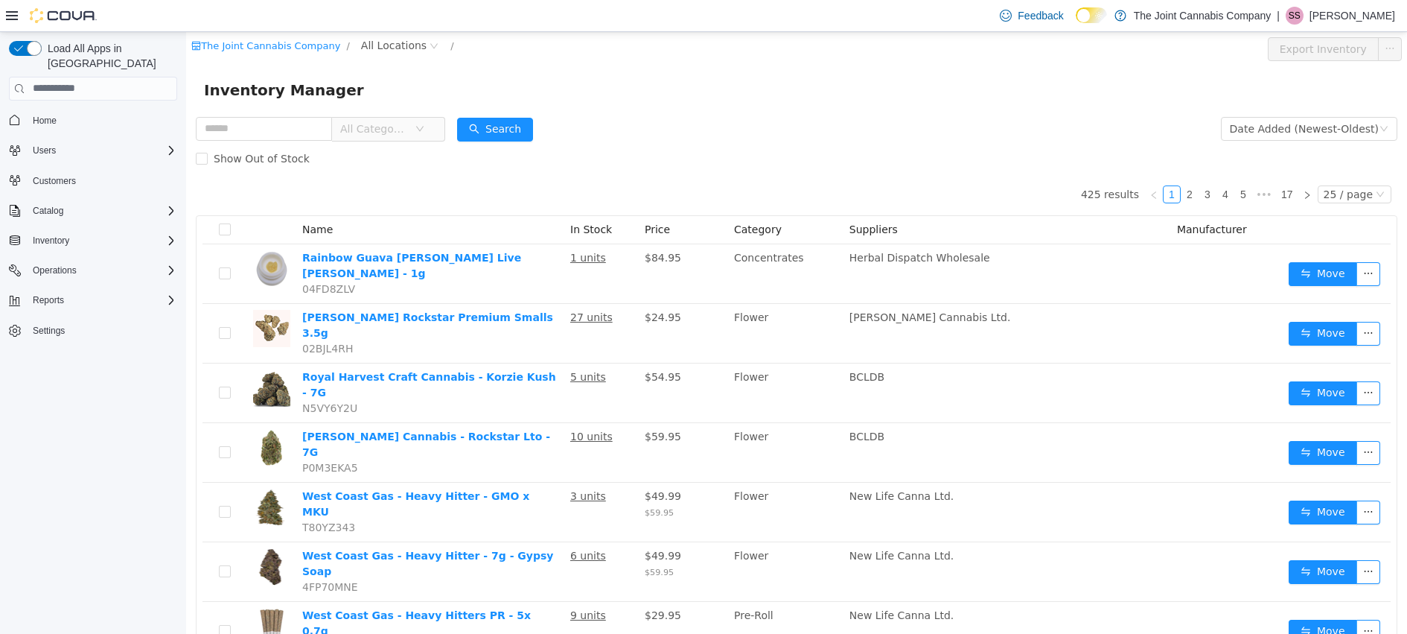
click at [424, 129] on icon "icon: down" at bounding box center [419, 127] width 7 height 5
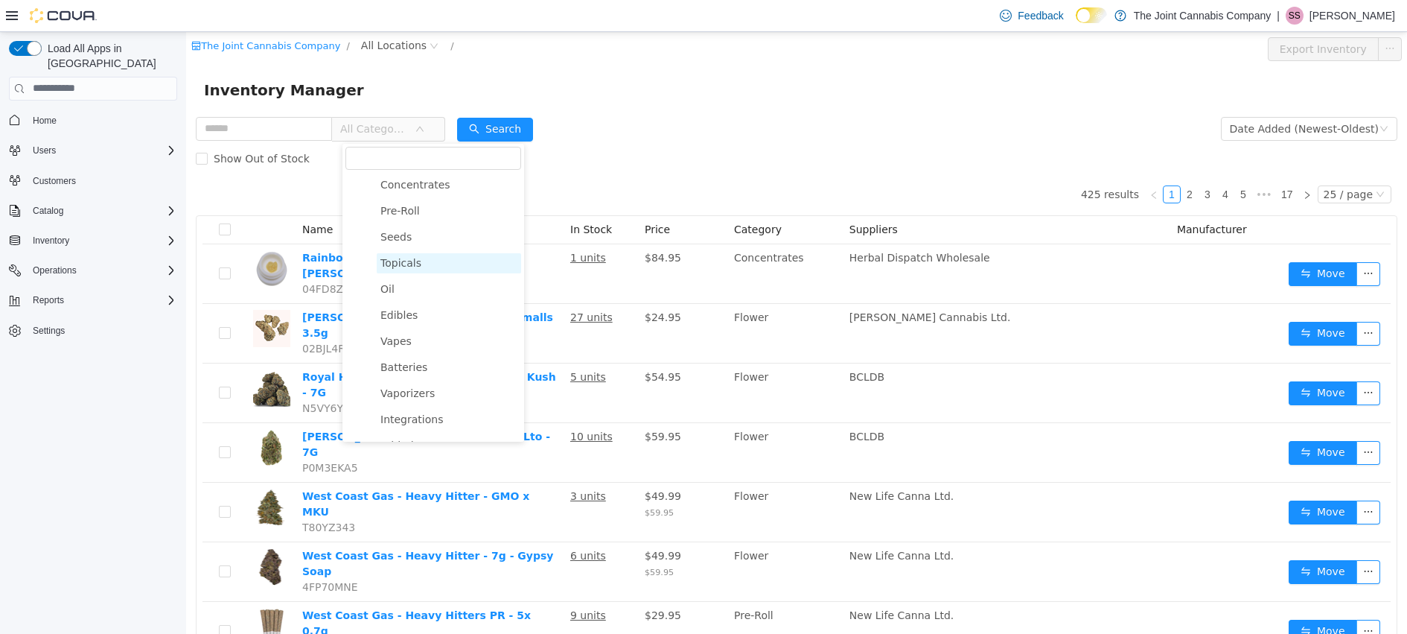
scroll to position [104, 0]
click at [417, 255] on span "Topicals" at bounding box center [449, 263] width 144 height 20
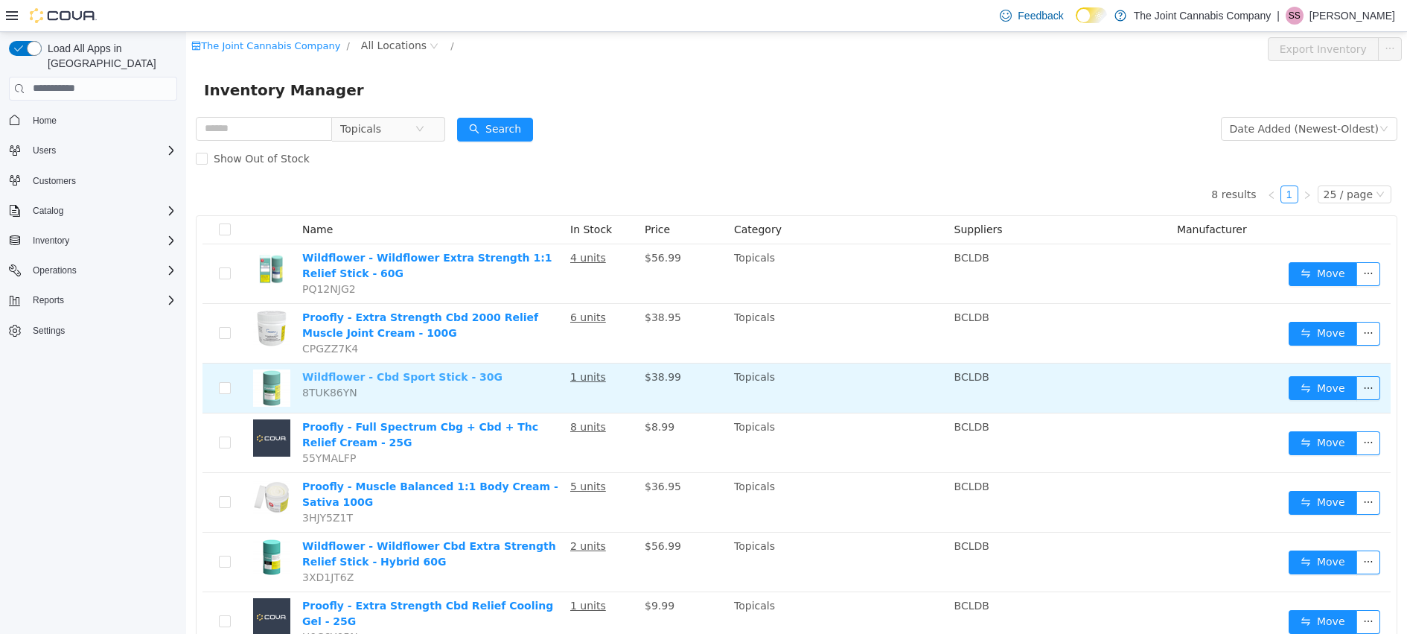
click at [440, 374] on link "Wildflower - Cbd Sport Stick - 30G" at bounding box center [402, 376] width 200 height 12
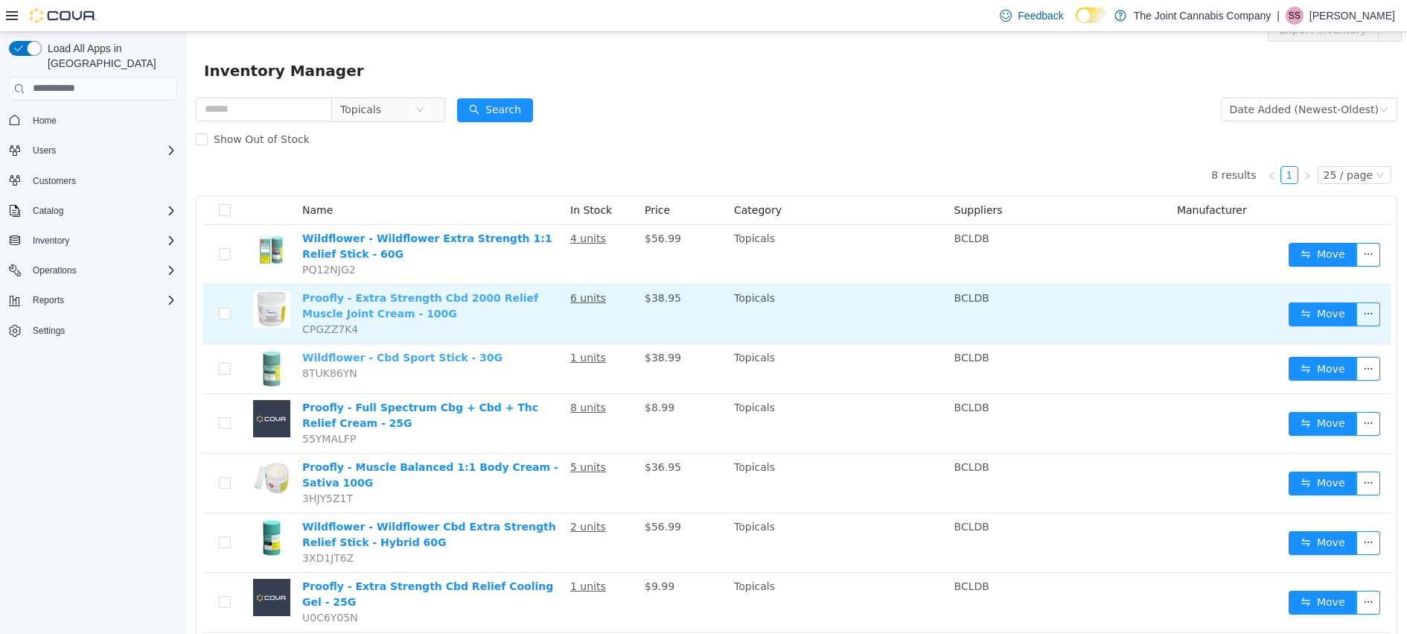
scroll to position [0, 0]
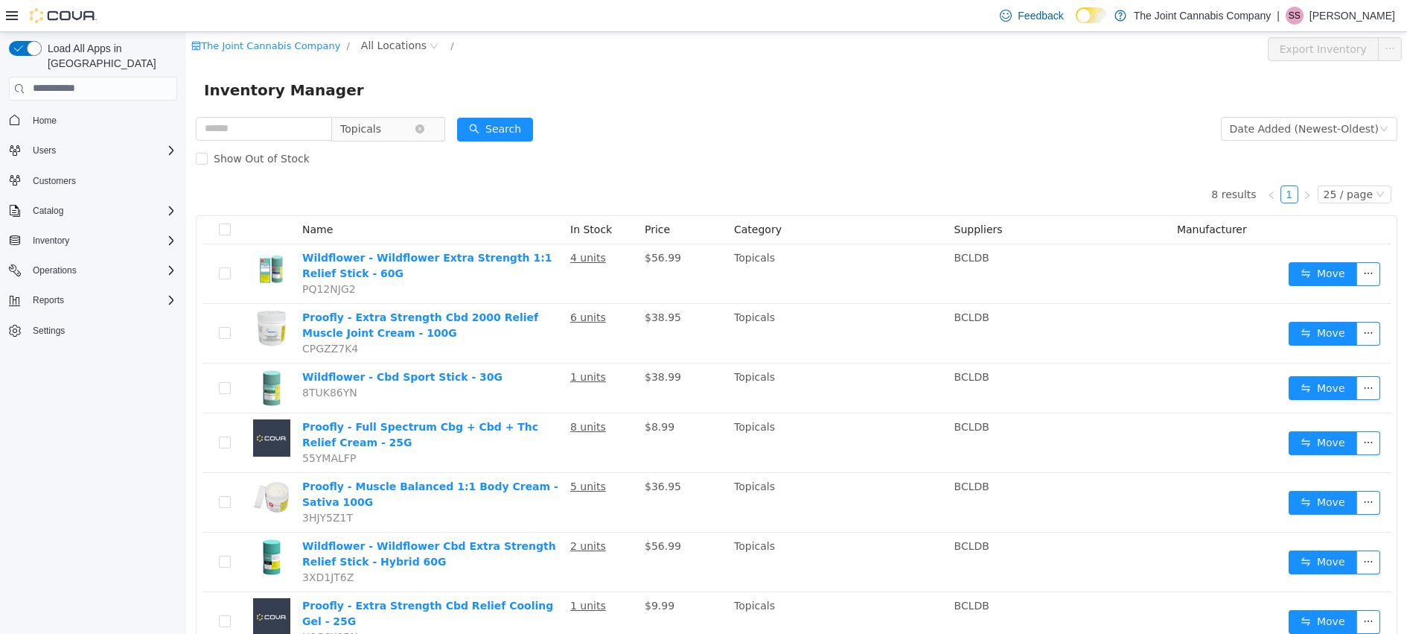
click at [415, 127] on span "Topicals" at bounding box center [377, 128] width 74 height 22
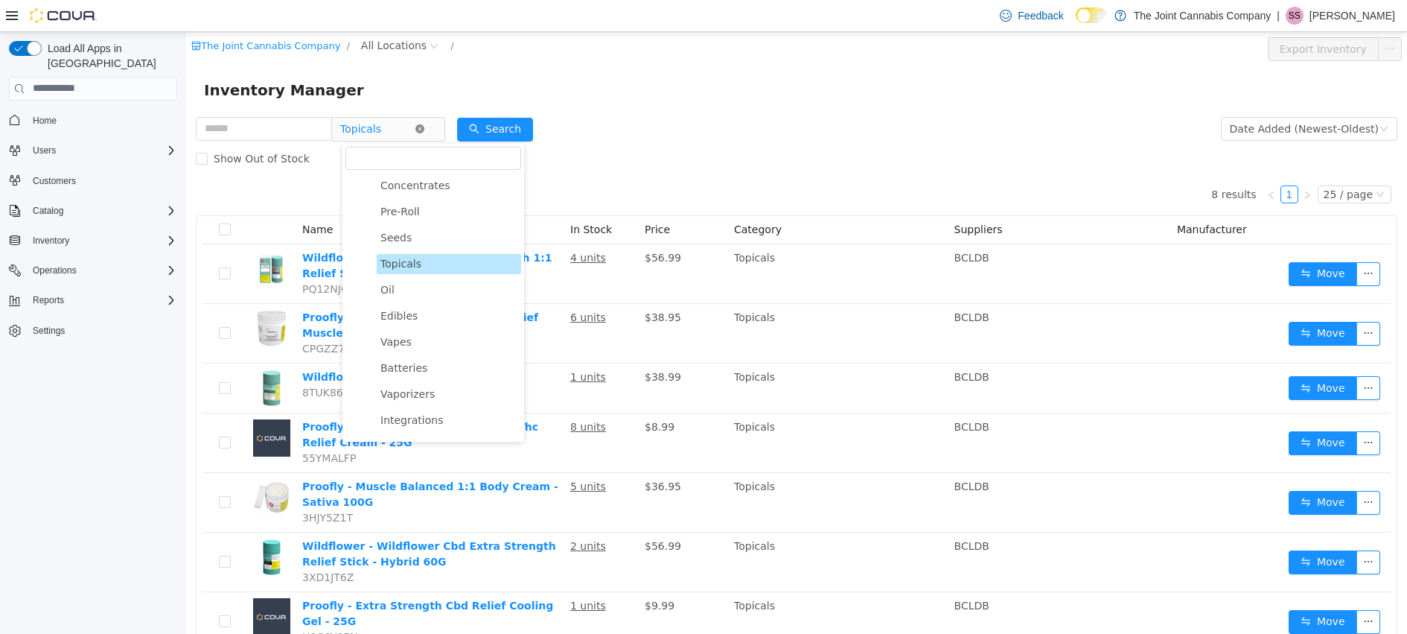
click at [424, 127] on icon "icon: close-circle" at bounding box center [419, 128] width 9 height 9
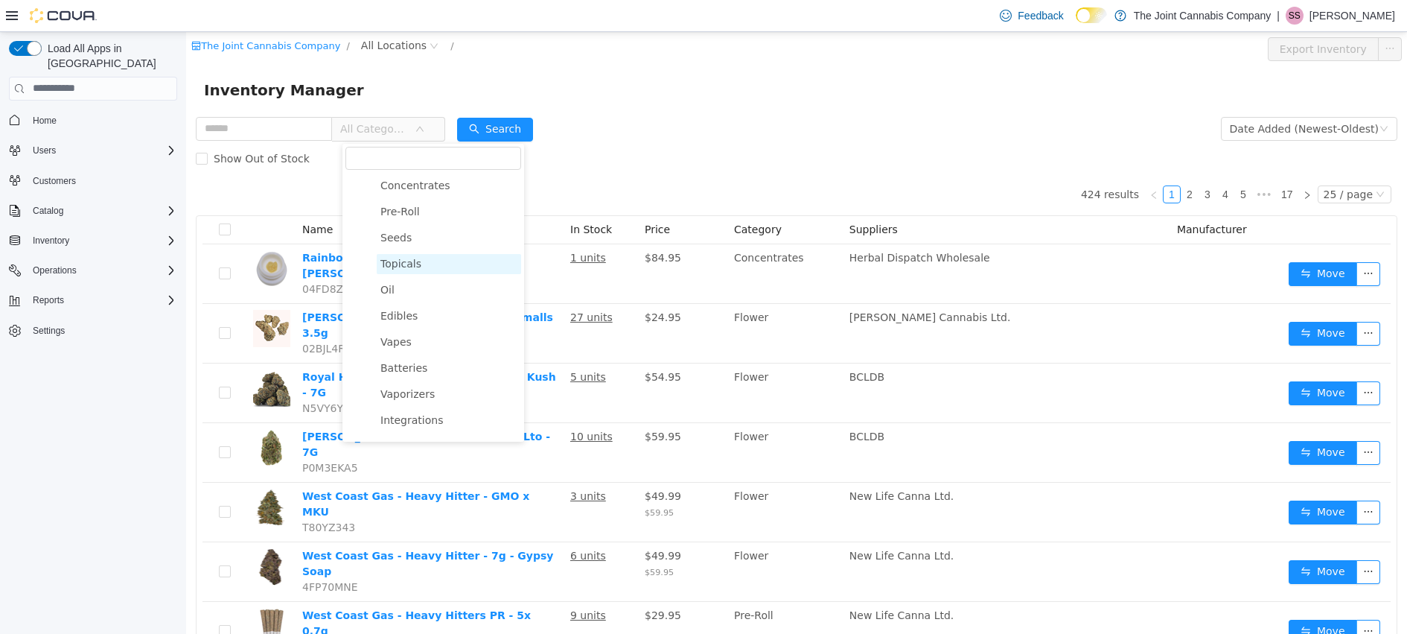
click at [430, 265] on span "Topicals" at bounding box center [449, 263] width 144 height 20
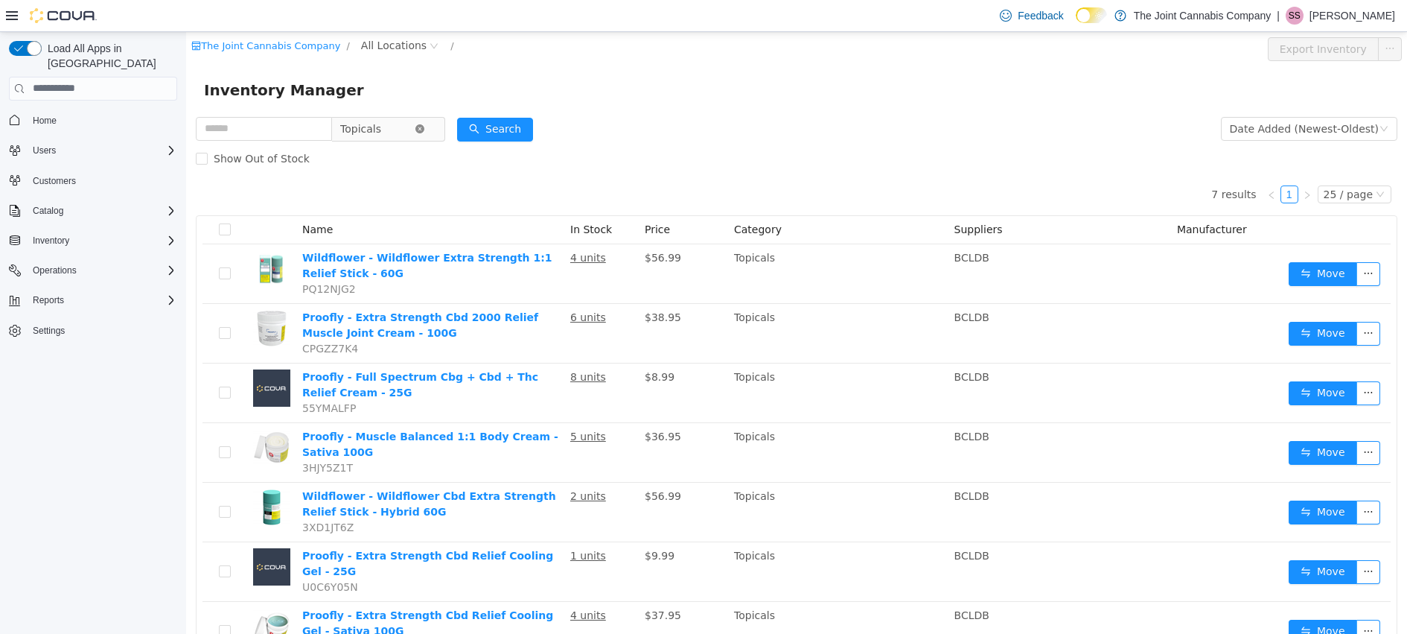
click at [424, 130] on icon "icon: close-circle" at bounding box center [419, 128] width 9 height 9
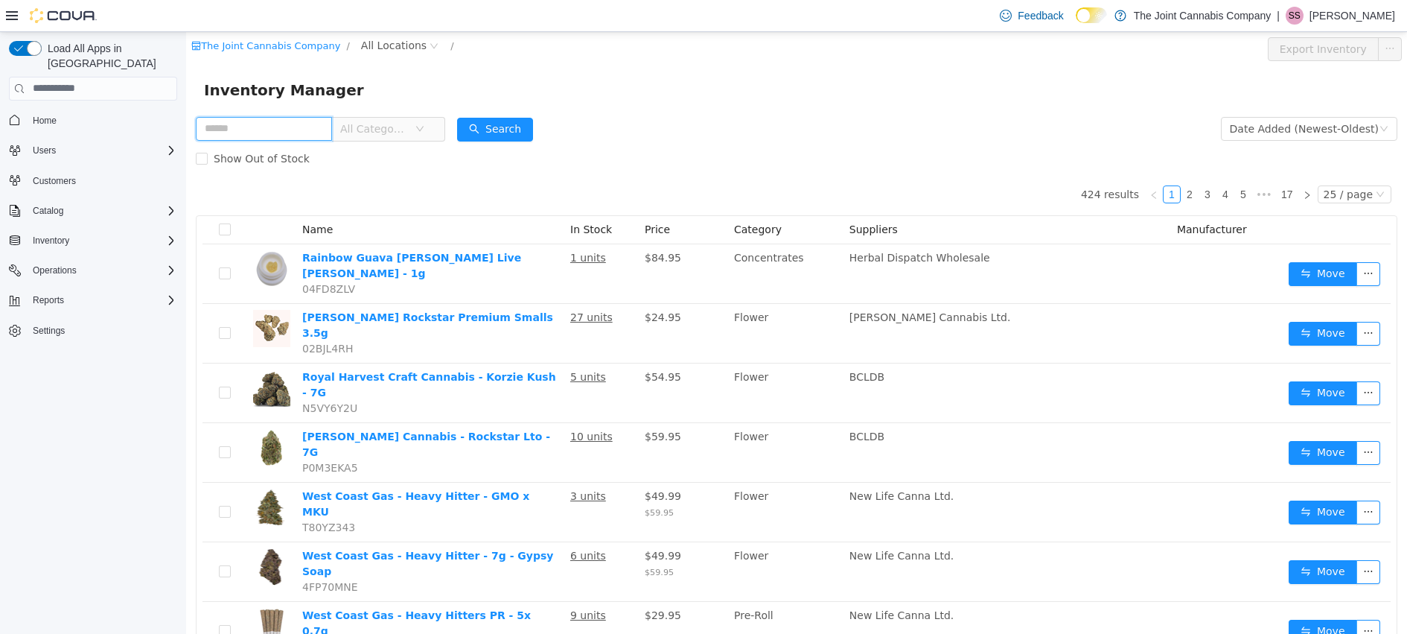
click at [223, 125] on input "text" at bounding box center [264, 128] width 136 height 24
type input "******"
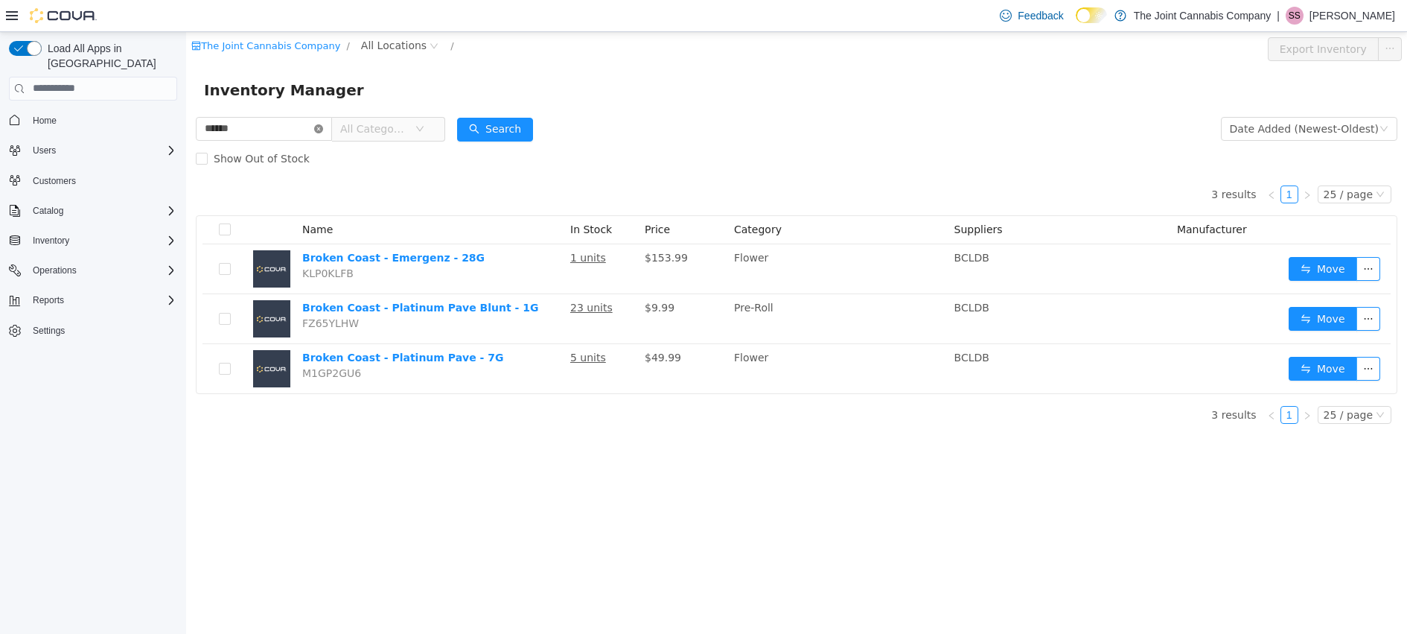
click at [323, 130] on icon "icon: close-circle" at bounding box center [318, 128] width 9 height 9
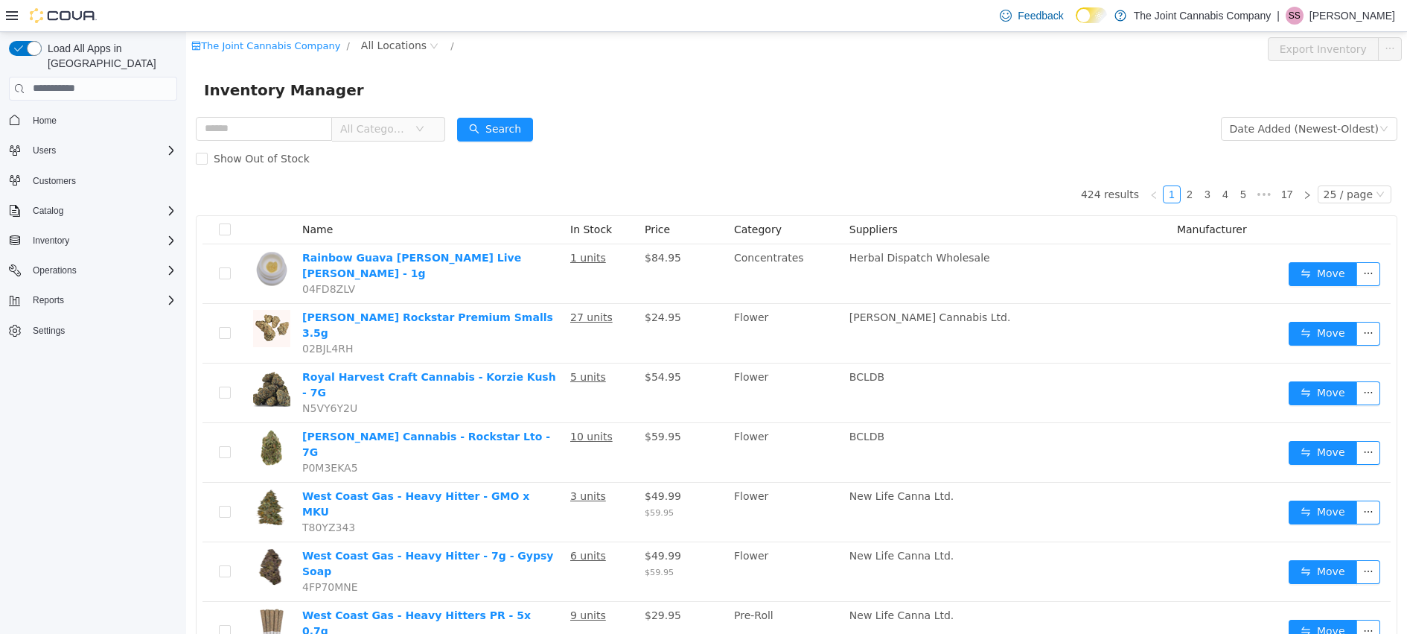
click at [424, 133] on icon "icon: down" at bounding box center [419, 129] width 9 height 10
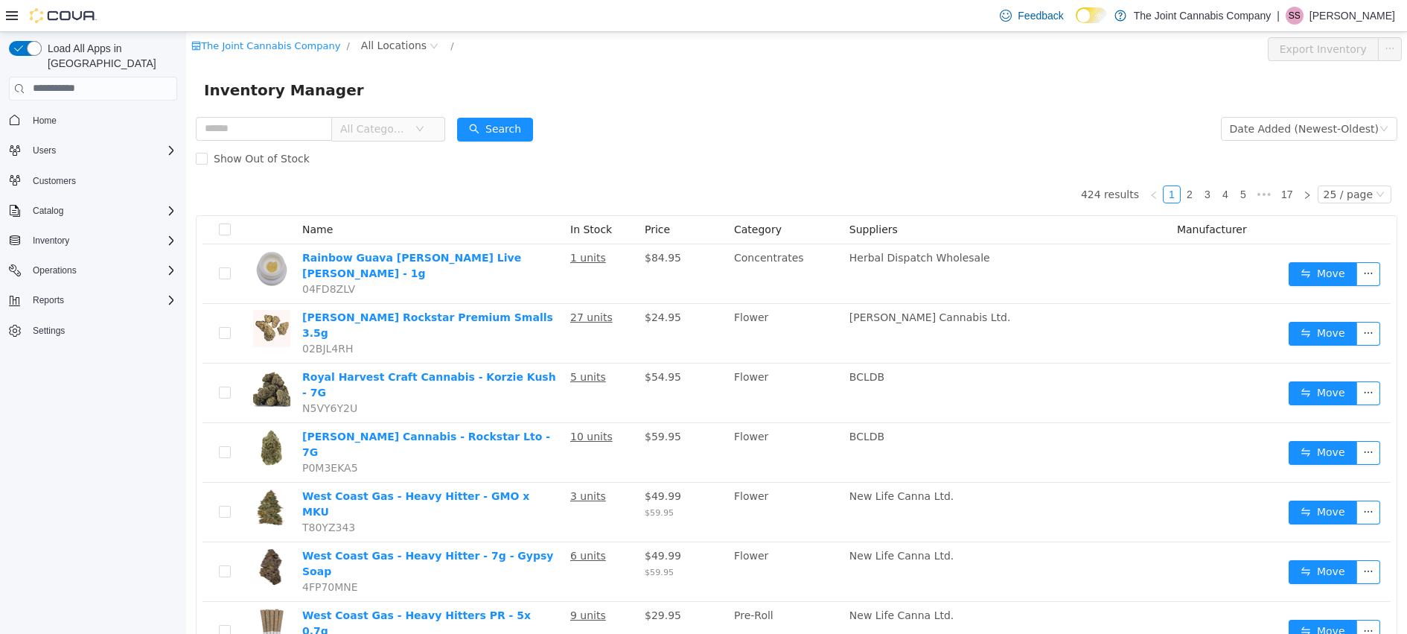
click at [407, 124] on span "All Categories" at bounding box center [374, 128] width 68 height 15
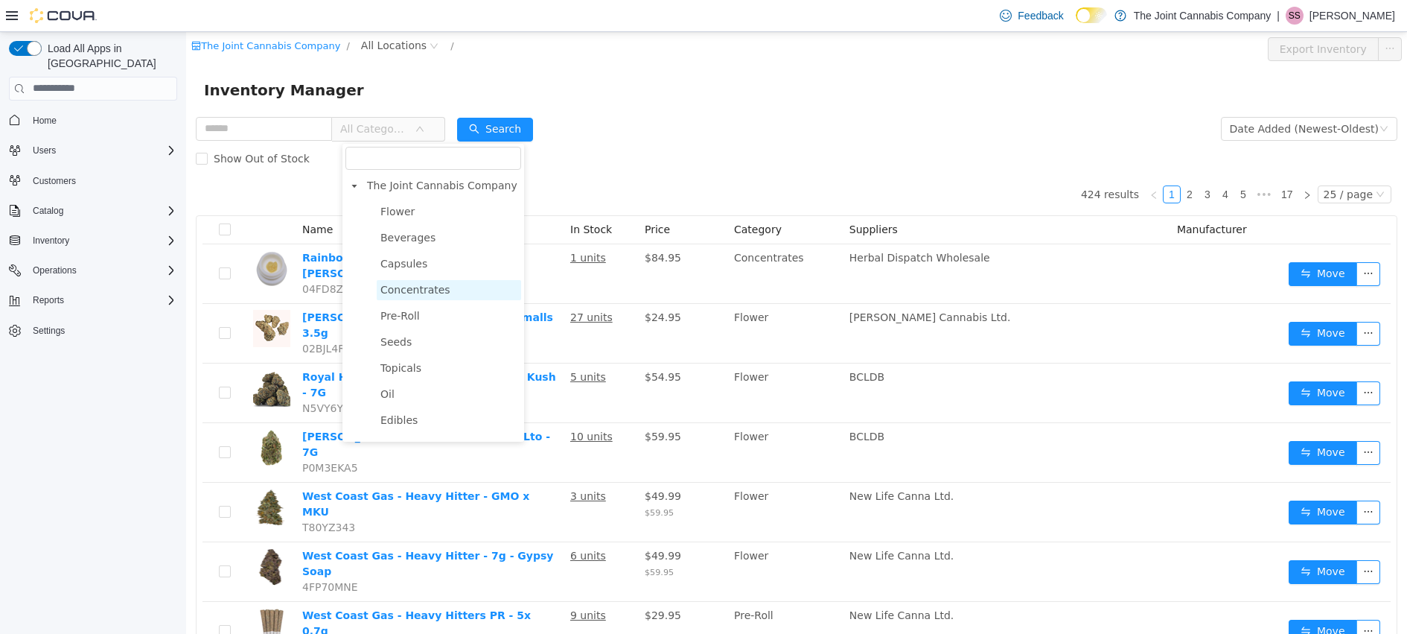
click at [434, 287] on span "Concentrates" at bounding box center [415, 289] width 70 height 12
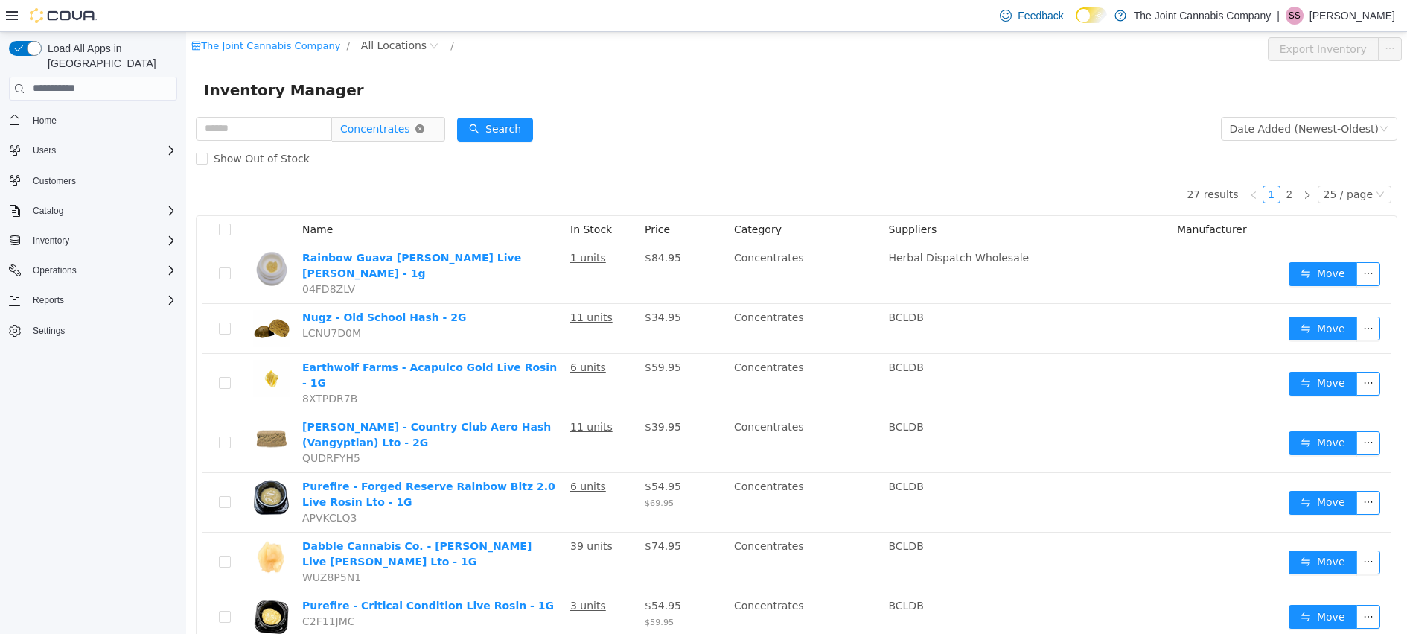
click at [424, 129] on icon "icon: close-circle" at bounding box center [419, 128] width 9 height 9
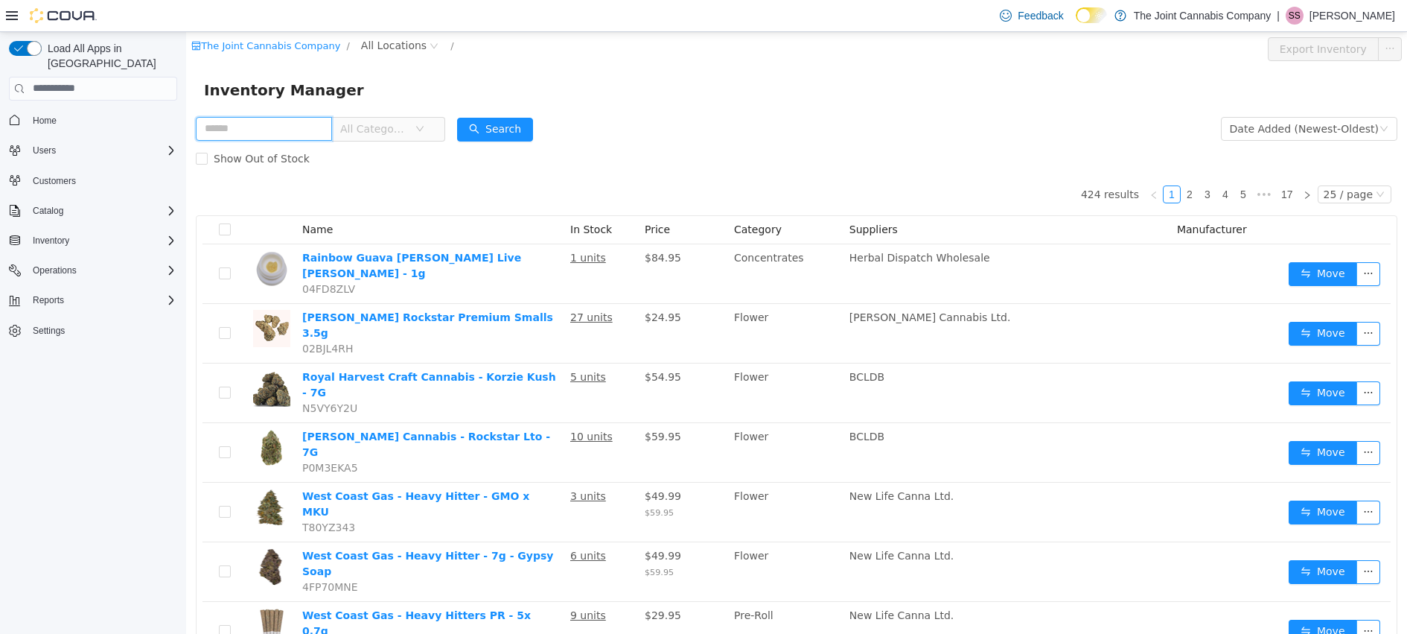
click at [272, 124] on input "text" at bounding box center [264, 128] width 136 height 24
click at [272, 127] on input "text" at bounding box center [264, 128] width 136 height 24
type input "********"
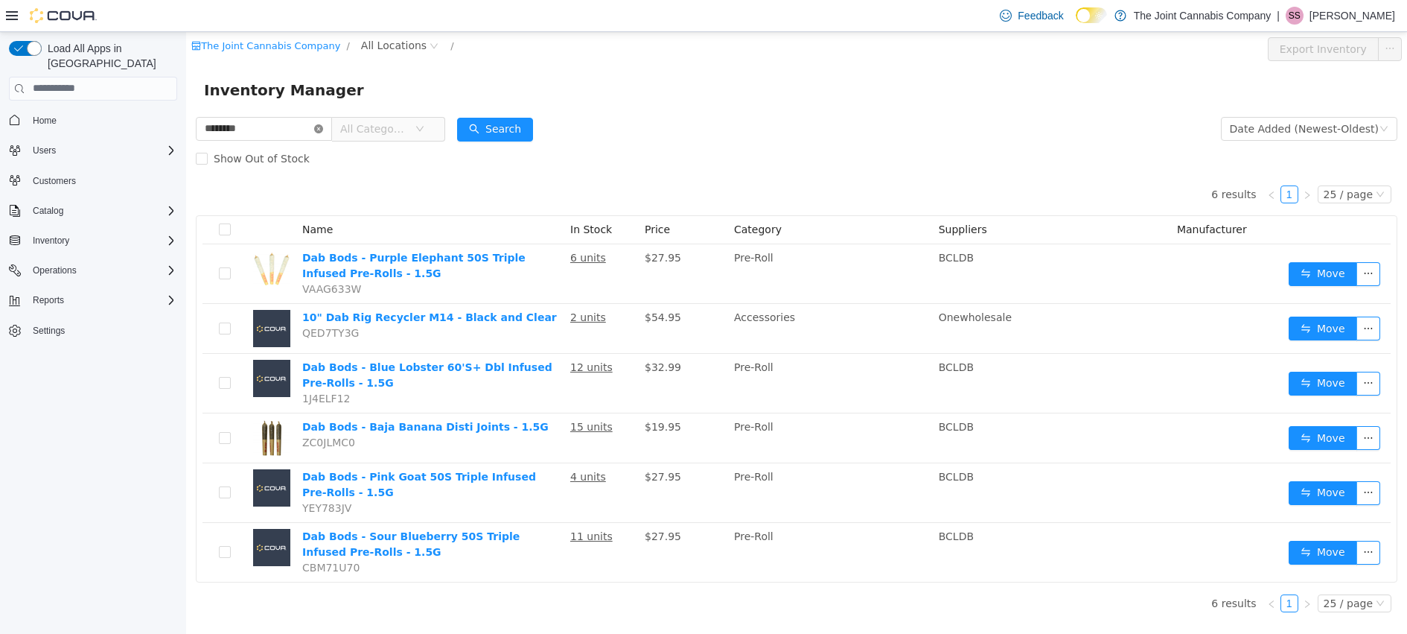
click at [323, 126] on icon "icon: close-circle" at bounding box center [318, 128] width 9 height 9
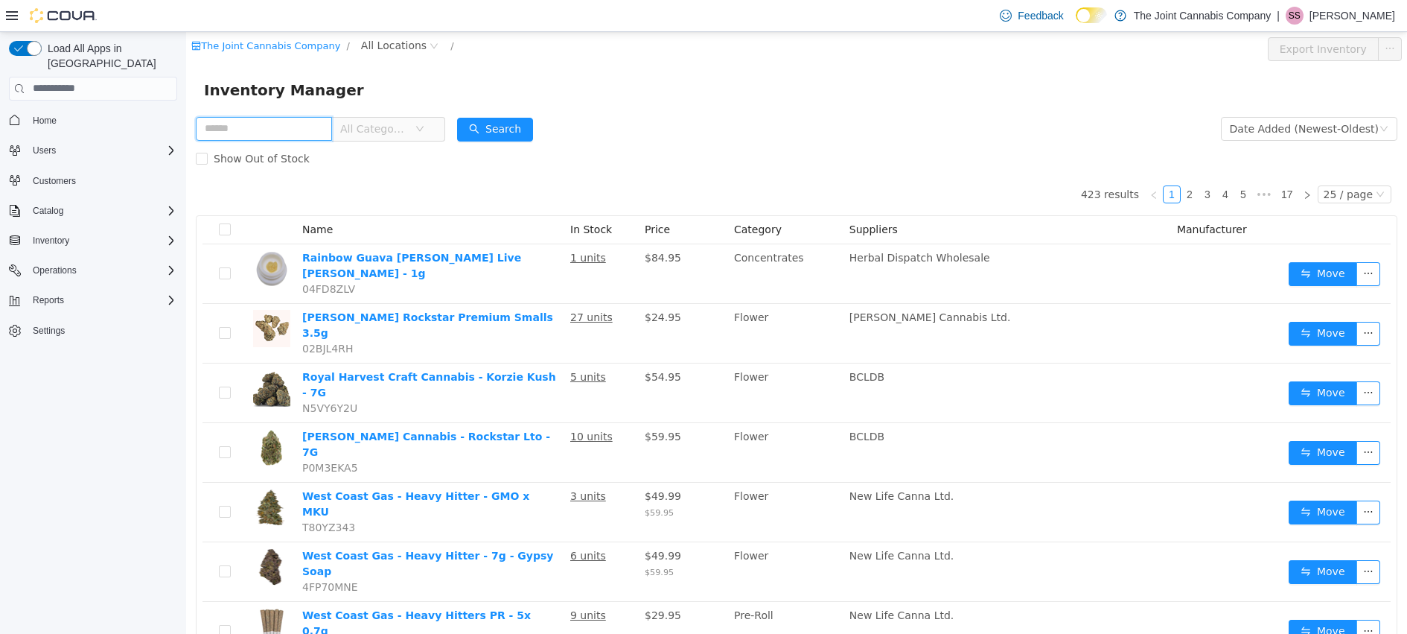
click at [273, 124] on input "text" at bounding box center [264, 128] width 136 height 24
click at [408, 130] on span "All Categories" at bounding box center [374, 128] width 68 height 15
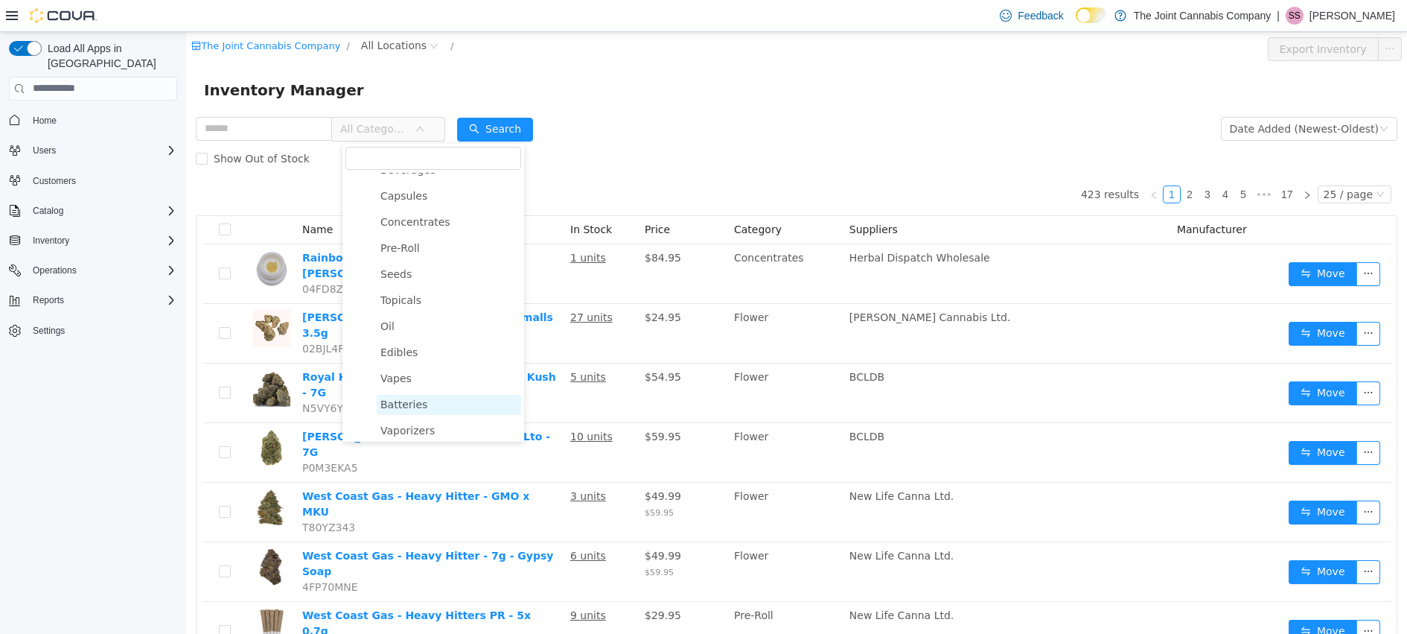
scroll to position [80, 0]
click at [421, 369] on span "Vapes" at bounding box center [449, 366] width 144 height 20
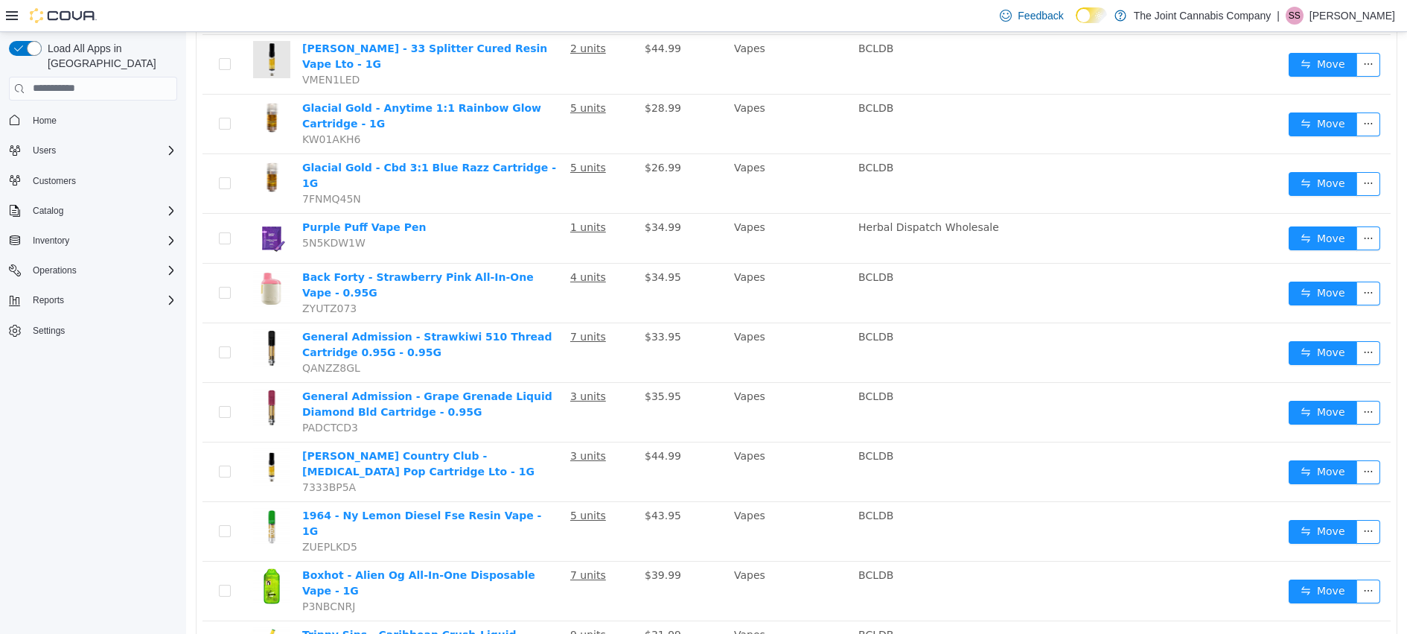
scroll to position [663, 0]
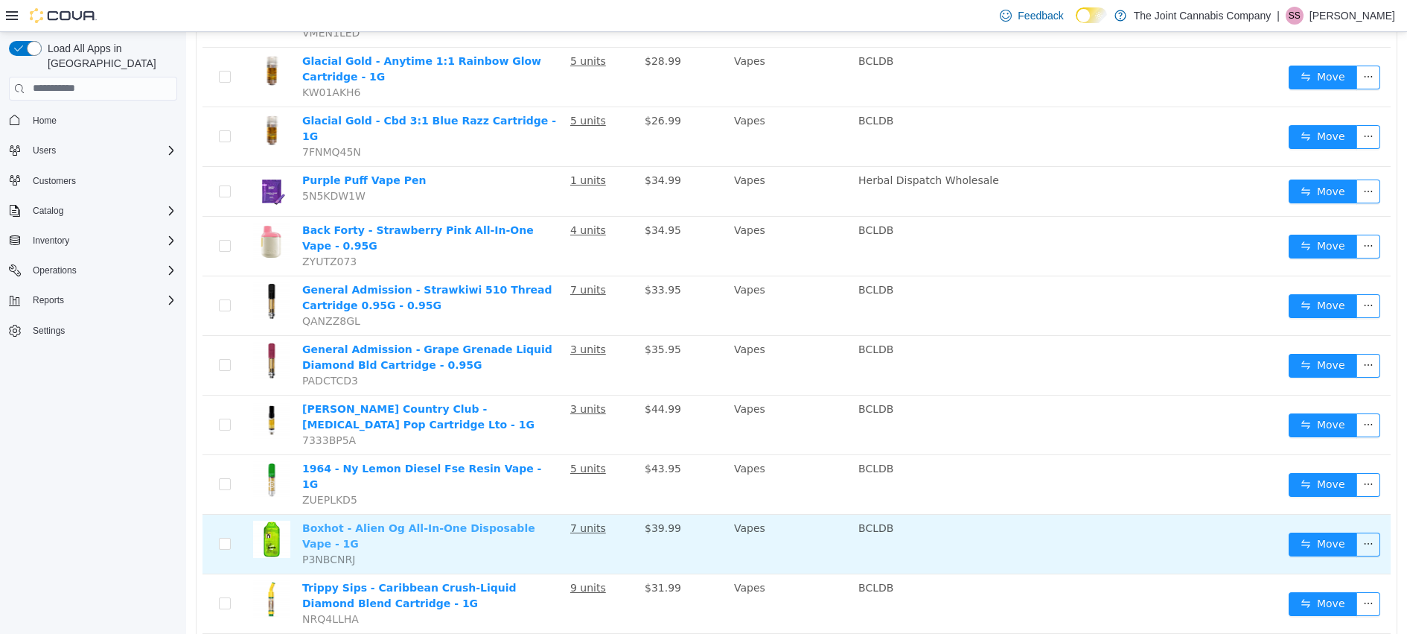
click at [491, 521] on link "Boxhot - Alien Og All-In-One Disposable Vape - 1G" at bounding box center [418, 535] width 233 height 28
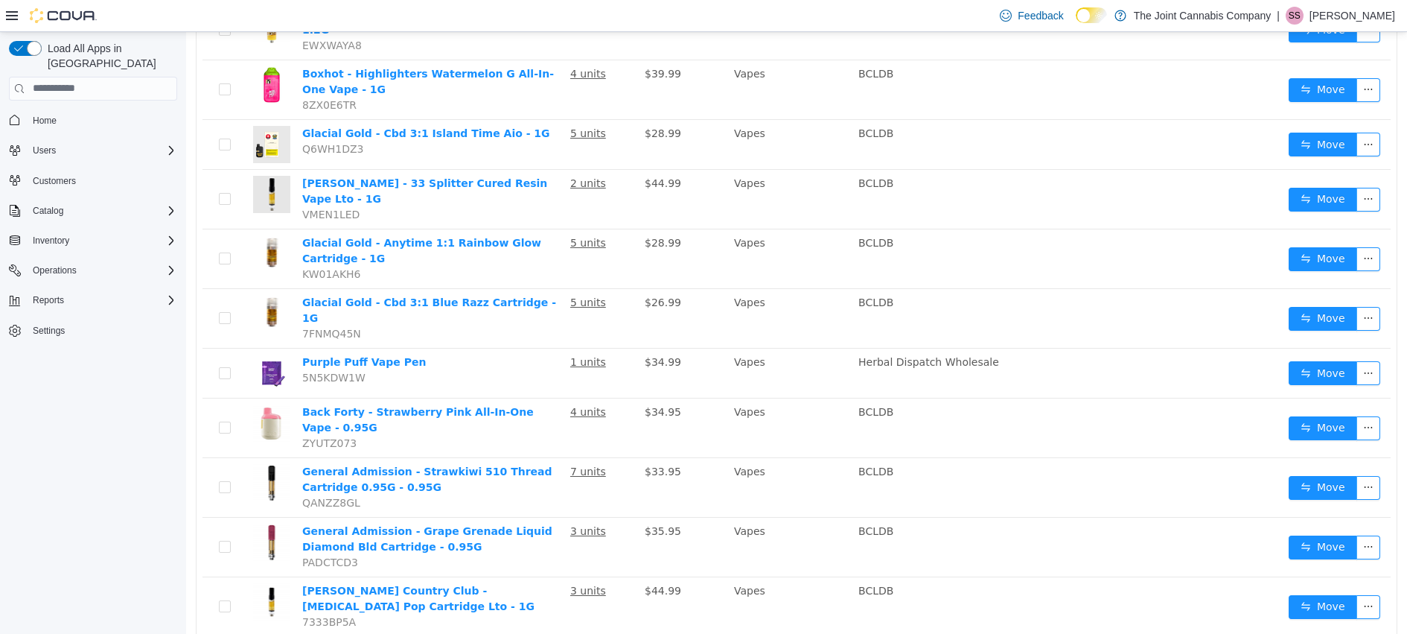
scroll to position [0, 0]
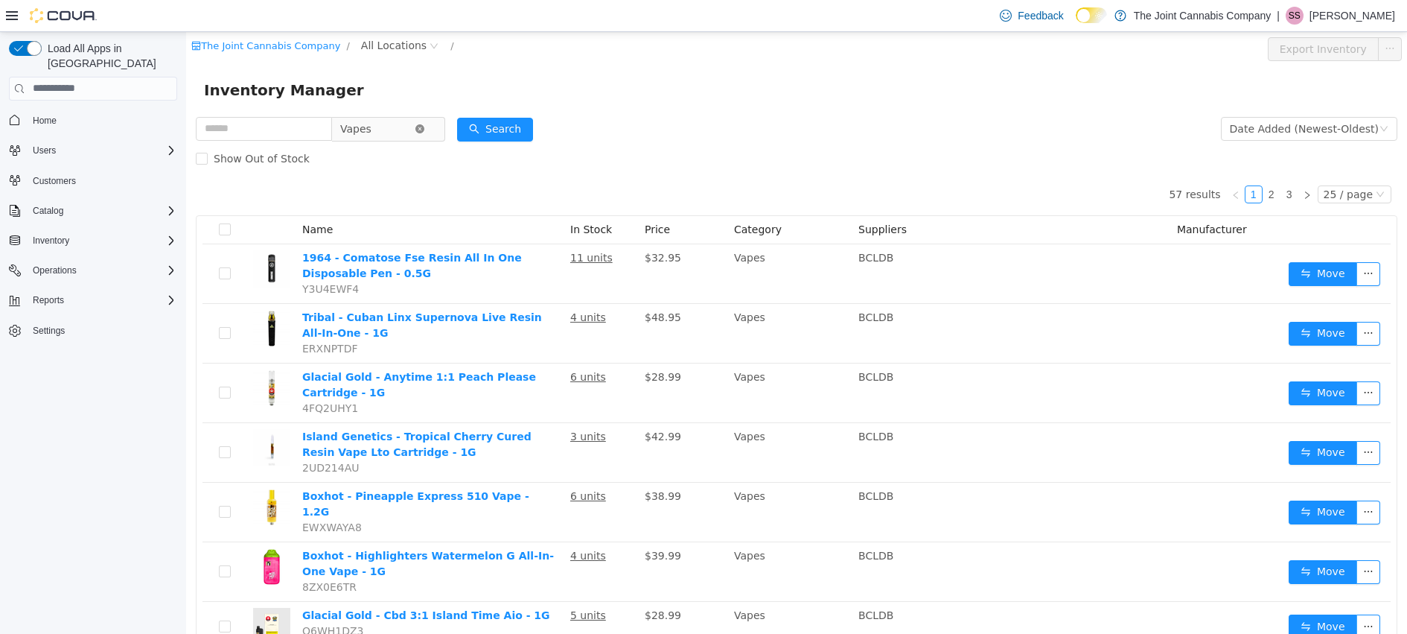
click at [424, 127] on icon "icon: close-circle" at bounding box center [419, 128] width 9 height 9
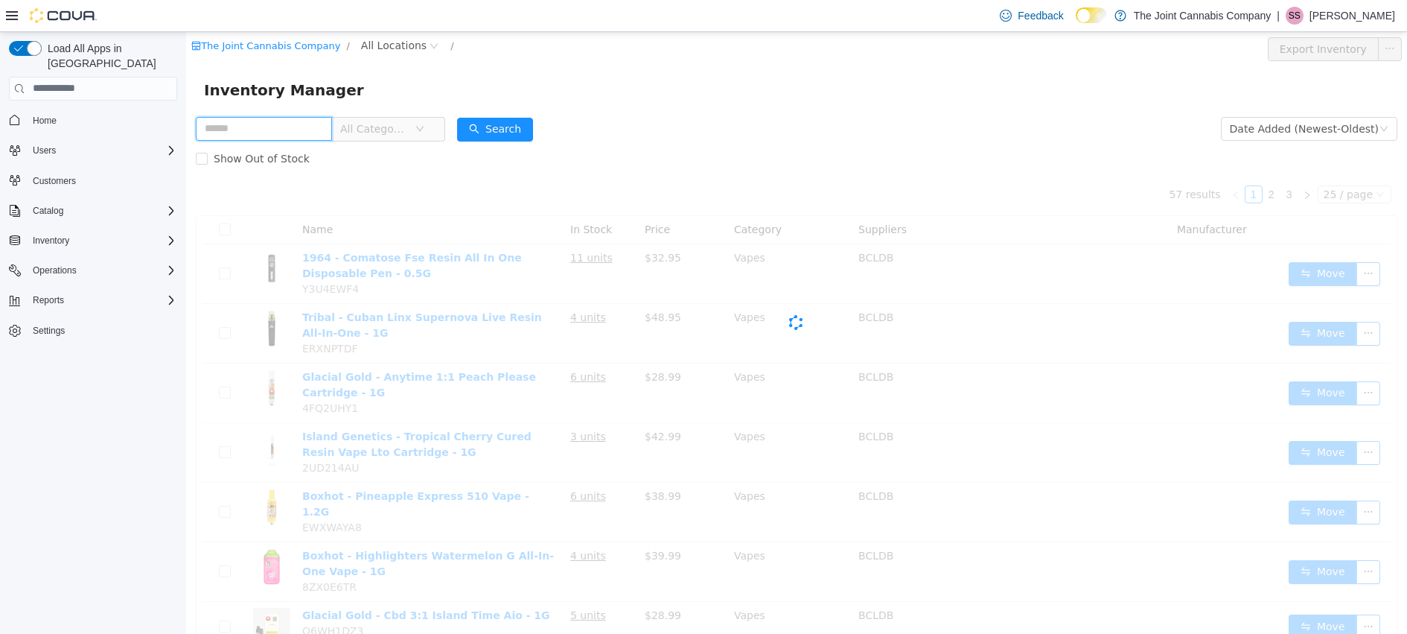
click at [290, 135] on input "text" at bounding box center [264, 128] width 136 height 24
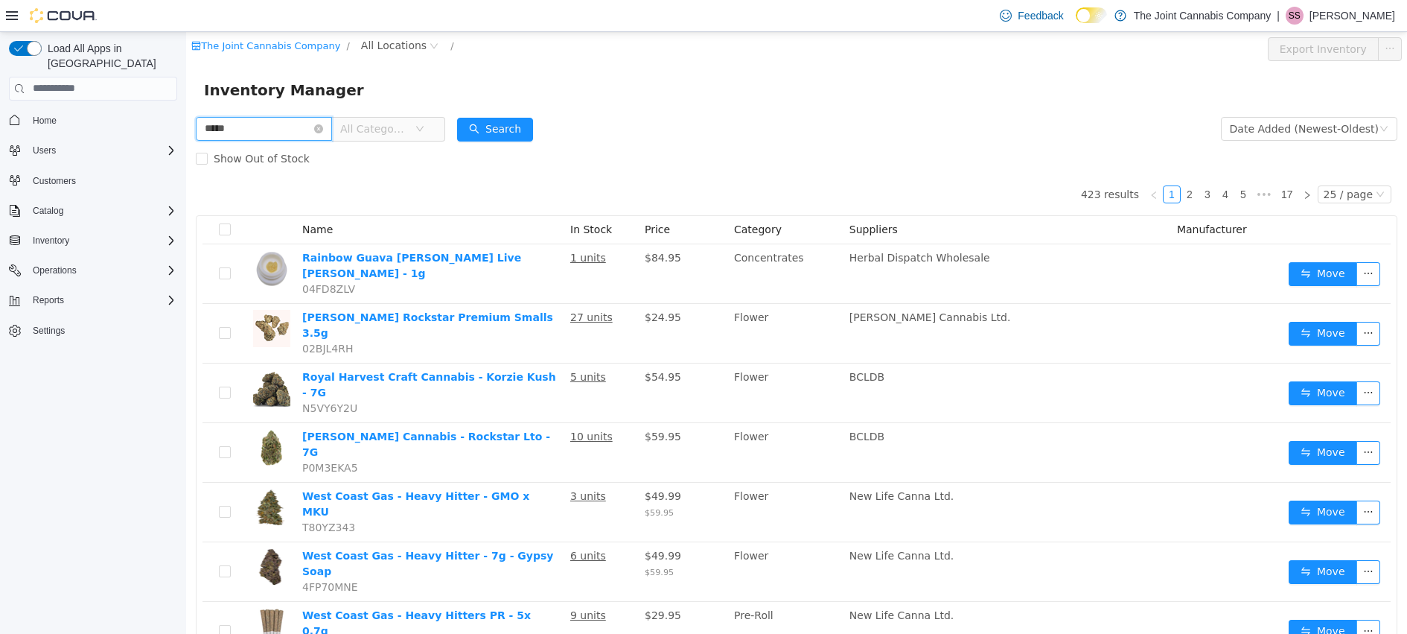
type input "*****"
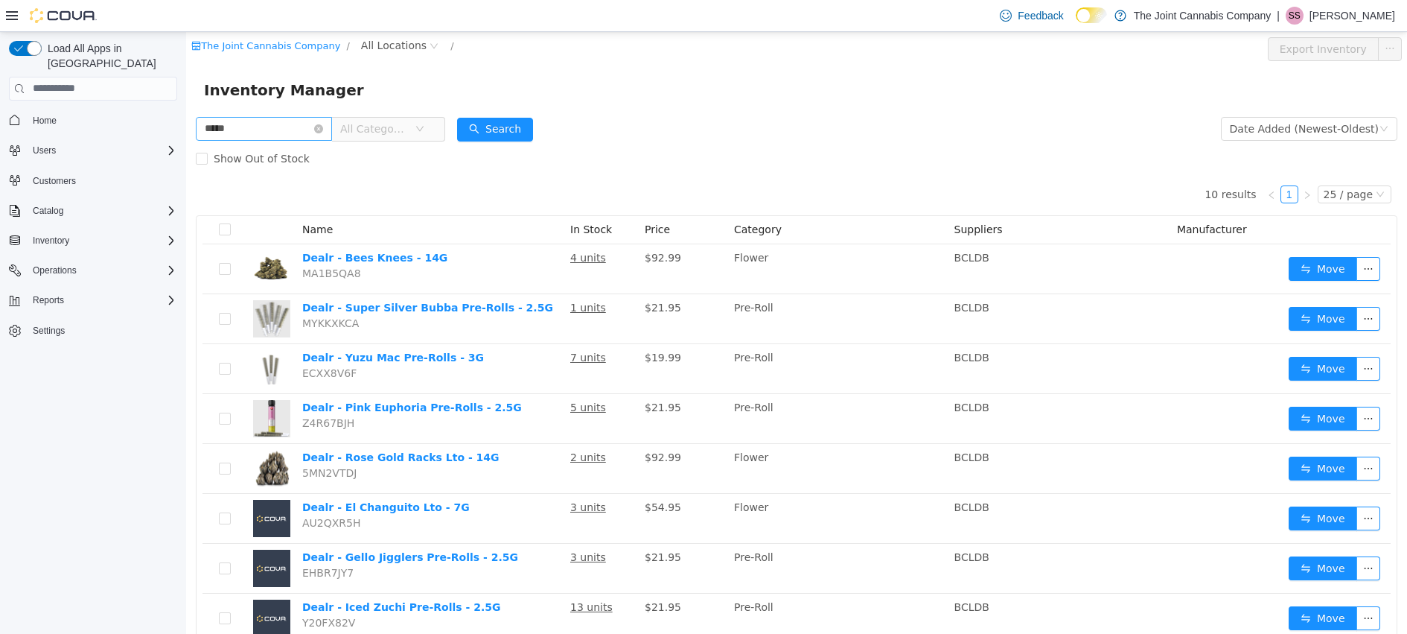
click at [323, 129] on icon "icon: close-circle" at bounding box center [318, 128] width 9 height 9
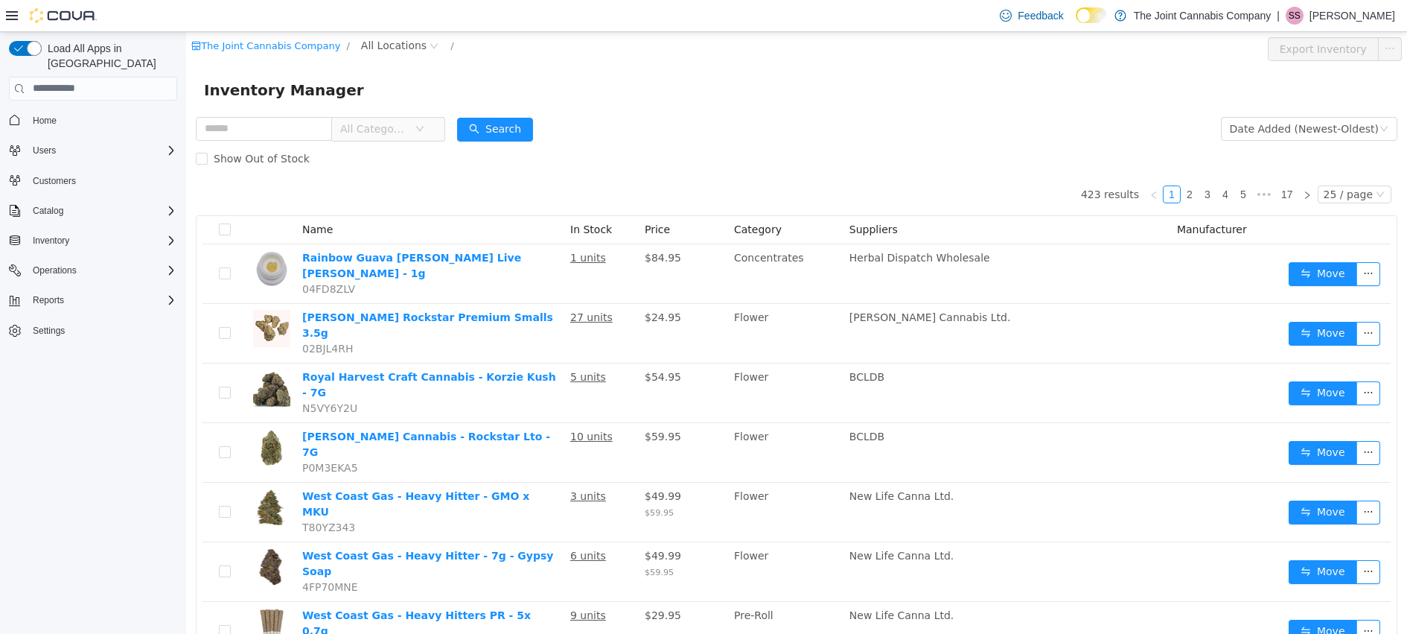
click at [406, 125] on span "All Categories" at bounding box center [374, 128] width 68 height 15
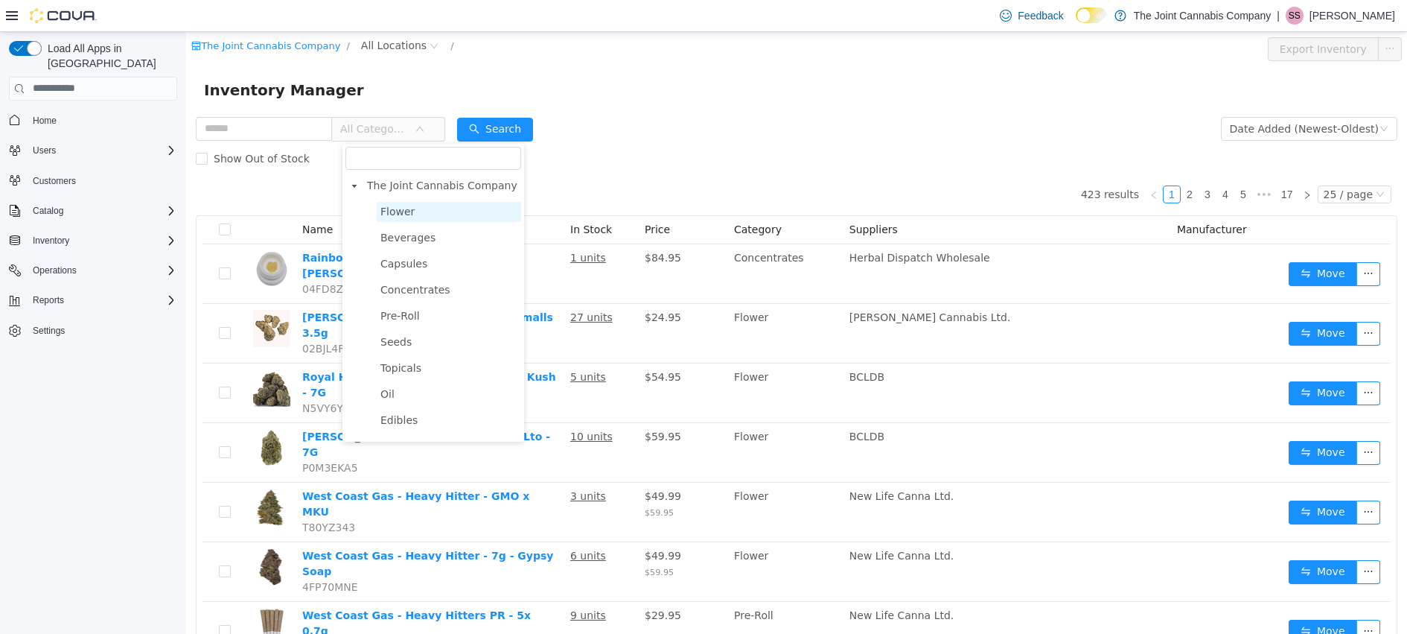
click at [417, 218] on span "Flower" at bounding box center [449, 211] width 144 height 20
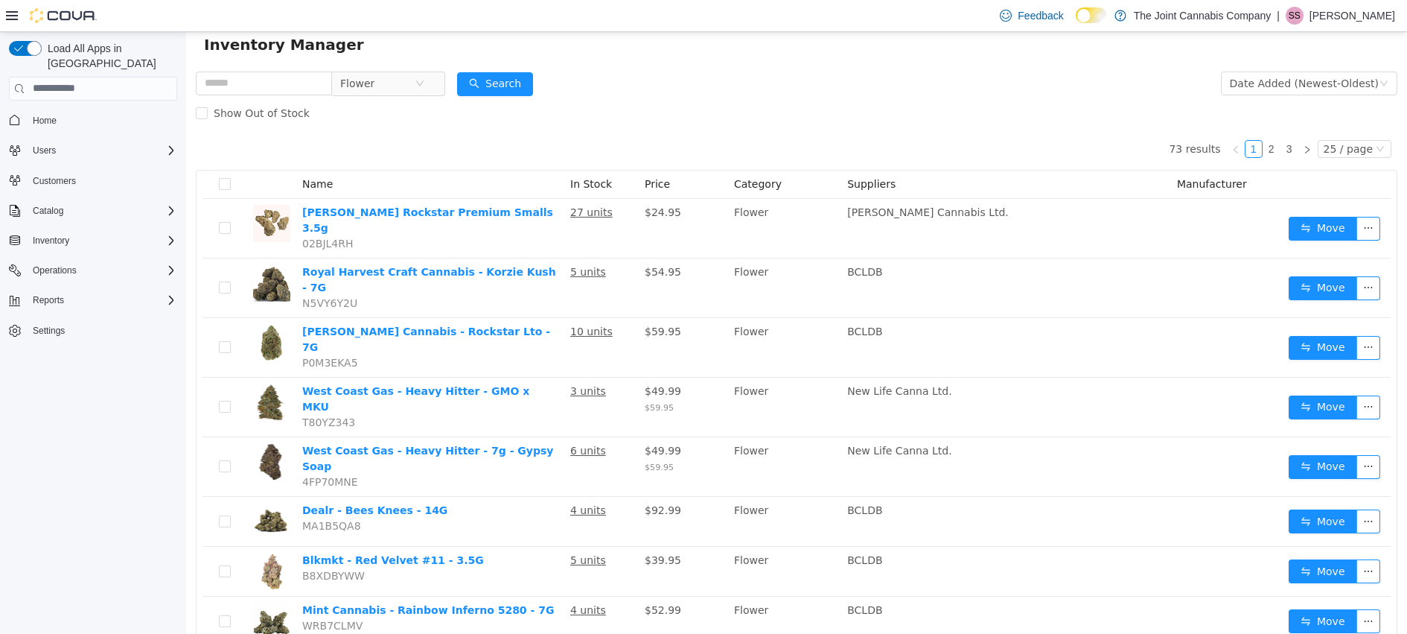
scroll to position [16, 0]
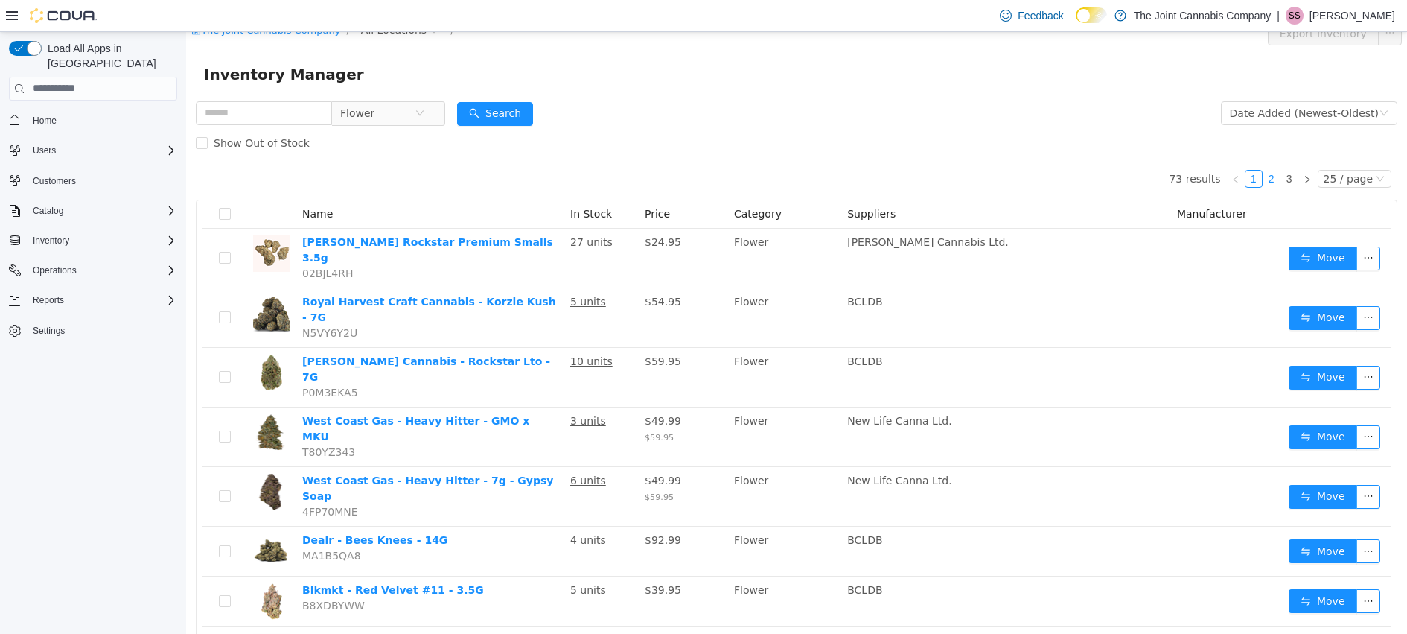
click at [1268, 176] on link "2" at bounding box center [1271, 178] width 16 height 16
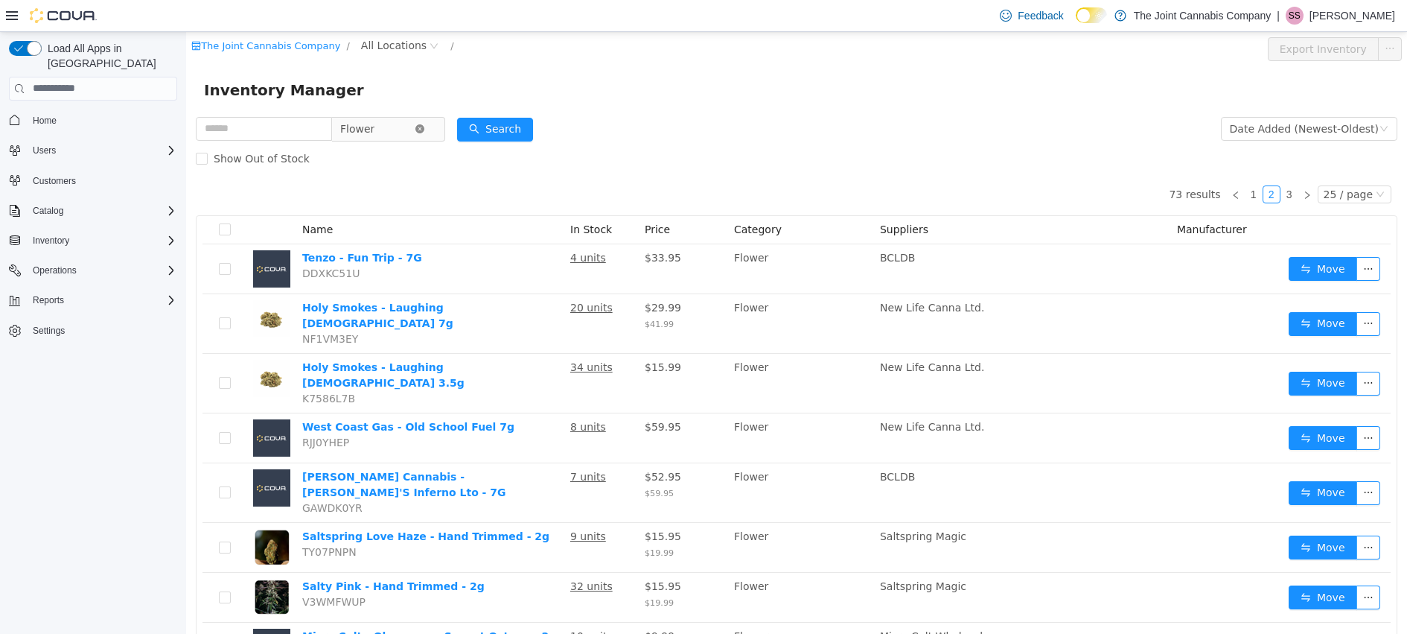
click at [424, 128] on icon "icon: close-circle" at bounding box center [419, 128] width 9 height 9
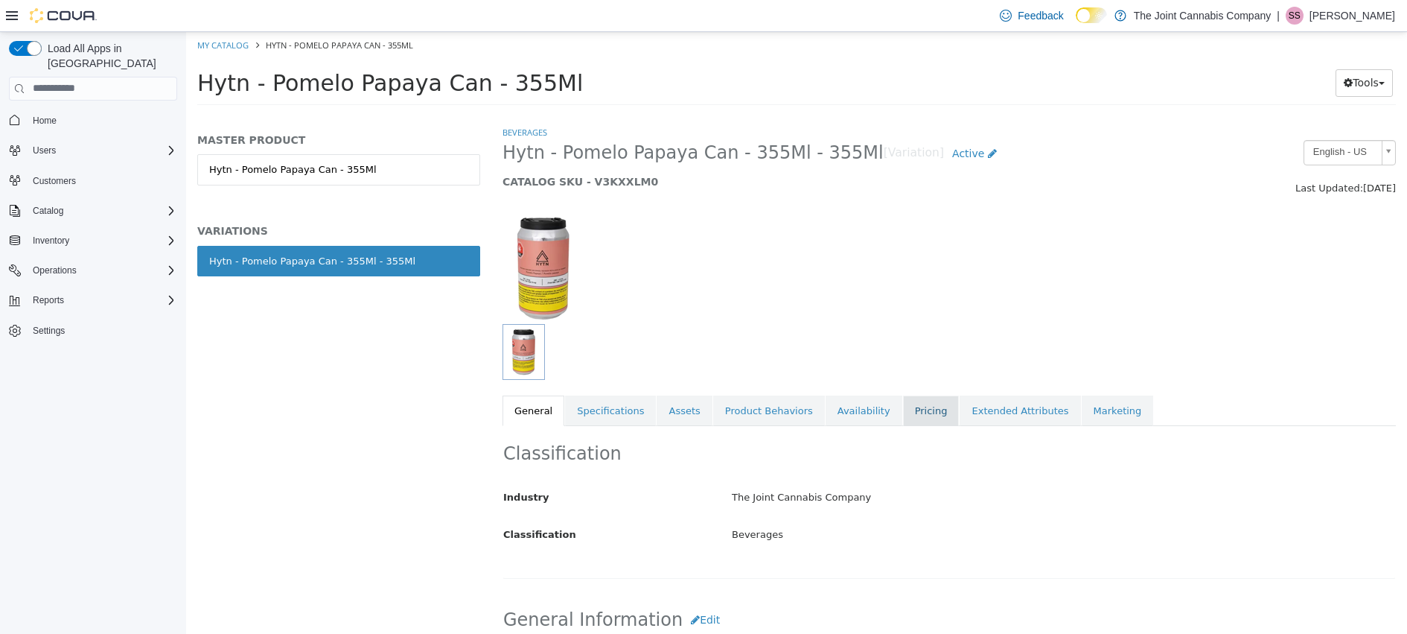
click at [907, 406] on link "Pricing" at bounding box center [931, 410] width 57 height 31
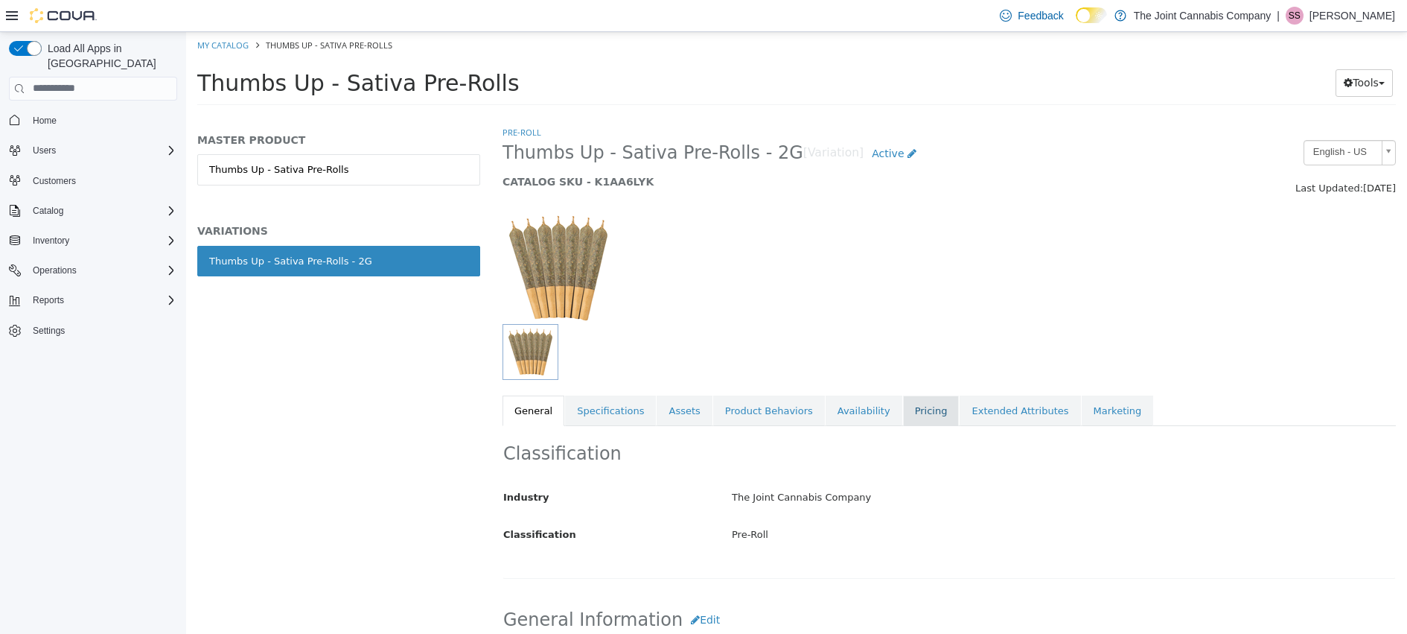
click at [922, 396] on link "Pricing" at bounding box center [931, 410] width 57 height 31
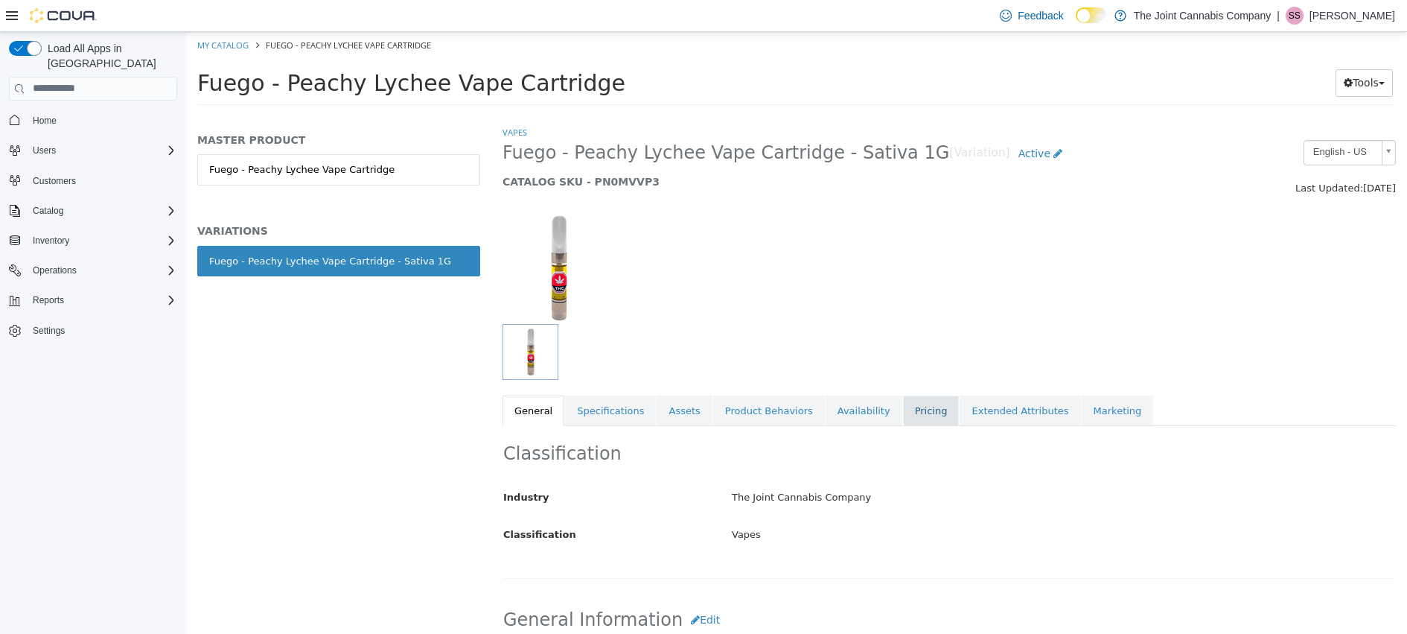
click at [932, 403] on link "Pricing" at bounding box center [931, 410] width 57 height 31
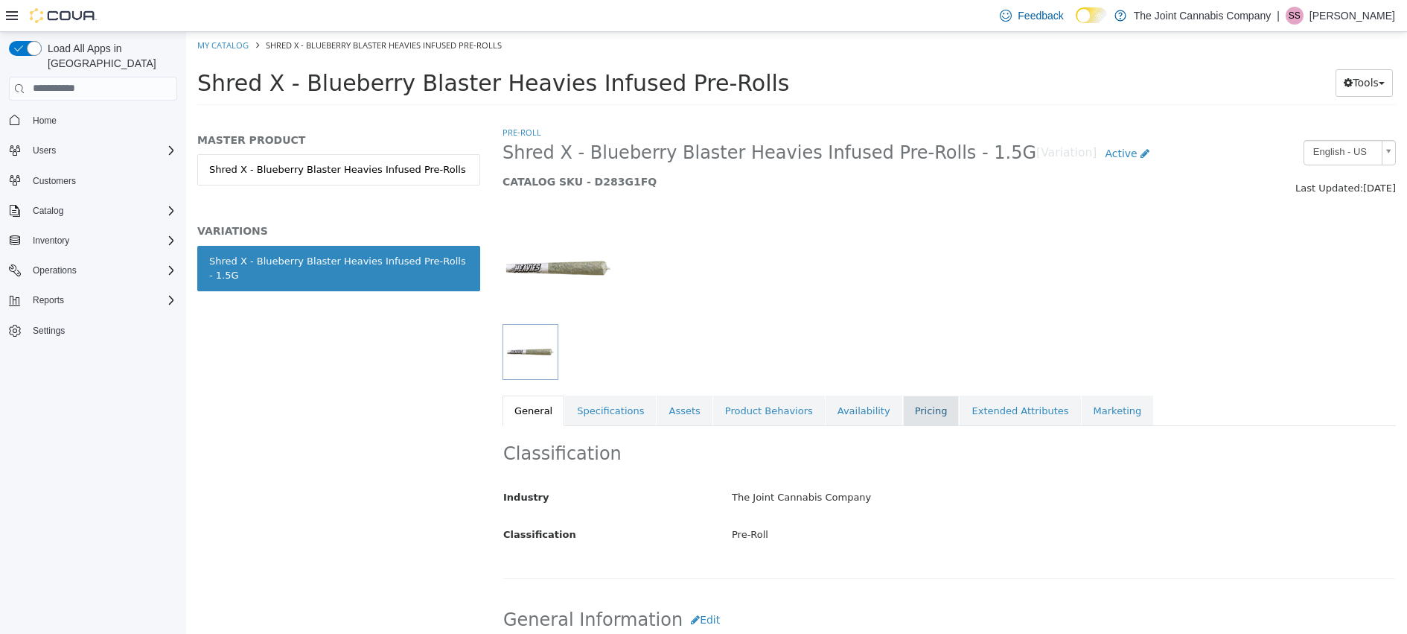
click at [903, 411] on link "Pricing" at bounding box center [931, 410] width 57 height 31
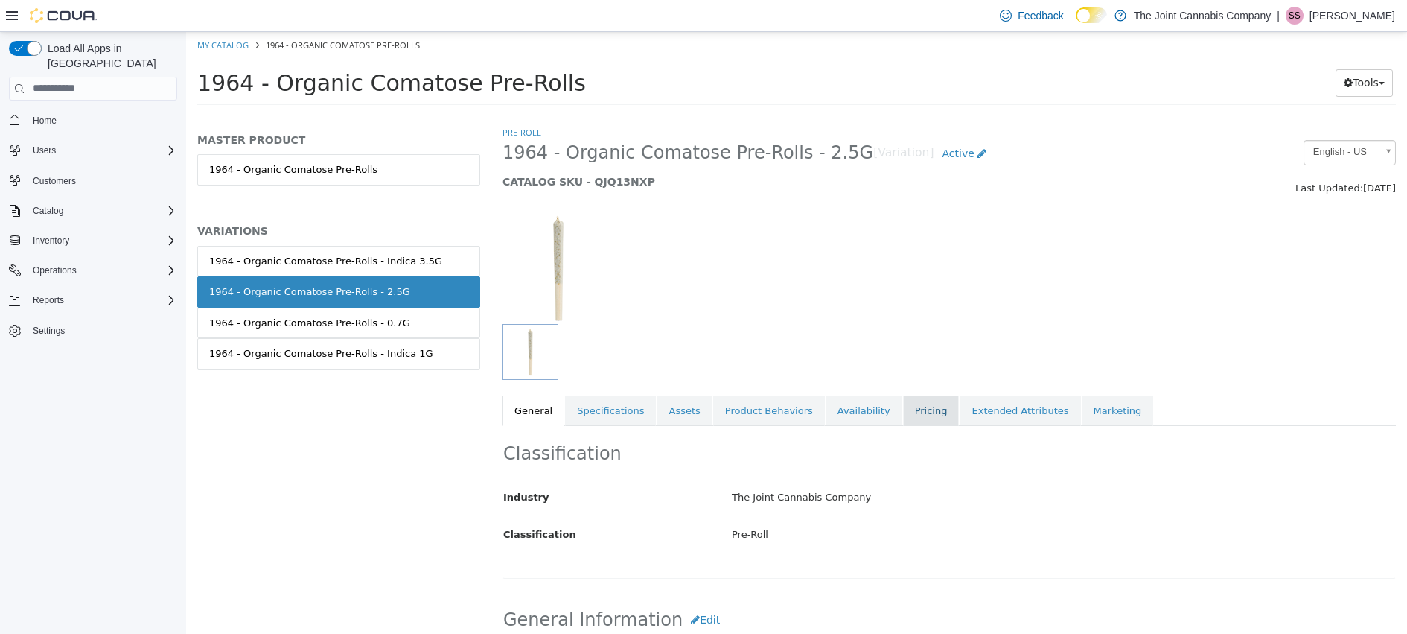
click at [903, 416] on link "Pricing" at bounding box center [931, 410] width 57 height 31
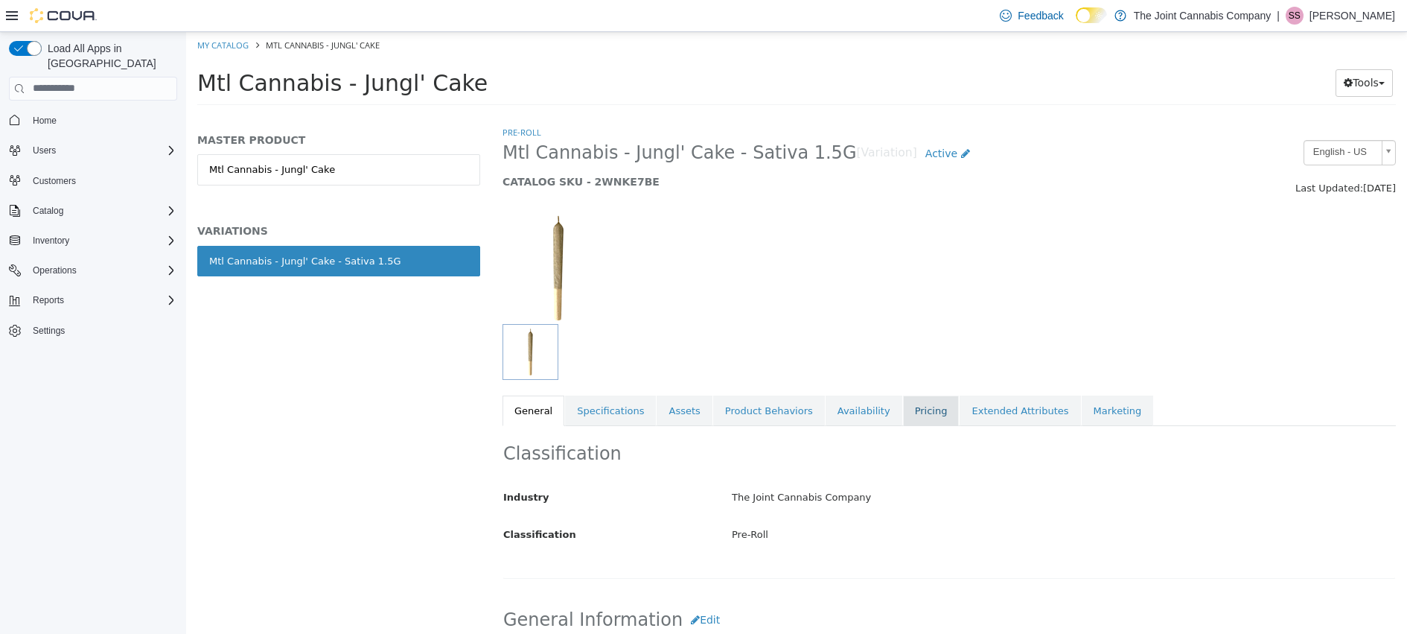
click at [919, 406] on link "Pricing" at bounding box center [931, 410] width 57 height 31
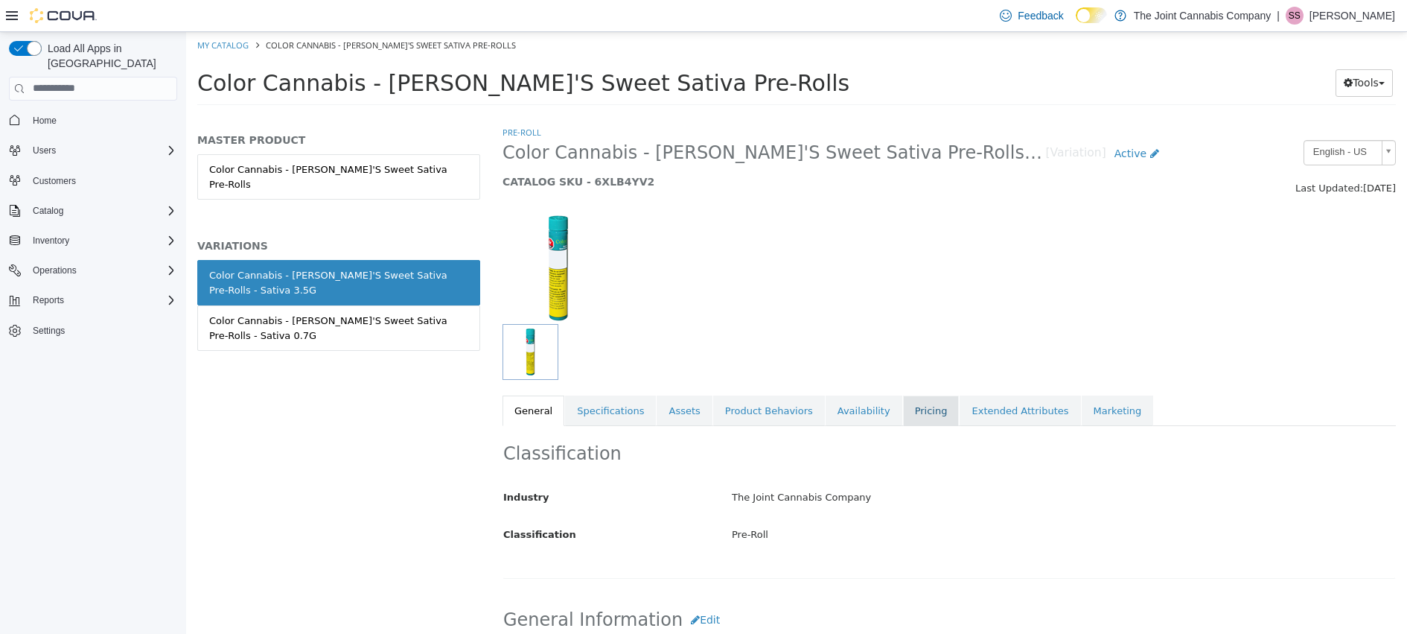
click at [903, 404] on link "Pricing" at bounding box center [931, 410] width 57 height 31
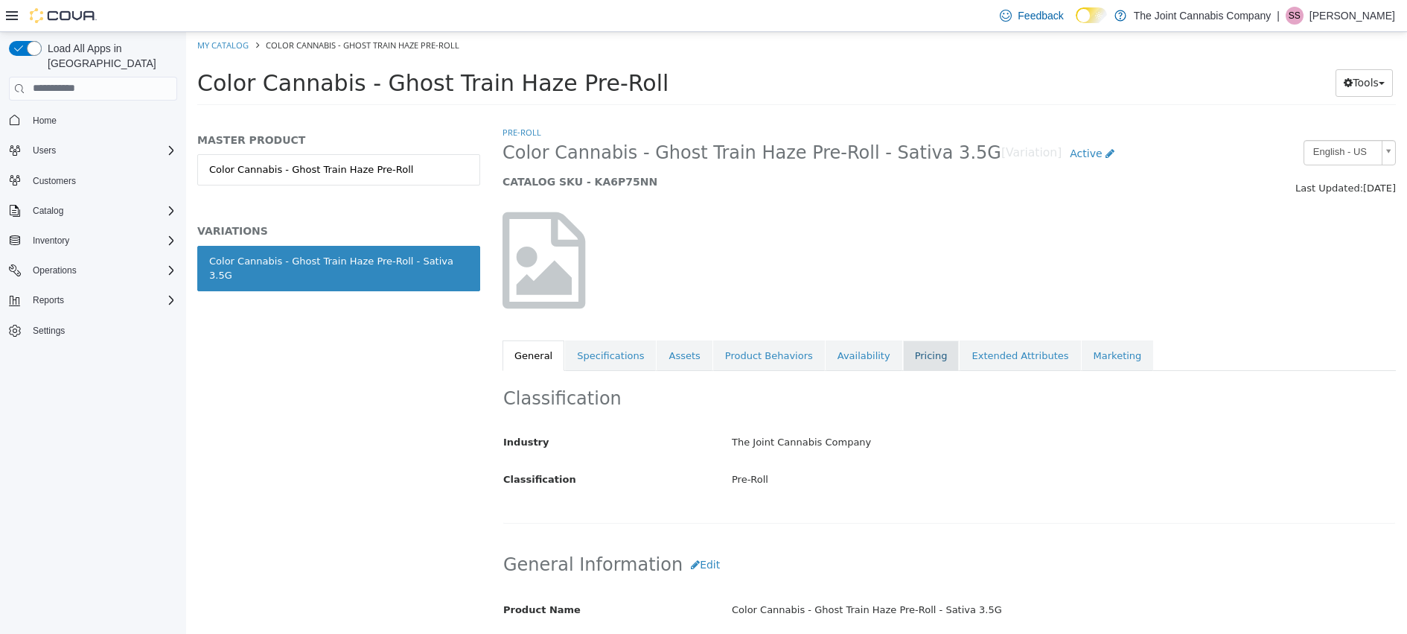
click at [918, 352] on link "Pricing" at bounding box center [931, 354] width 57 height 31
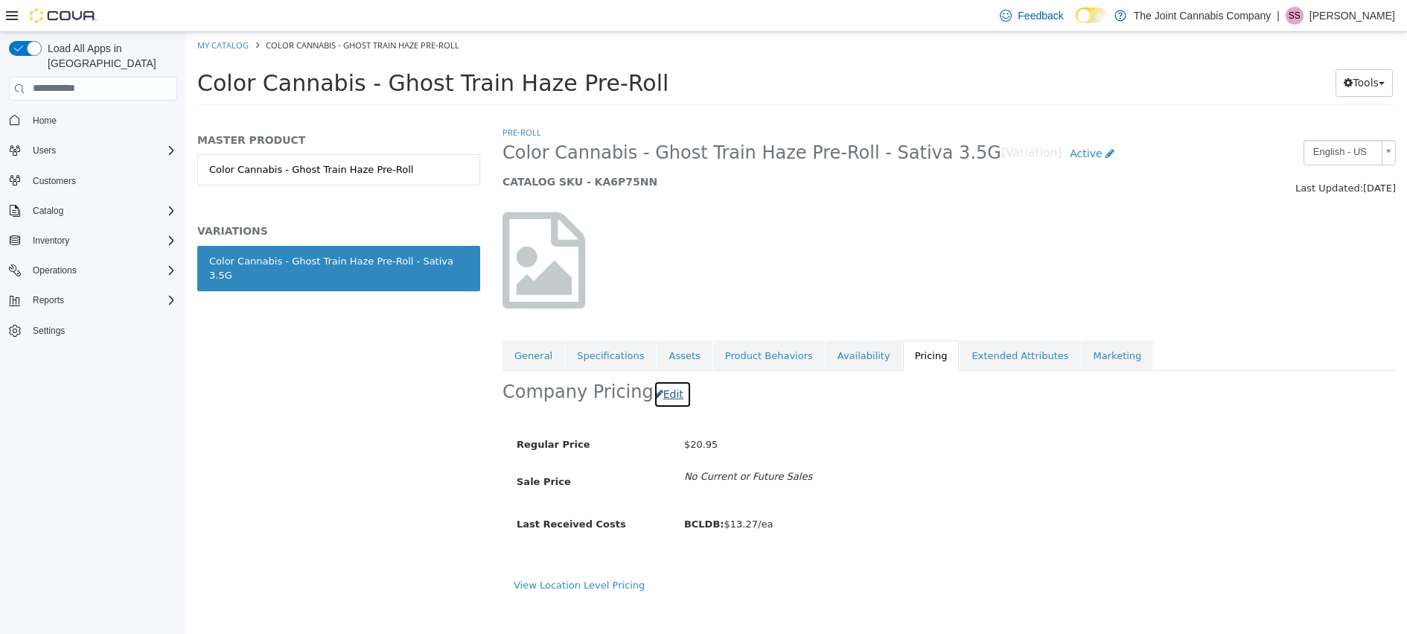
click at [655, 392] on button "Edit" at bounding box center [673, 394] width 38 height 28
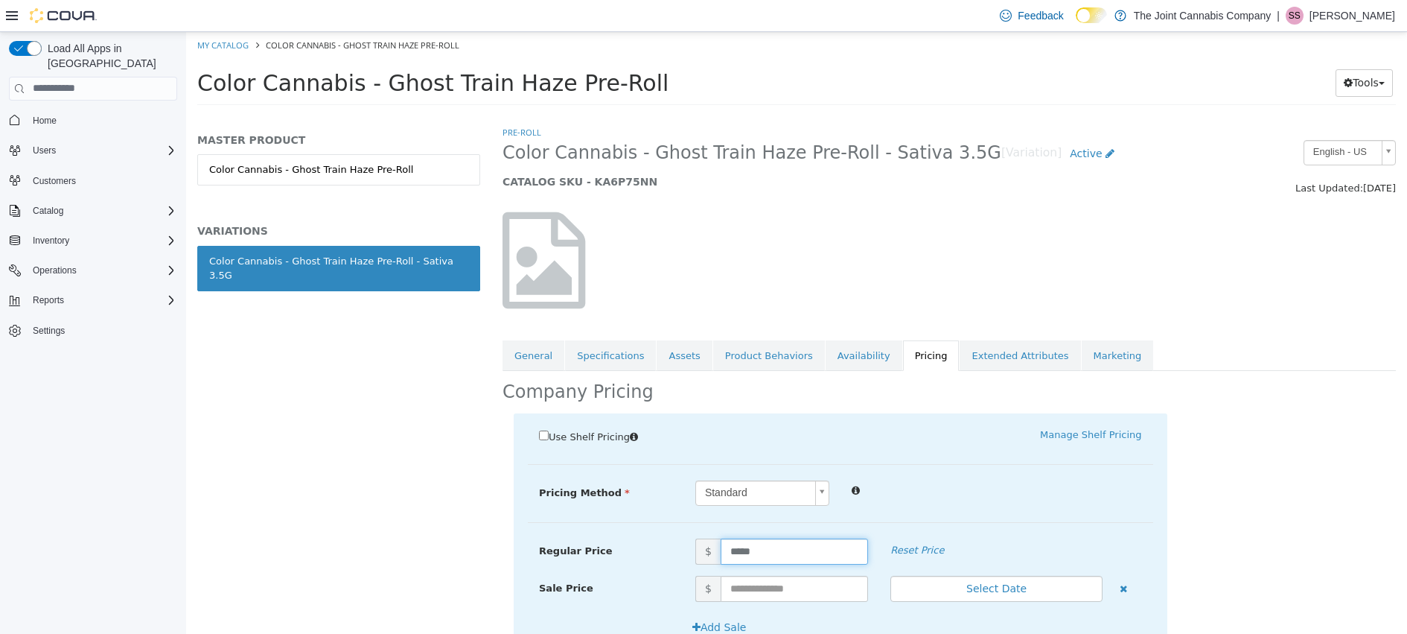
drag, startPoint x: 716, startPoint y: 546, endPoint x: 687, endPoint y: 543, distance: 29.2
click at [687, 543] on span "$ *****" at bounding box center [781, 550] width 195 height 26
type input "*****"
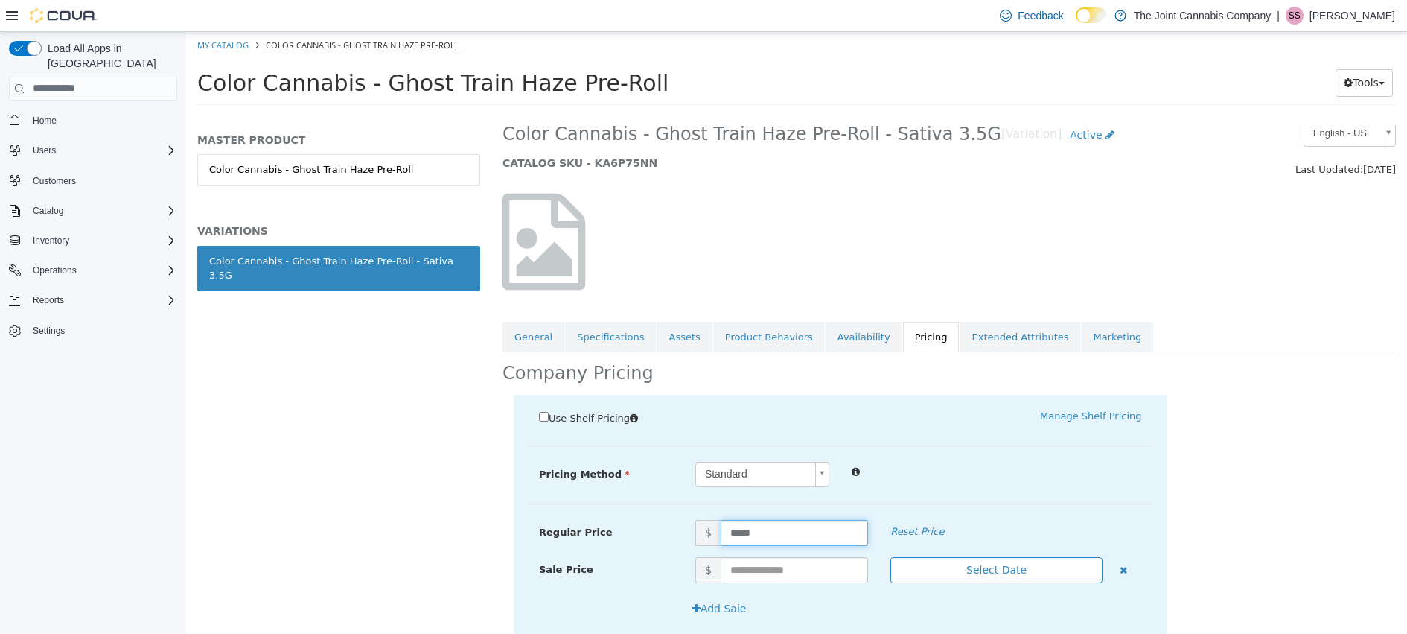
scroll to position [100, 0]
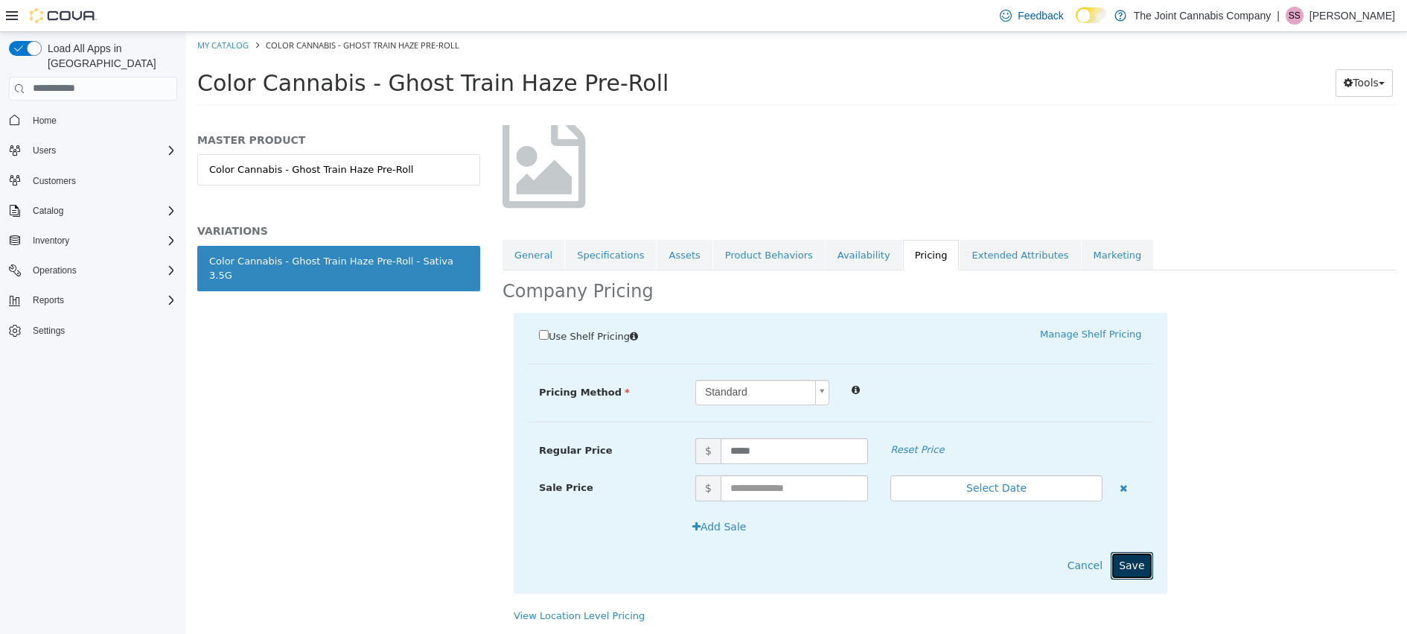
click at [1127, 561] on button "Save" at bounding box center [1132, 565] width 42 height 28
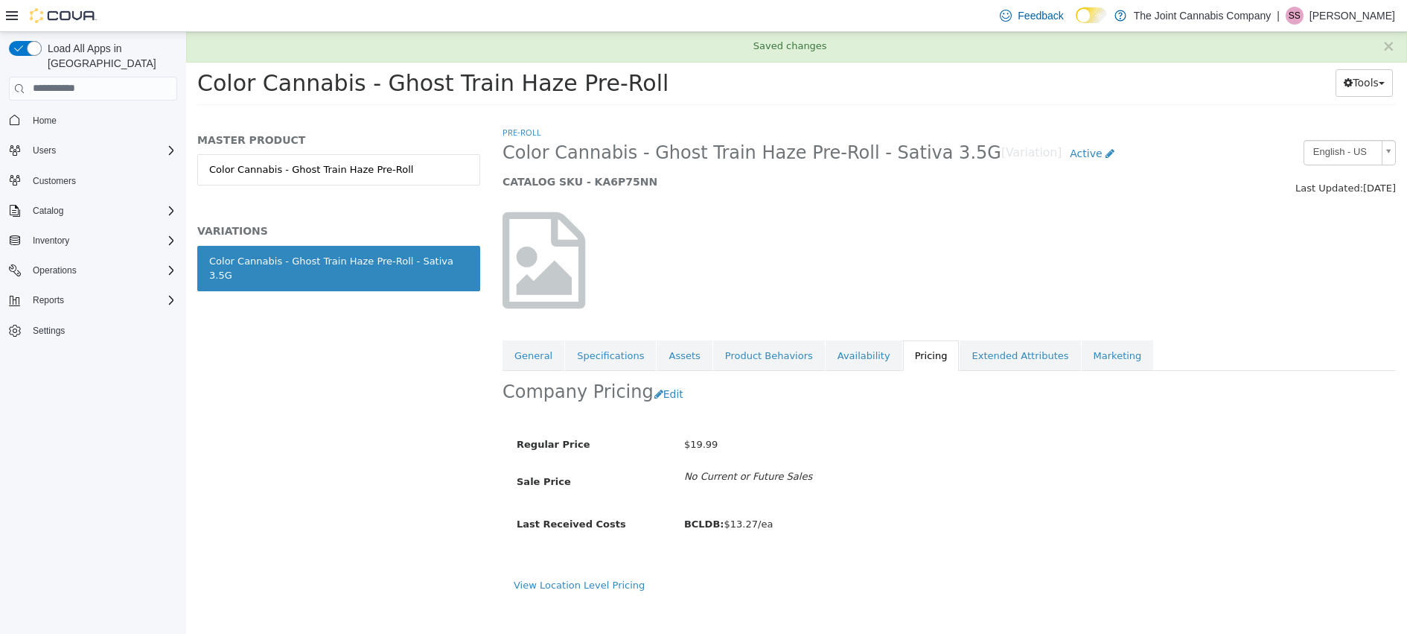
scroll to position [0, 0]
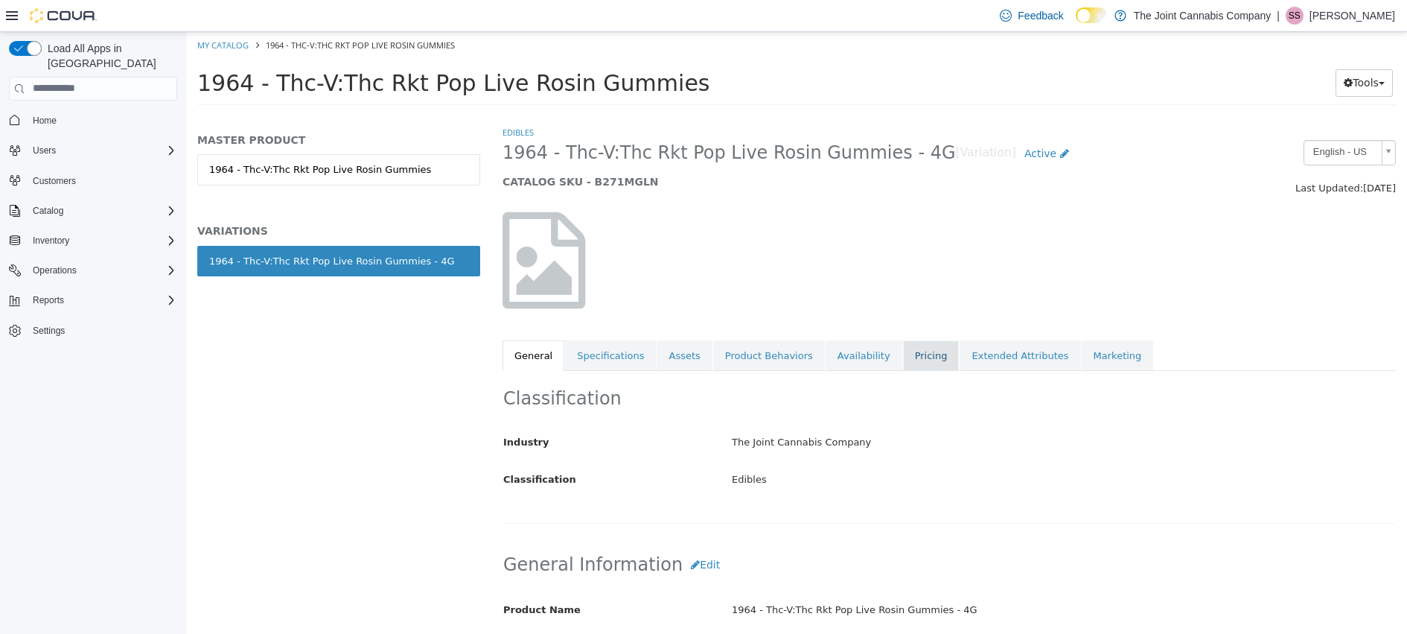
click at [908, 350] on link "Pricing" at bounding box center [931, 354] width 57 height 31
click at [919, 351] on link "Pricing" at bounding box center [931, 354] width 57 height 31
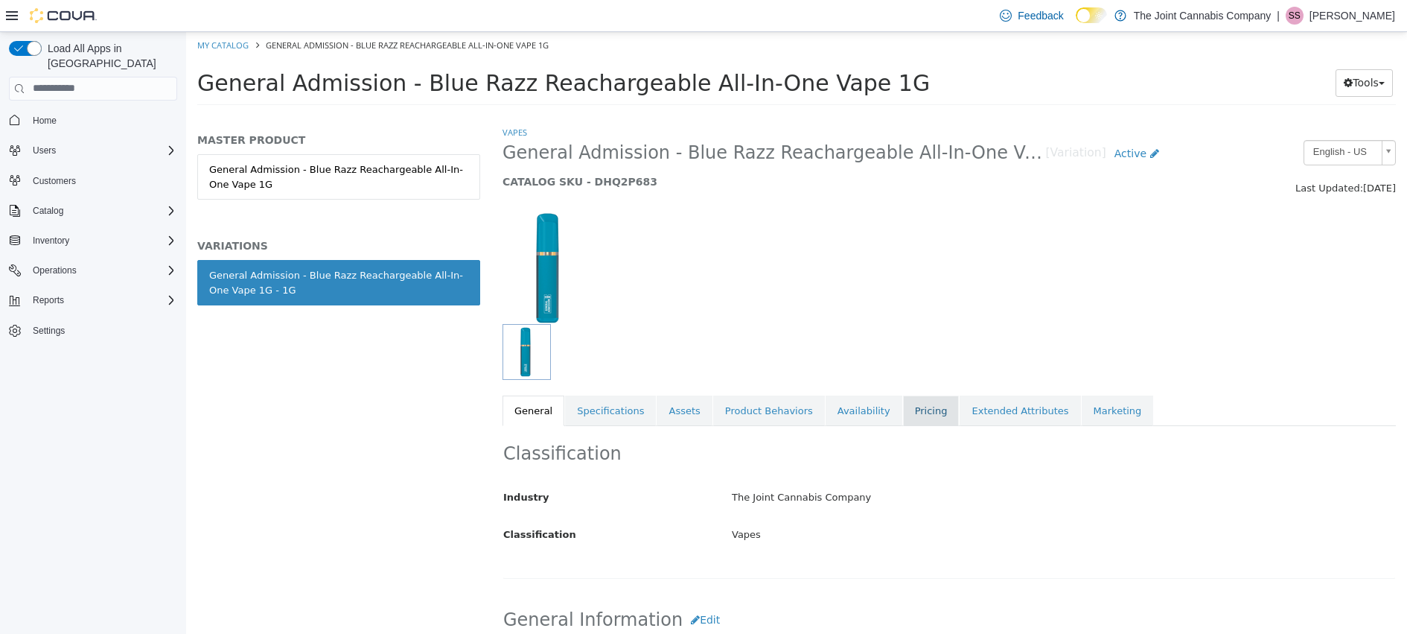
click at [927, 412] on link "Pricing" at bounding box center [931, 410] width 57 height 31
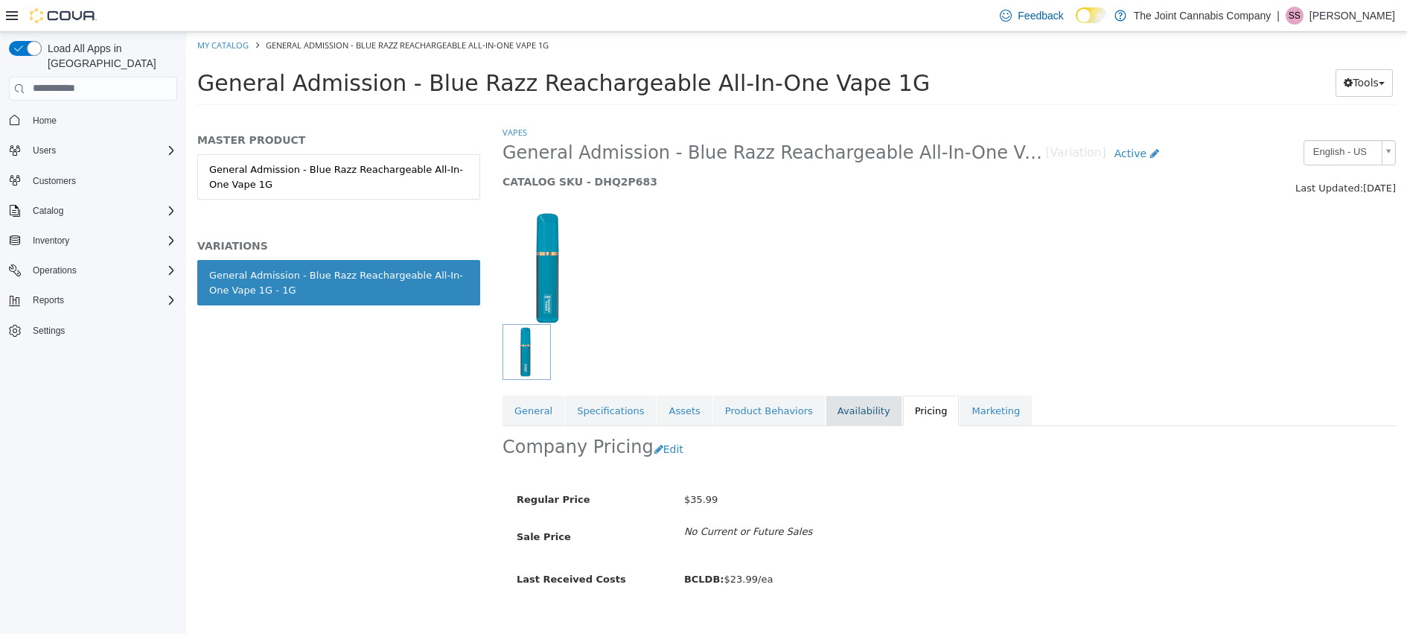
click at [837, 410] on link "Availability" at bounding box center [864, 410] width 77 height 31
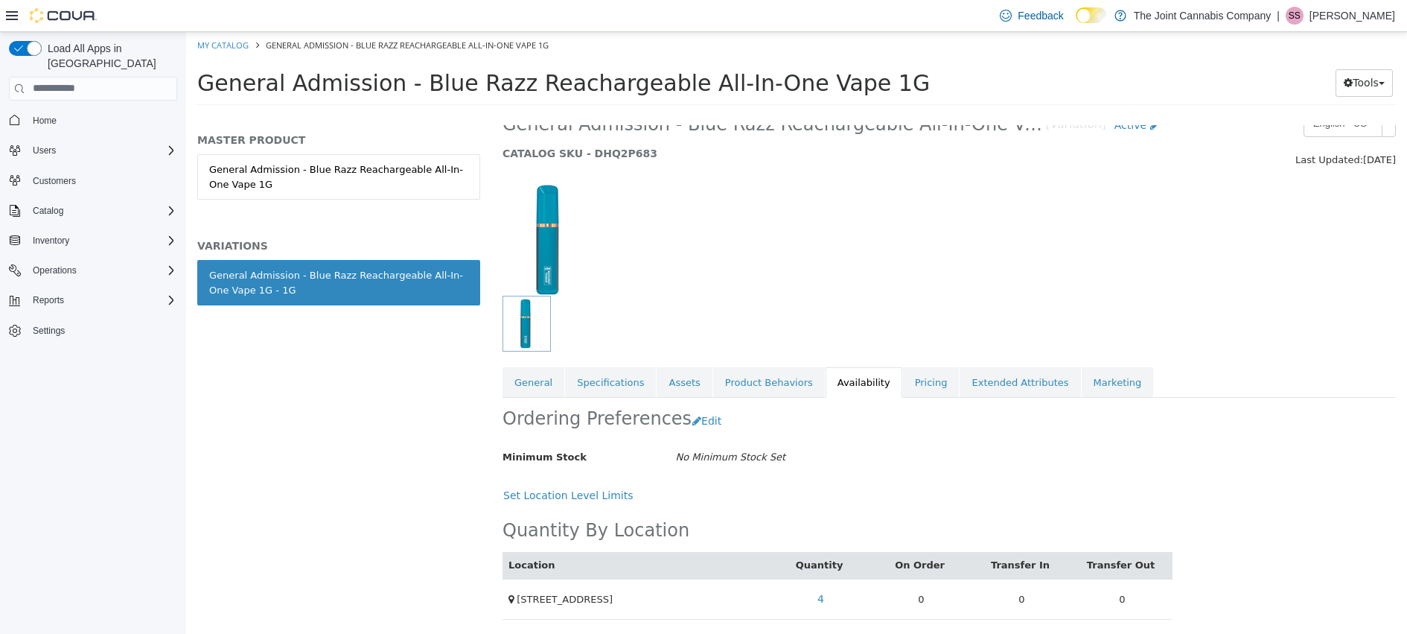
scroll to position [30, 0]
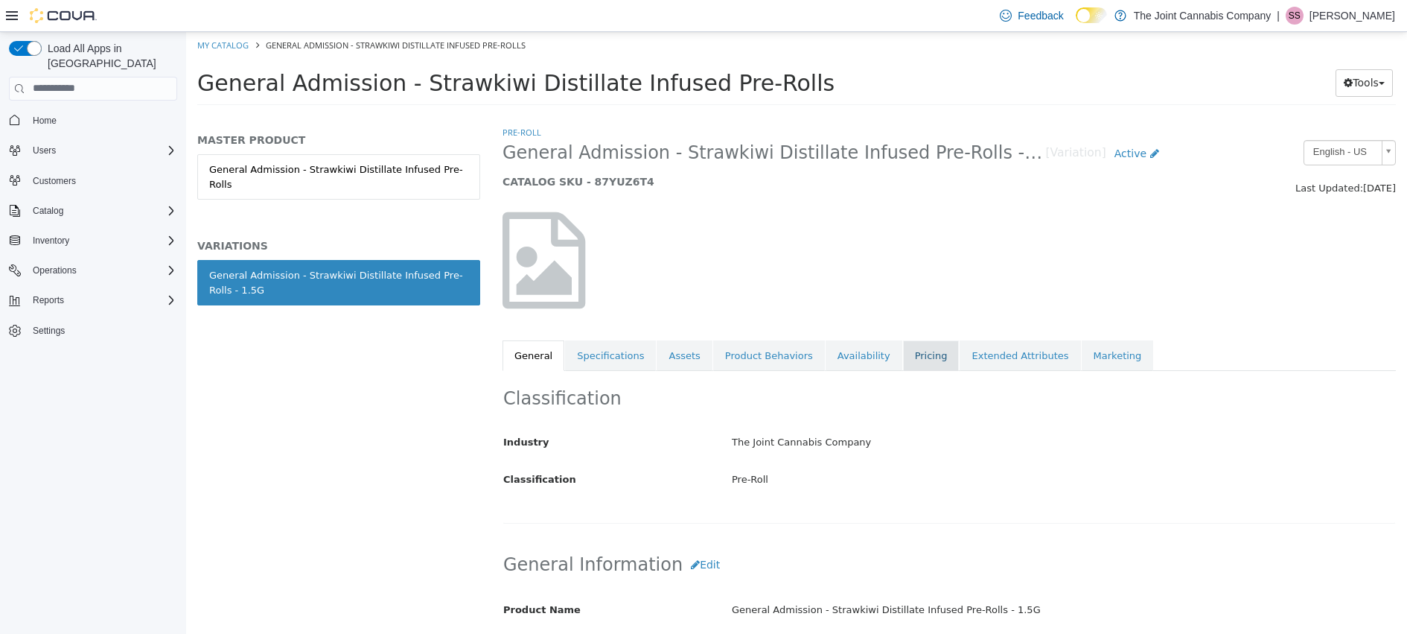
click at [928, 357] on link "Pricing" at bounding box center [931, 354] width 57 height 31
click at [910, 347] on link "Pricing" at bounding box center [931, 354] width 57 height 31
click at [903, 348] on link "Pricing" at bounding box center [931, 354] width 57 height 31
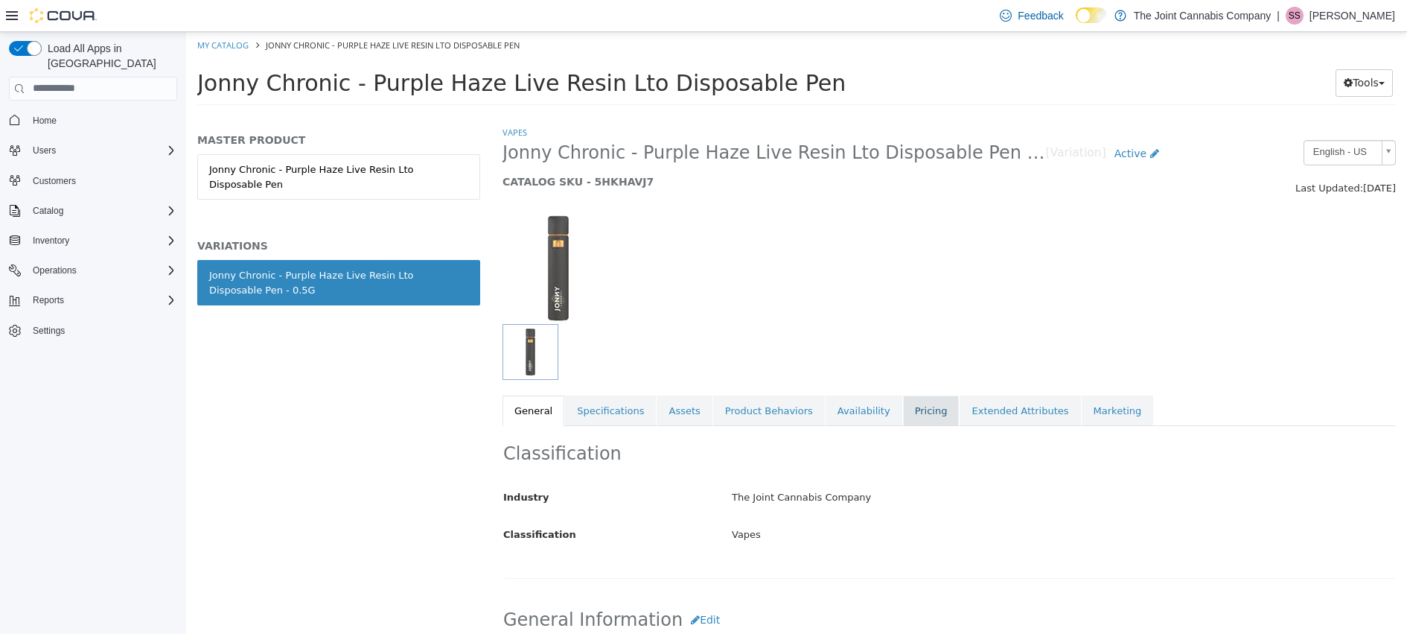
click at [903, 412] on link "Pricing" at bounding box center [931, 410] width 57 height 31
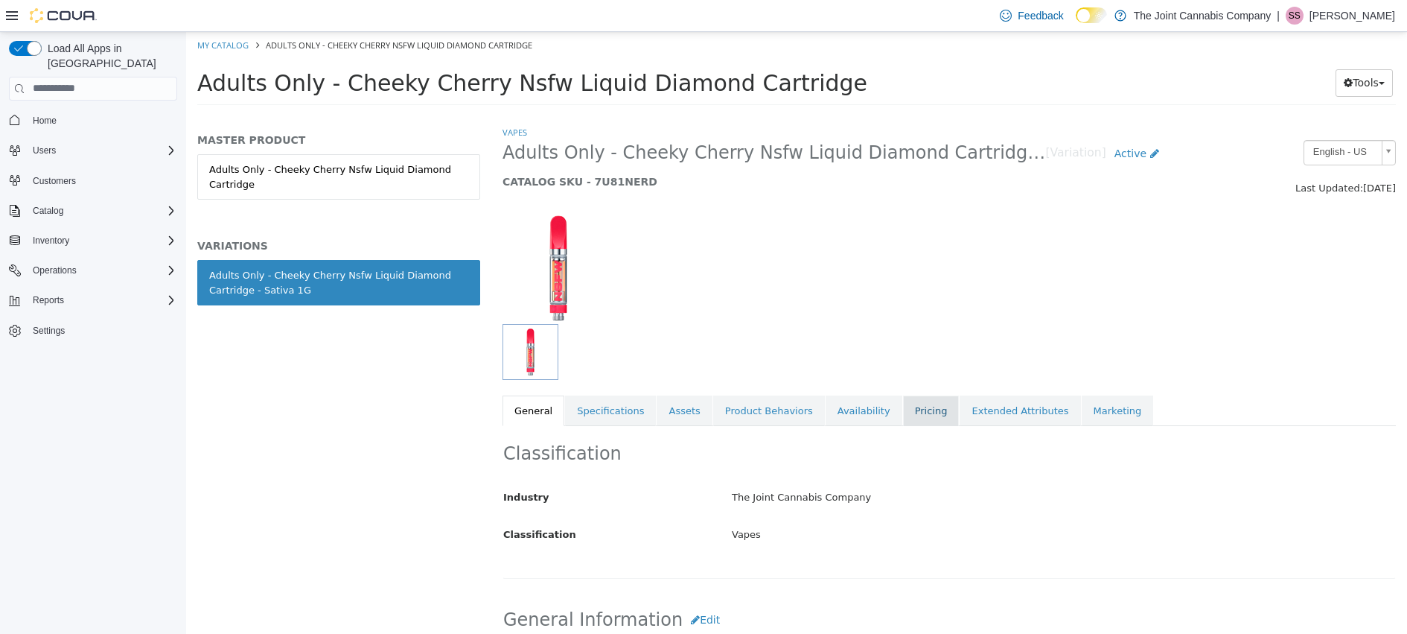
click at [919, 415] on link "Pricing" at bounding box center [931, 410] width 57 height 31
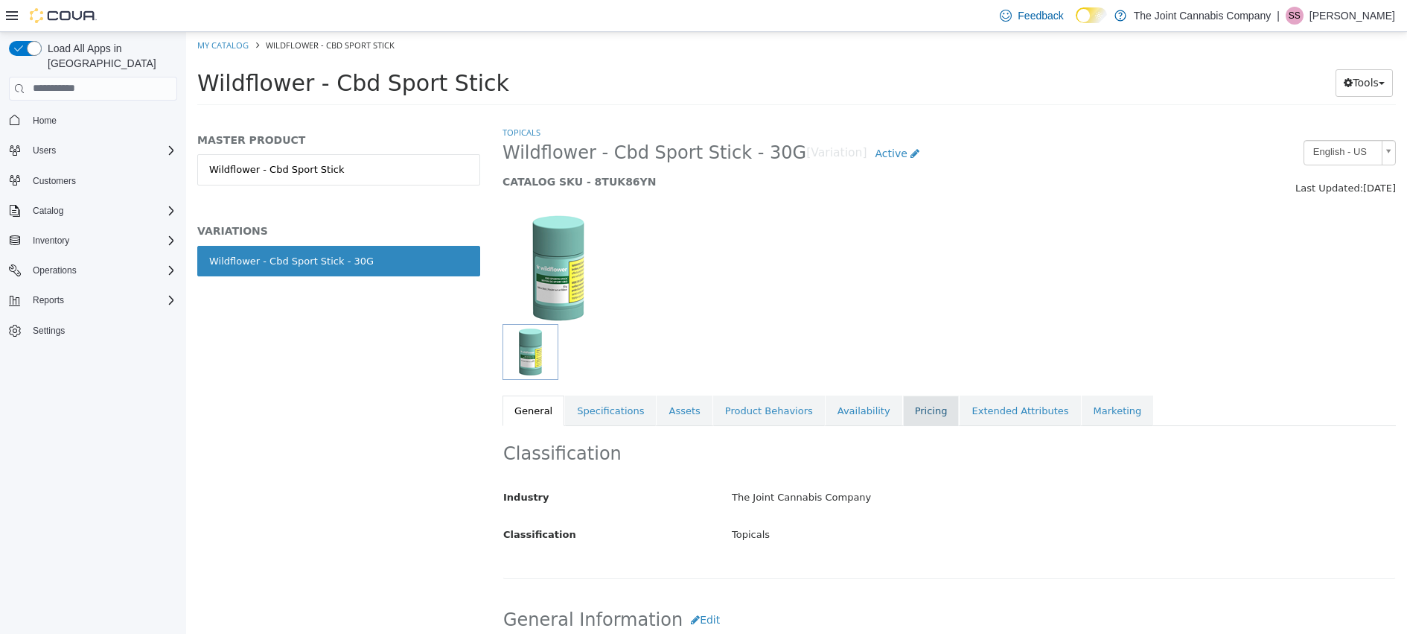
click at [911, 408] on link "Pricing" at bounding box center [931, 410] width 57 height 31
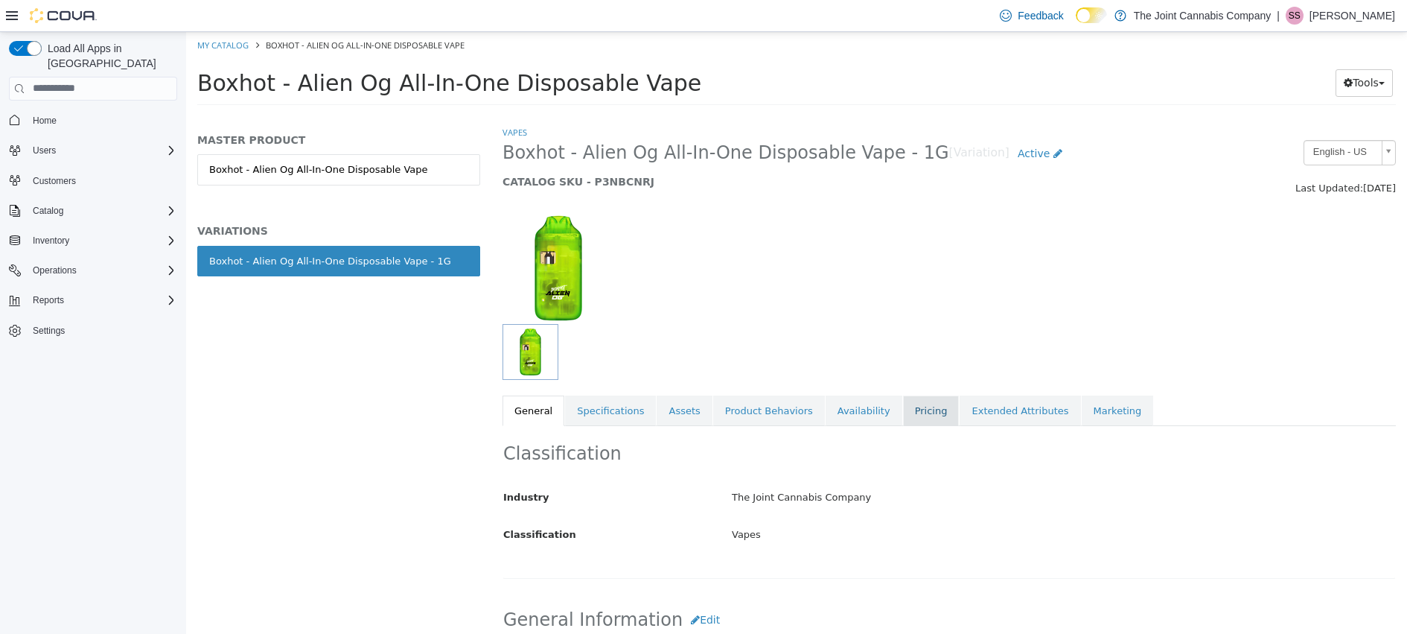
click at [919, 414] on link "Pricing" at bounding box center [931, 410] width 57 height 31
